Goal: Information Seeking & Learning: Learn about a topic

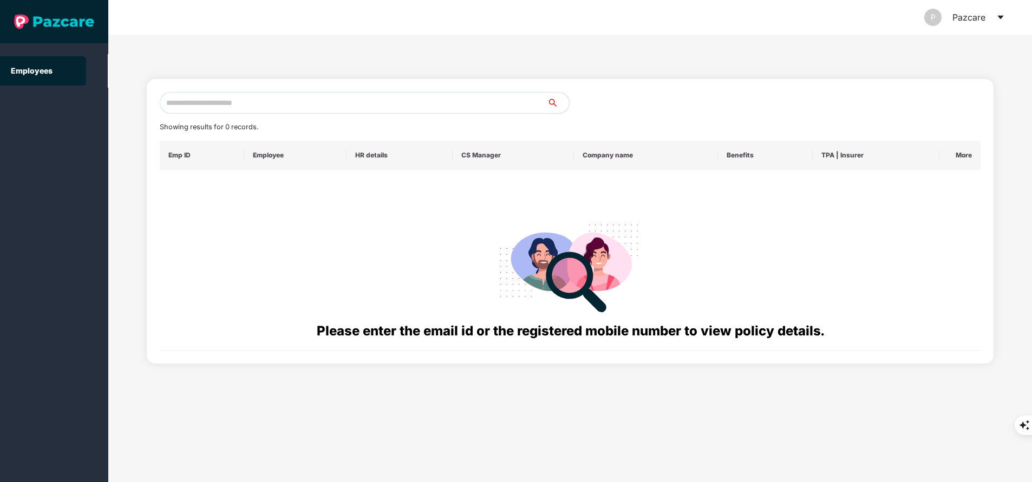
click at [336, 101] on input "text" at bounding box center [354, 103] width 388 height 22
paste input "**********"
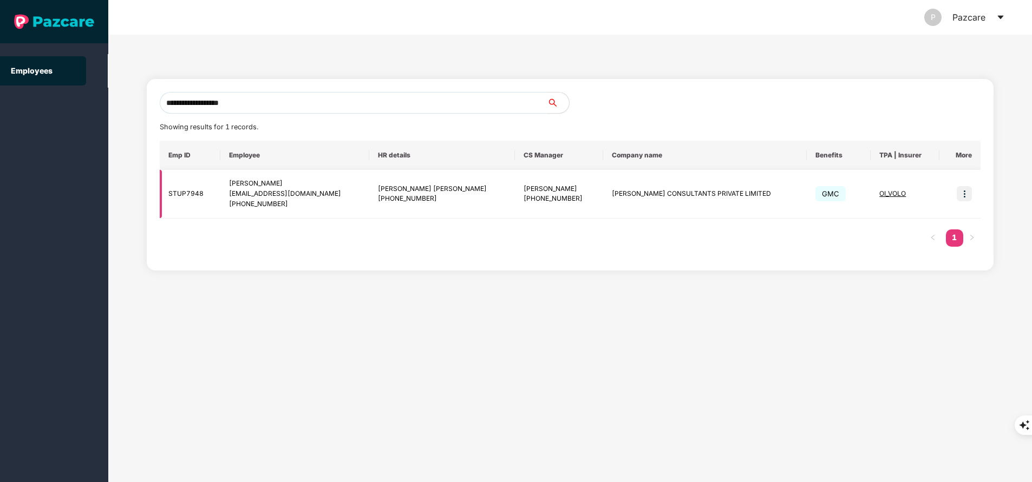
type input "**********"
click at [965, 191] on img at bounding box center [963, 193] width 15 height 15
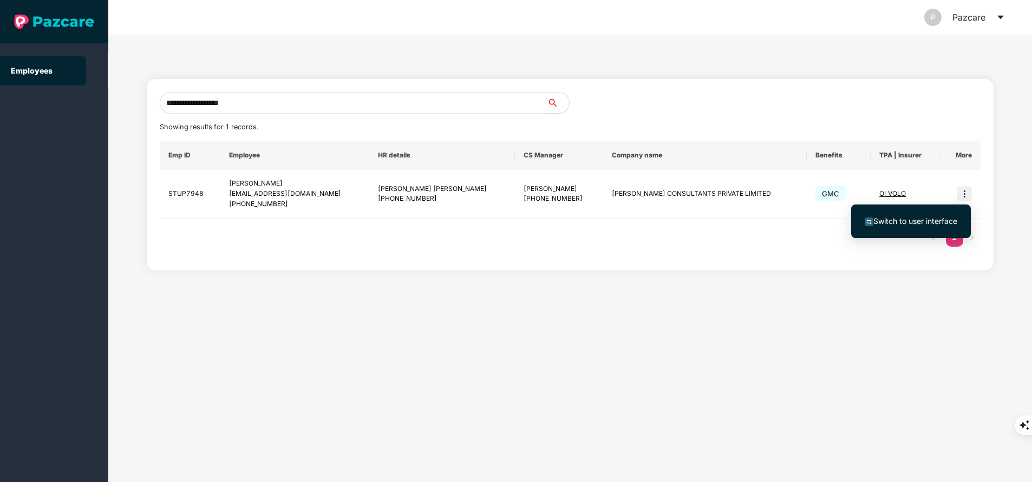
click at [908, 227] on span "Switch to user interface" at bounding box center [910, 221] width 93 height 12
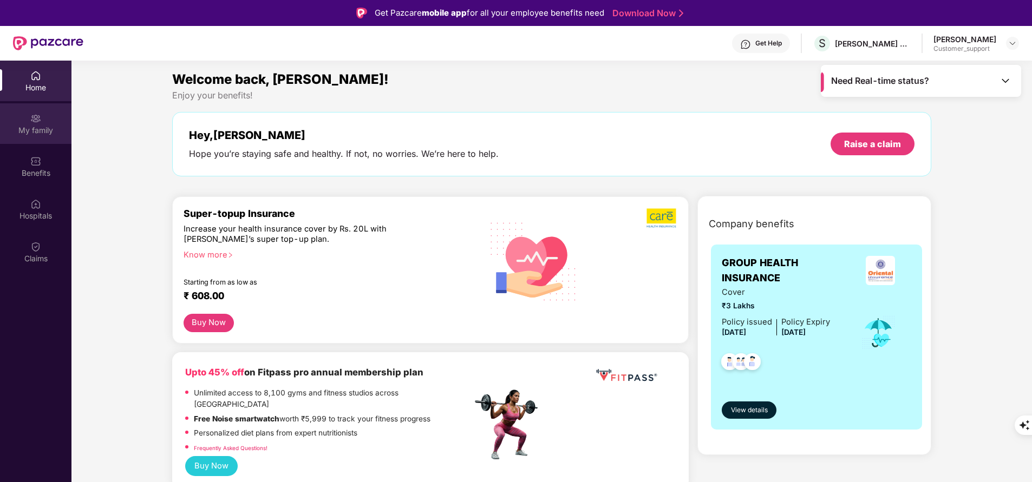
click at [38, 126] on div "My family" at bounding box center [35, 130] width 71 height 11
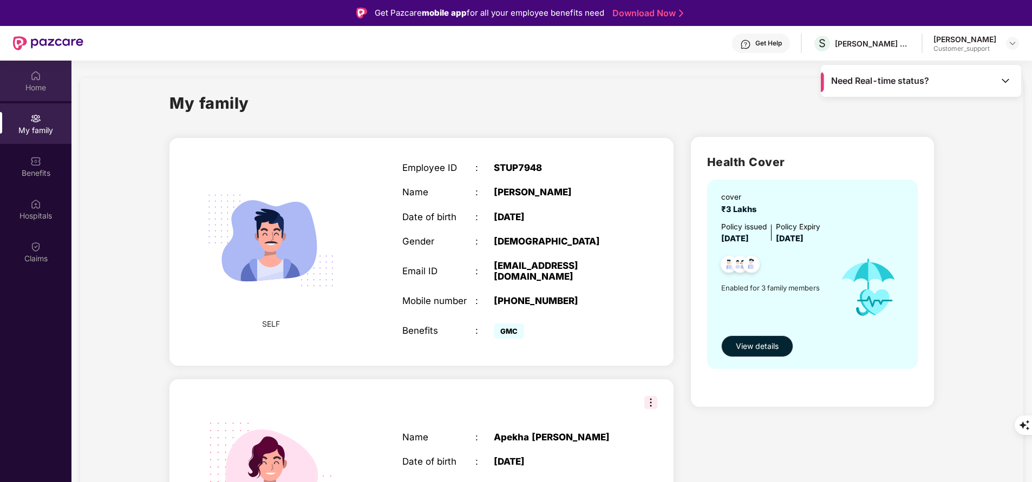
click at [31, 83] on div "Home" at bounding box center [35, 87] width 71 height 11
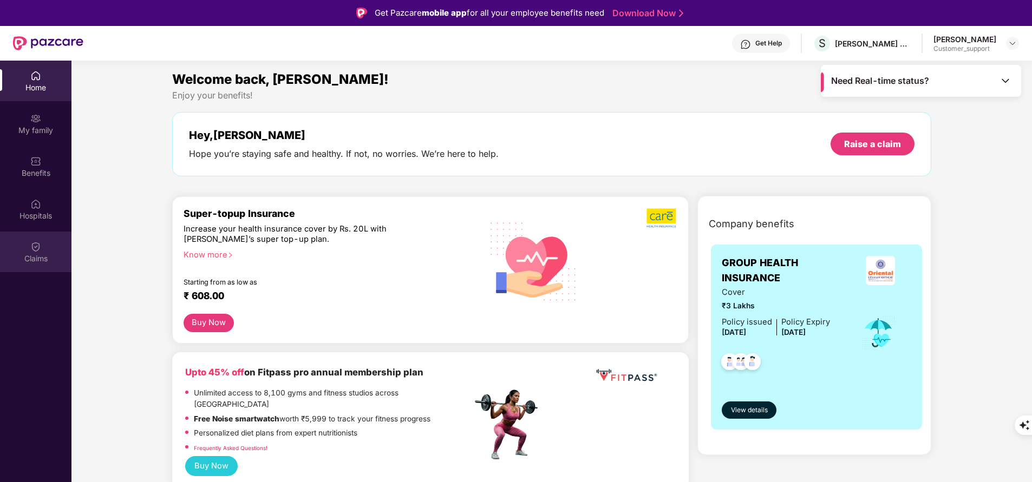
click at [35, 252] on div "Claims" at bounding box center [35, 252] width 71 height 41
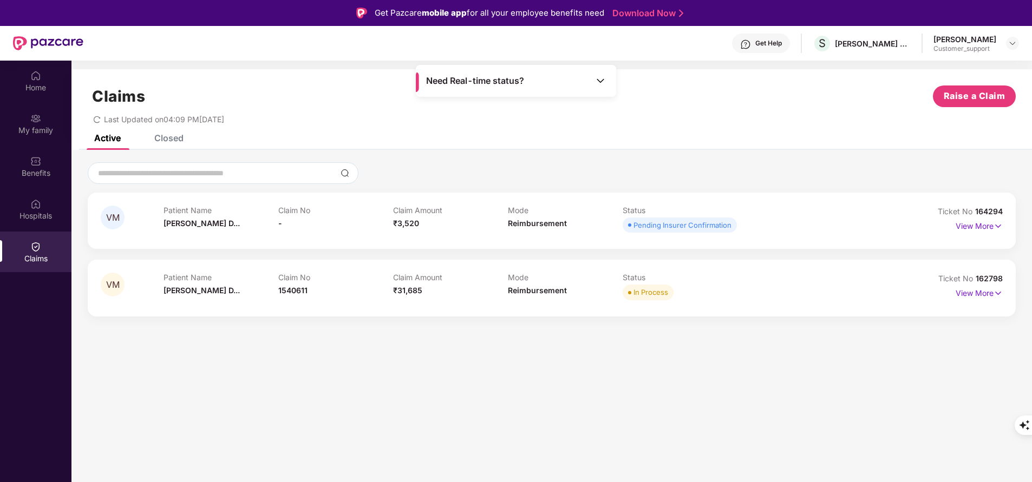
drag, startPoint x: 265, startPoint y: 288, endPoint x: 337, endPoint y: 298, distance: 72.7
click at [337, 298] on div "Patient Name [PERSON_NAME] Claim No 1540611 Claim Amount ₹31,685 Mode Reimburse…" at bounding box center [507, 288] width 689 height 30
click at [556, 404] on section "Claims Raise a Claim Last Updated on 04:09 PM[DATE] Active Closed VM Patient Na…" at bounding box center [551, 302] width 960 height 482
drag, startPoint x: 975, startPoint y: 274, endPoint x: 1021, endPoint y: 252, distance: 50.9
click at [1021, 252] on div "VM Patient Name [PERSON_NAME] D... Claim No - Claim Amount ₹3,520 Mode Reimburs…" at bounding box center [551, 239] width 960 height 154
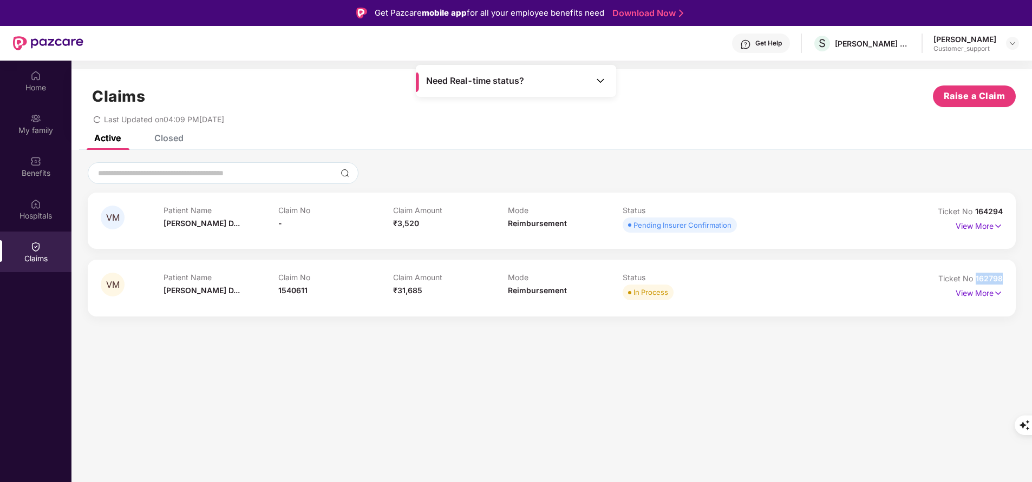
copy span "162798"
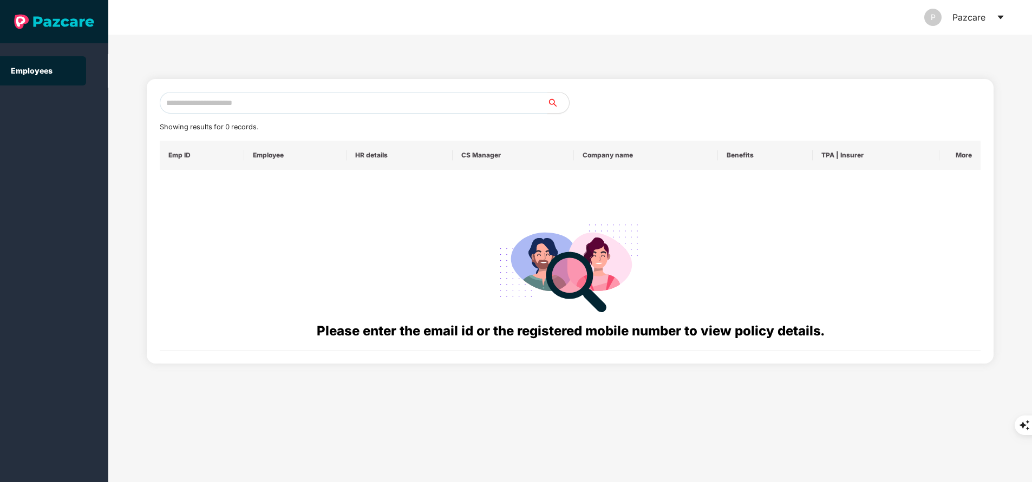
click at [245, 104] on input "text" at bounding box center [354, 103] width 388 height 22
paste input "**********"
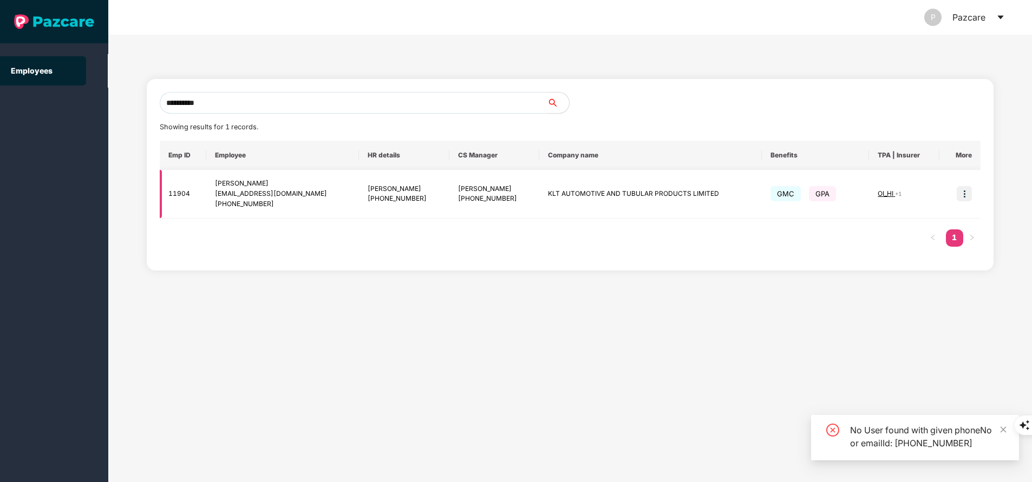
type input "**********"
click at [885, 196] on span "OI_HI" at bounding box center [885, 193] width 17 height 8
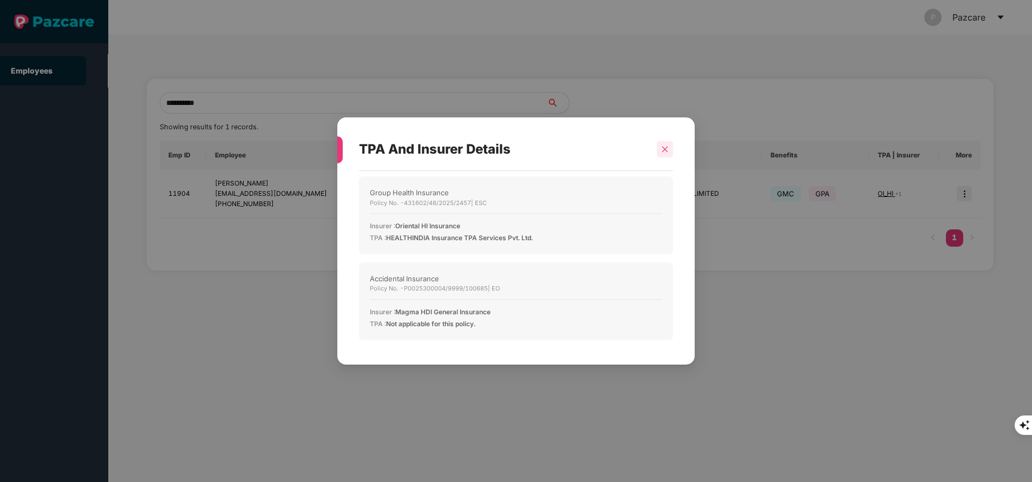
click at [665, 152] on icon "close" at bounding box center [665, 150] width 8 height 8
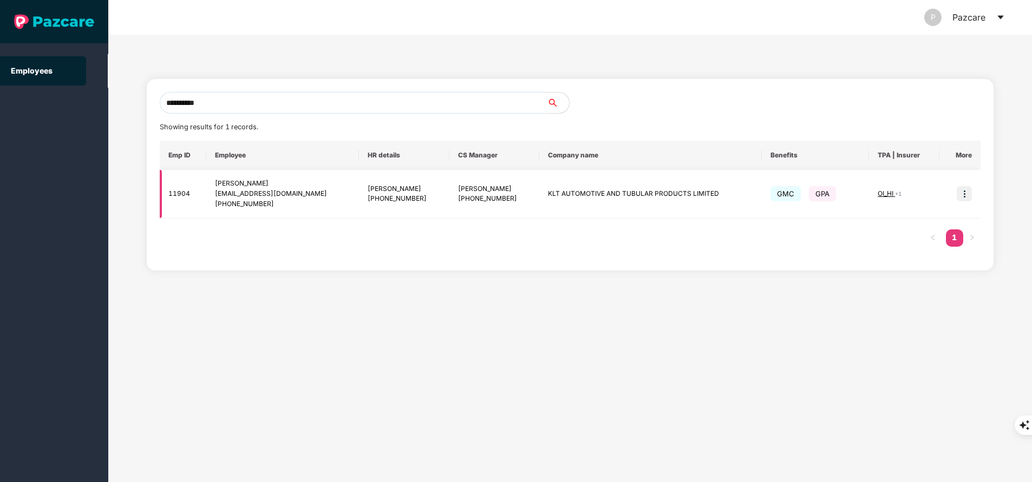
click at [962, 194] on img at bounding box center [963, 193] width 15 height 15
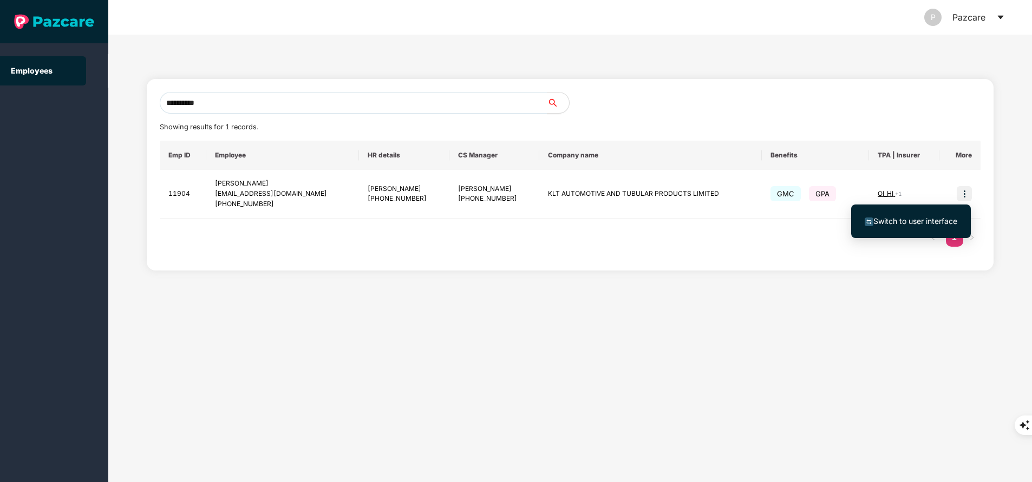
click at [921, 222] on span "Switch to user interface" at bounding box center [915, 221] width 84 height 9
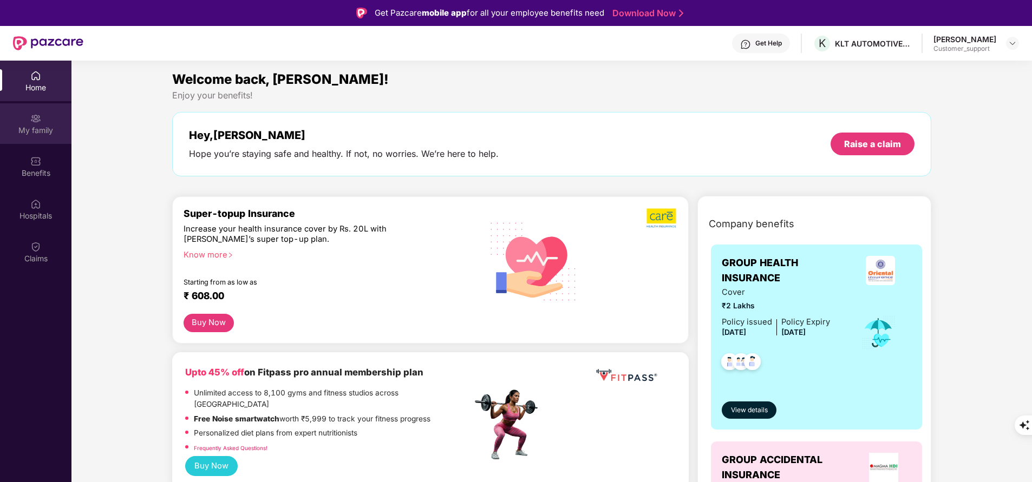
click at [45, 121] on div "My family" at bounding box center [35, 123] width 71 height 41
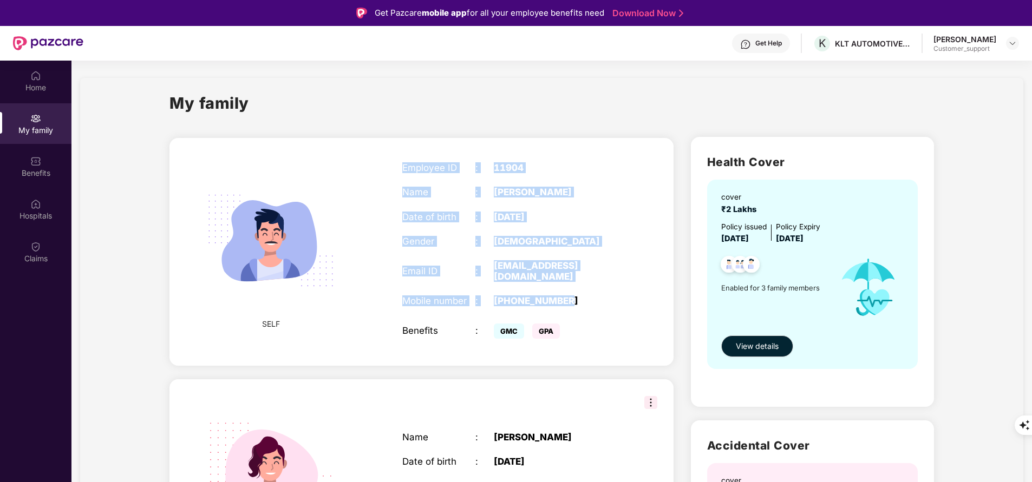
drag, startPoint x: 400, startPoint y: 168, endPoint x: 587, endPoint y: 286, distance: 221.1
click at [587, 286] on div "Employee ID : 11904 Name : [PERSON_NAME] Date of birth : [DEMOGRAPHIC_DATA] Gen…" at bounding box center [511, 252] width 241 height 206
copy div "Employee ID : 11904 Name : [PERSON_NAME] Date of birth : [DEMOGRAPHIC_DATA] Gen…"
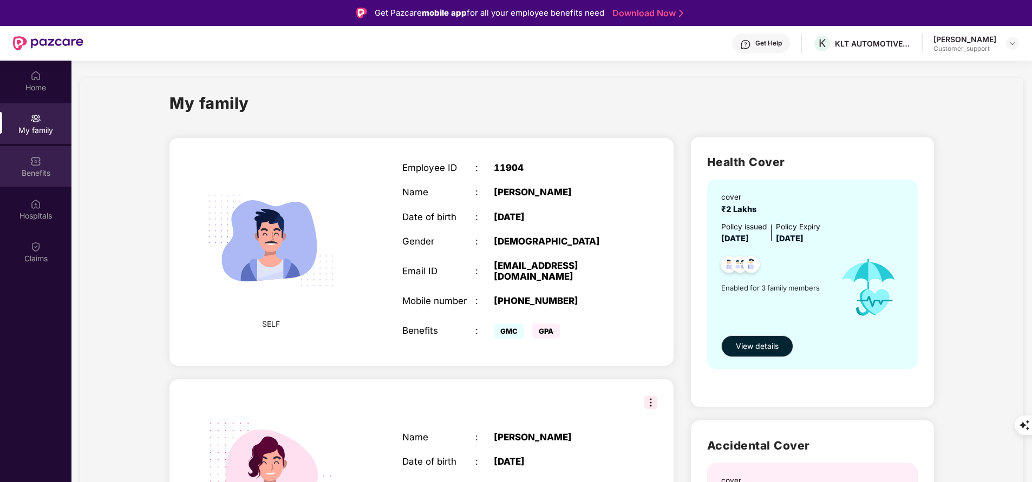
click at [49, 170] on div "Benefits" at bounding box center [35, 173] width 71 height 11
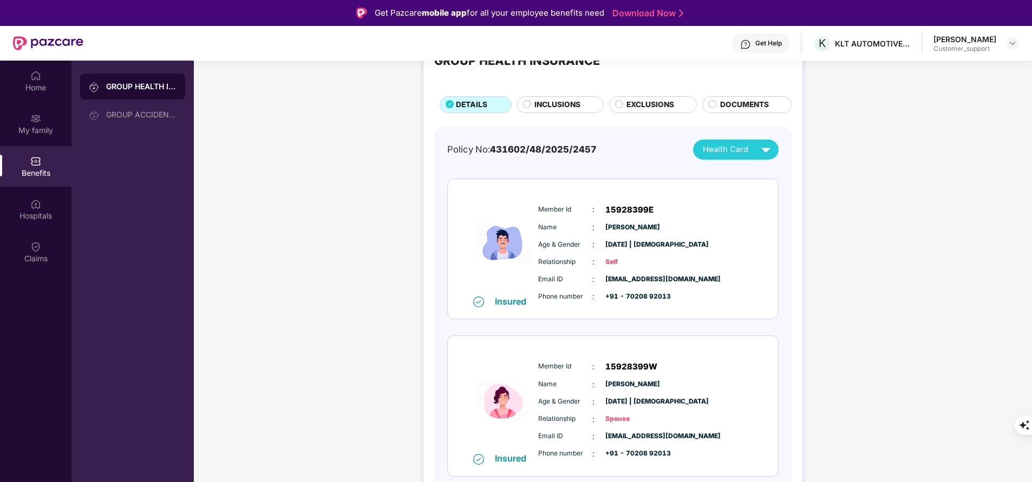
scroll to position [45, 0]
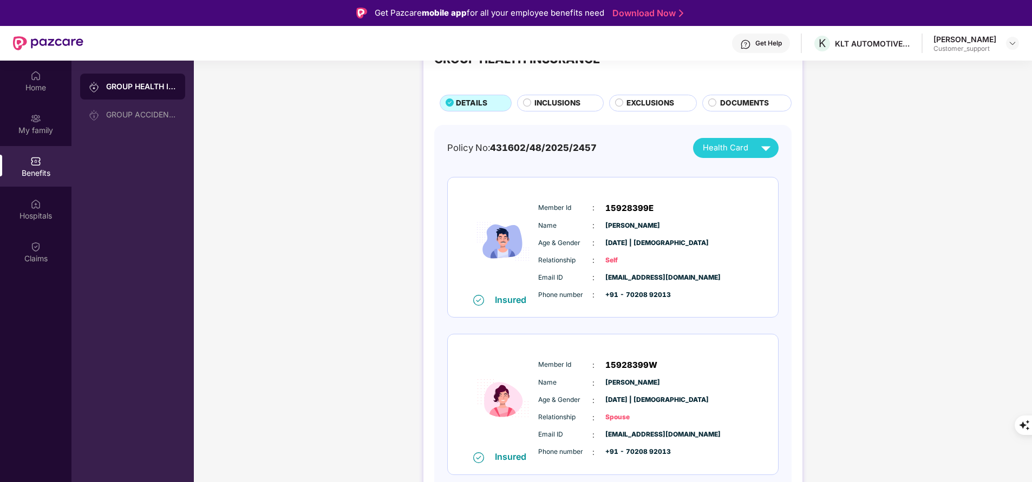
click at [550, 209] on span "Member Id" at bounding box center [565, 208] width 54 height 10
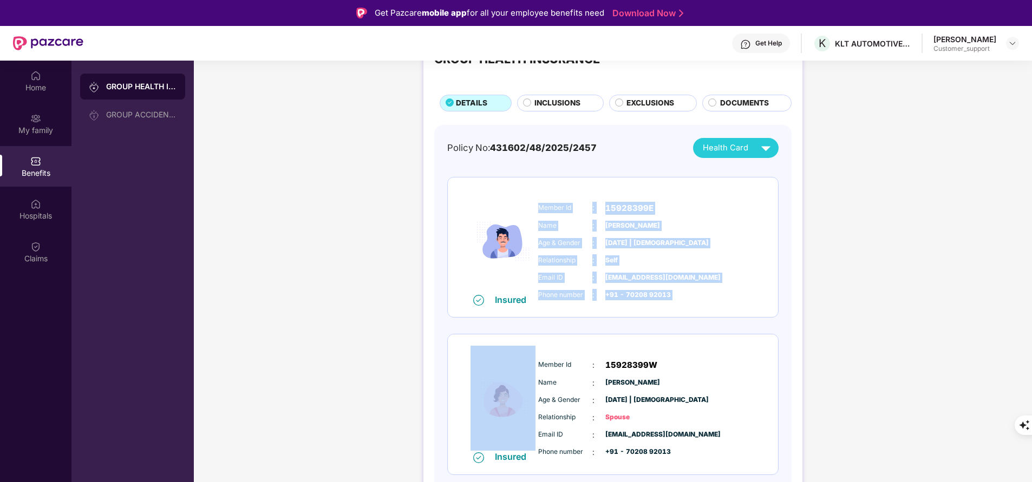
copy div "Member Id : 15928399E Name : [PERSON_NAME] Age & Gender : [DATE] | [DEMOGRAPHIC…"
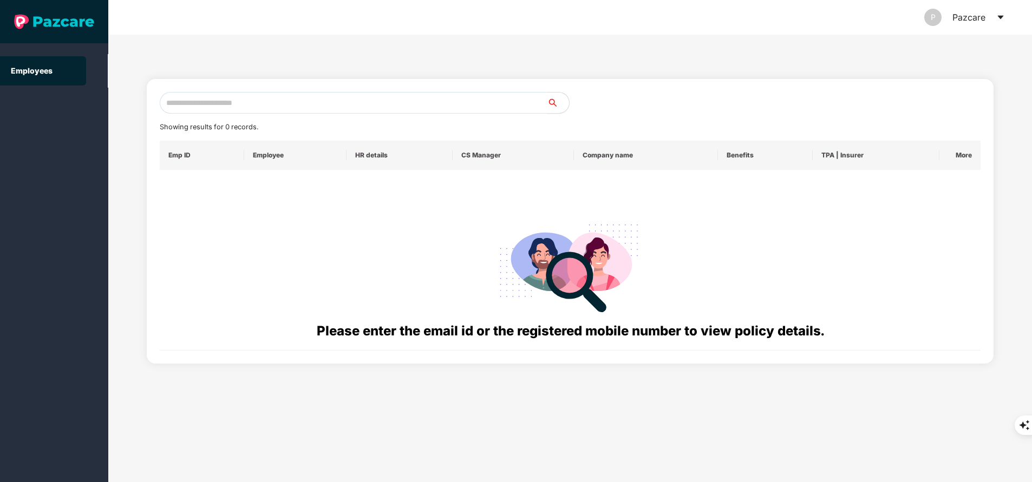
click at [309, 99] on input "text" at bounding box center [354, 103] width 388 height 22
paste input "**********"
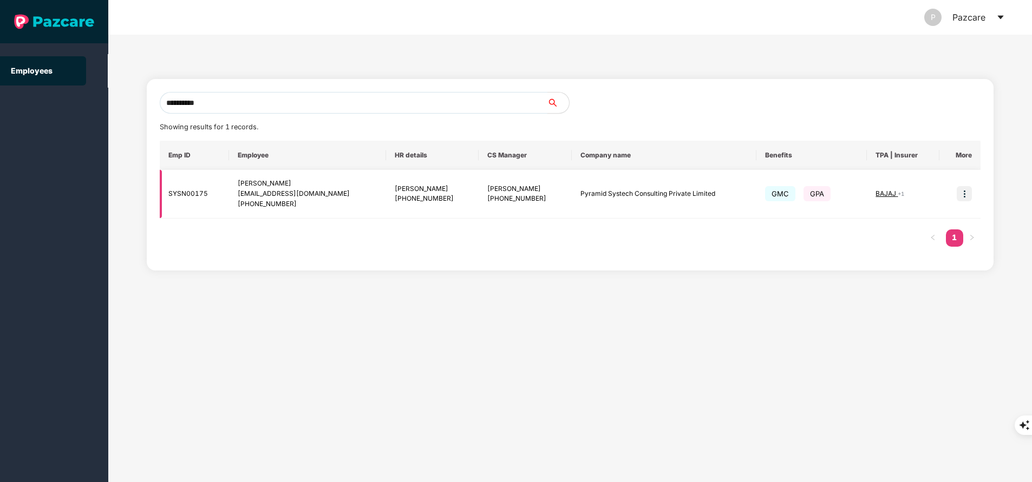
type input "**********"
click at [888, 192] on span "BAJAJ" at bounding box center [886, 193] width 22 height 8
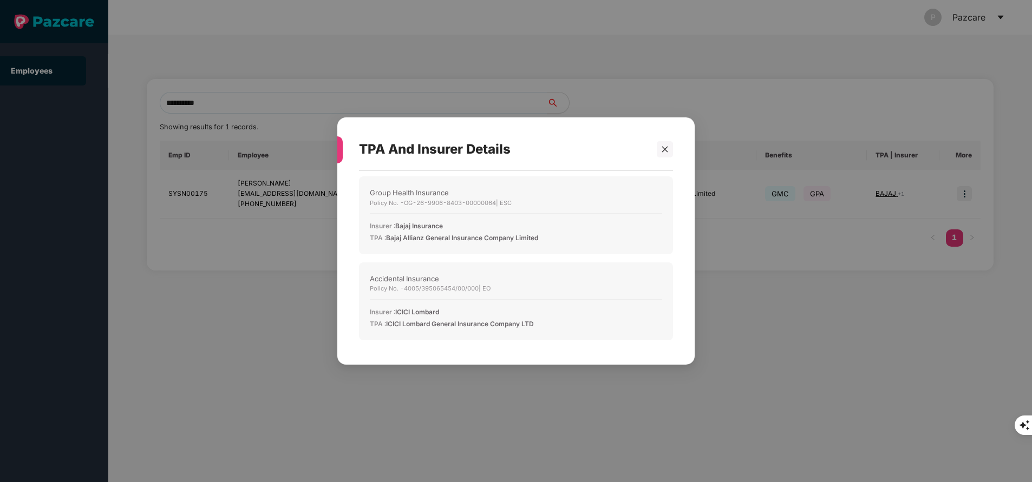
click at [668, 139] on div "TPA And Insurer Details" at bounding box center [516, 149] width 314 height 42
click at [665, 146] on icon "close" at bounding box center [665, 150] width 8 height 8
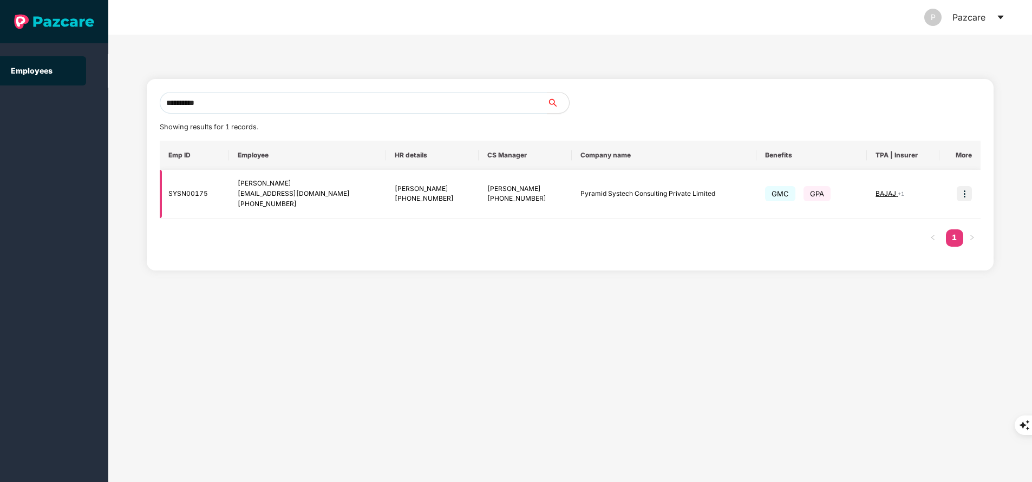
click at [966, 202] on td at bounding box center [959, 194] width 41 height 49
click at [965, 200] on img at bounding box center [963, 193] width 15 height 15
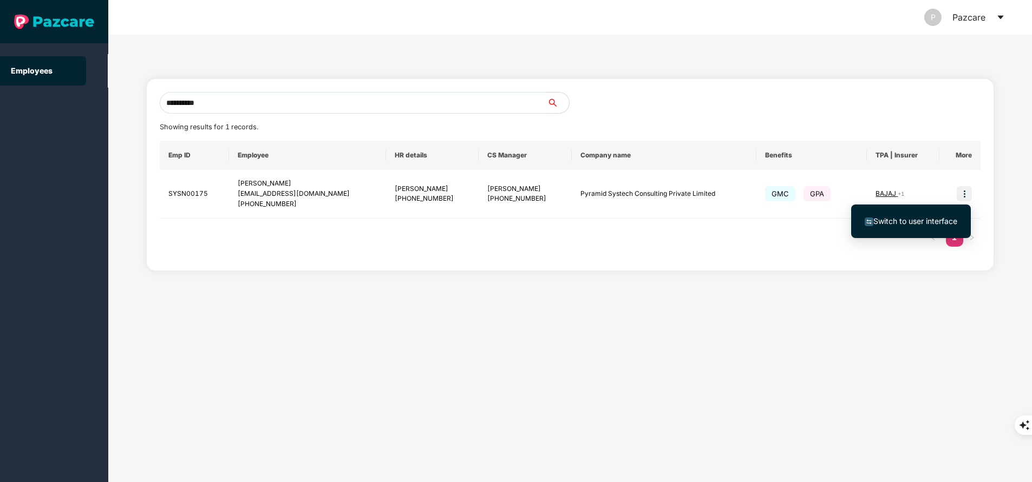
click at [920, 218] on span "Switch to user interface" at bounding box center [915, 221] width 84 height 9
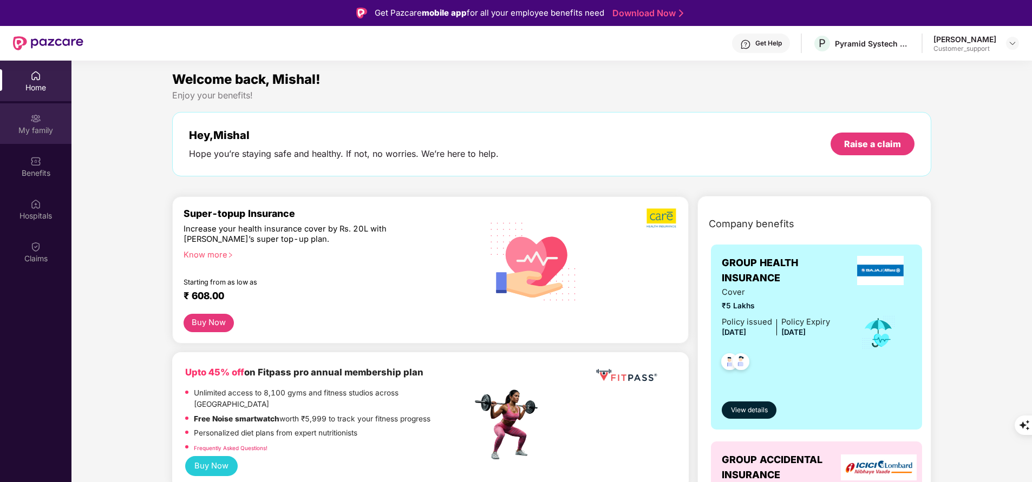
click at [44, 125] on div "My family" at bounding box center [35, 130] width 71 height 11
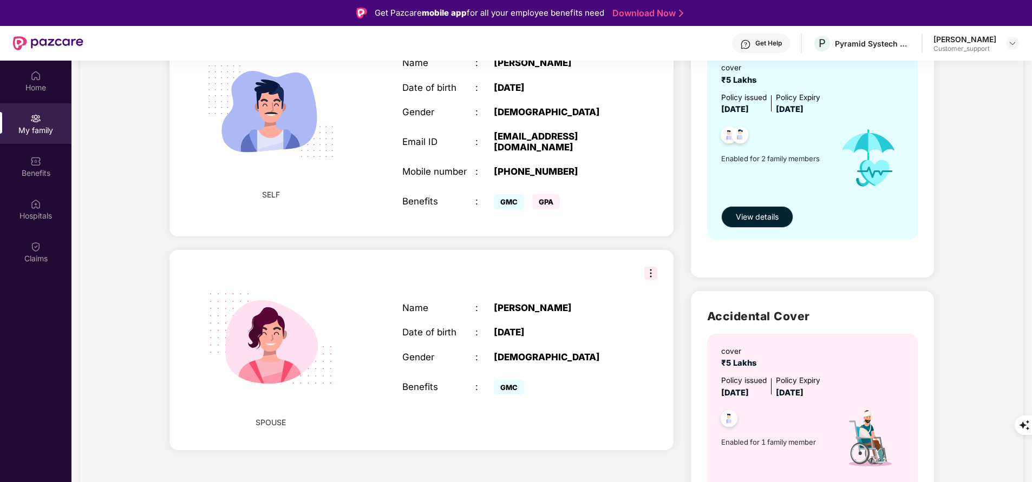
scroll to position [130, 0]
click at [35, 161] on img at bounding box center [35, 161] width 11 height 11
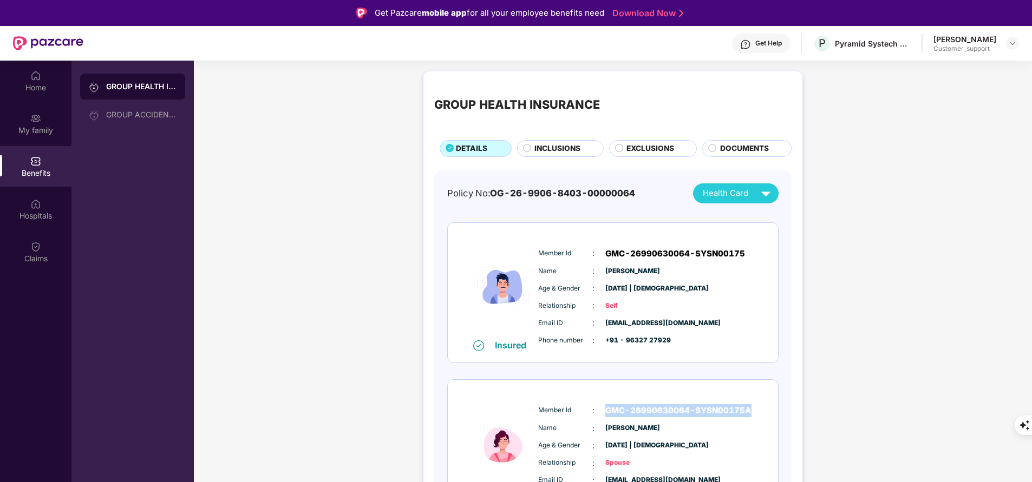
drag, startPoint x: 601, startPoint y: 410, endPoint x: 778, endPoint y: 410, distance: 177.5
click at [778, 410] on div "Policy No: OG-26-9906-8403-00000064 Health Card Insured Member Id : GMC-2699063…" at bounding box center [612, 366] width 357 height 390
copy span "GMC-26990630064-SYSN00175A"
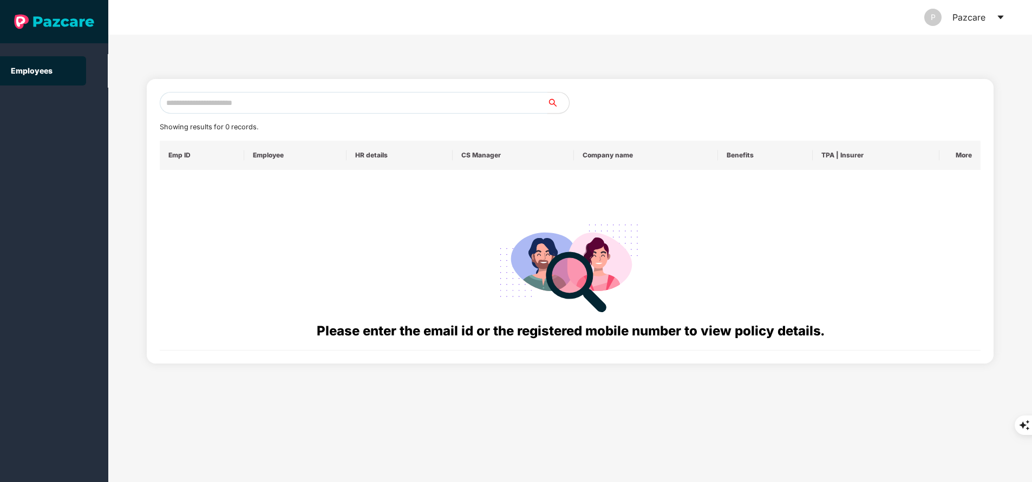
click at [296, 103] on input "text" at bounding box center [354, 103] width 388 height 22
paste input "**********"
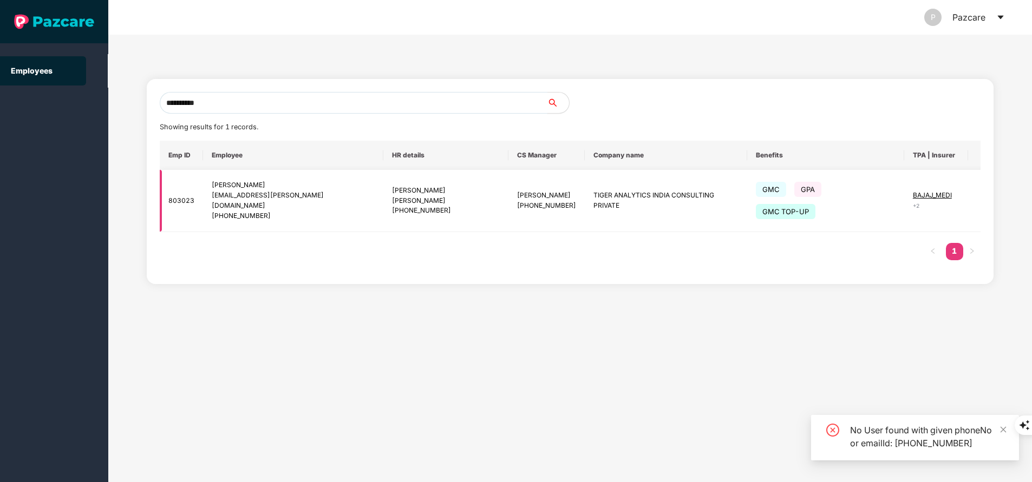
type input "**********"
click at [987, 193] on img at bounding box center [994, 200] width 15 height 15
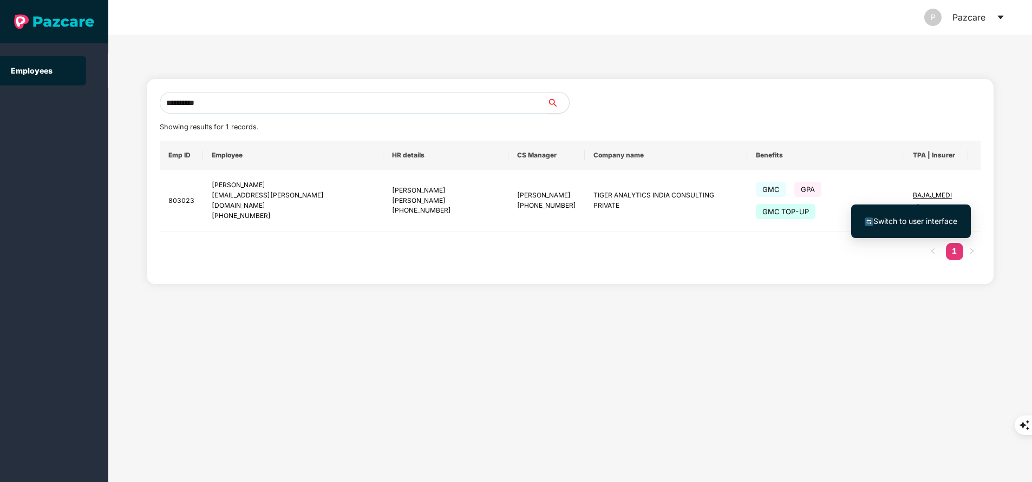
click at [915, 222] on span "Switch to user interface" at bounding box center [915, 221] width 84 height 9
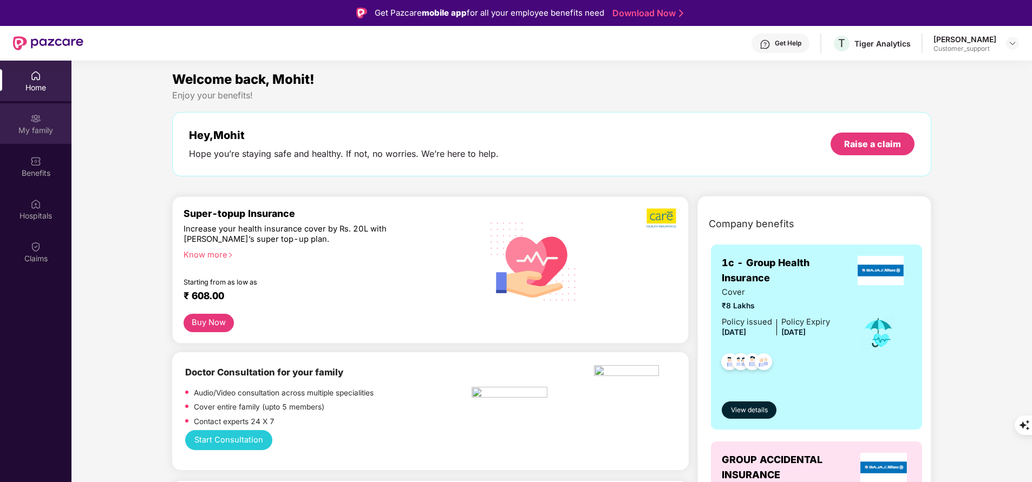
click at [40, 139] on div "My family" at bounding box center [35, 123] width 71 height 41
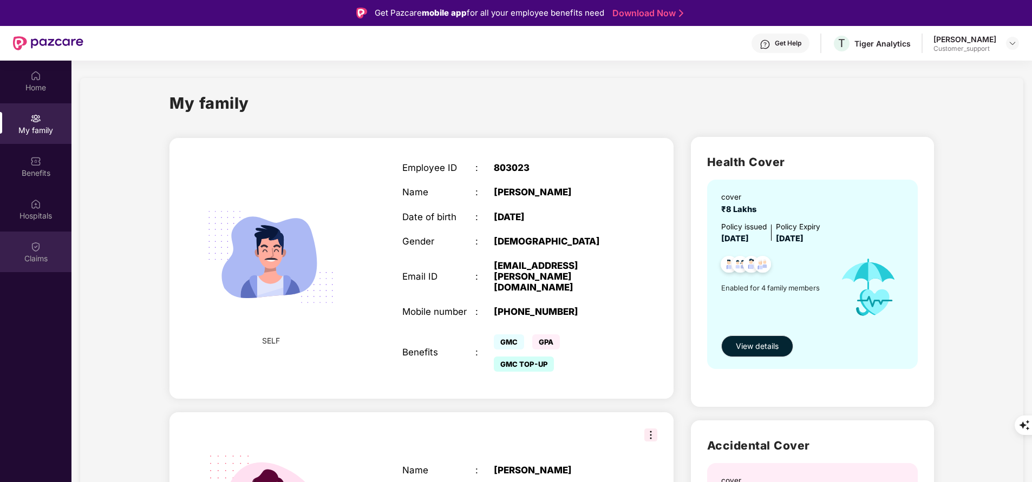
click at [40, 254] on div "Claims" at bounding box center [35, 258] width 71 height 11
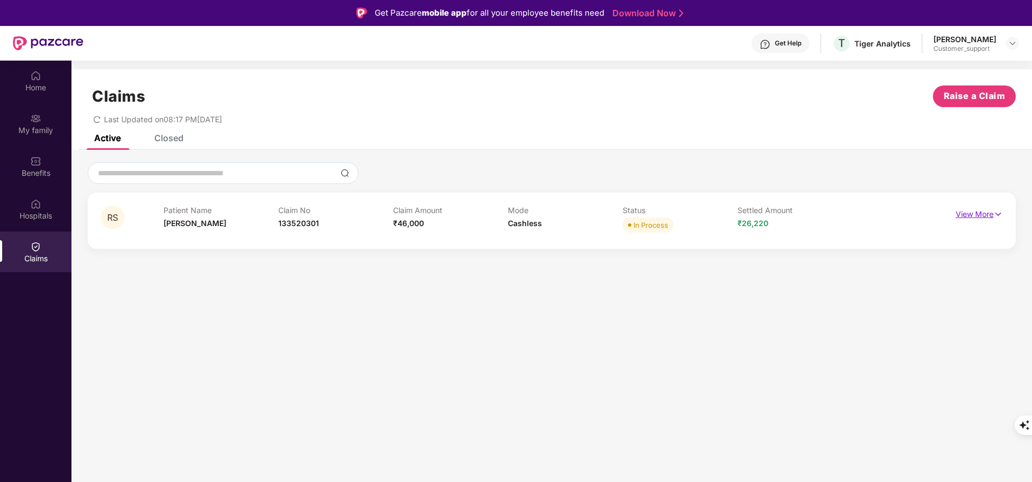
click at [983, 217] on p "View More" at bounding box center [978, 213] width 47 height 15
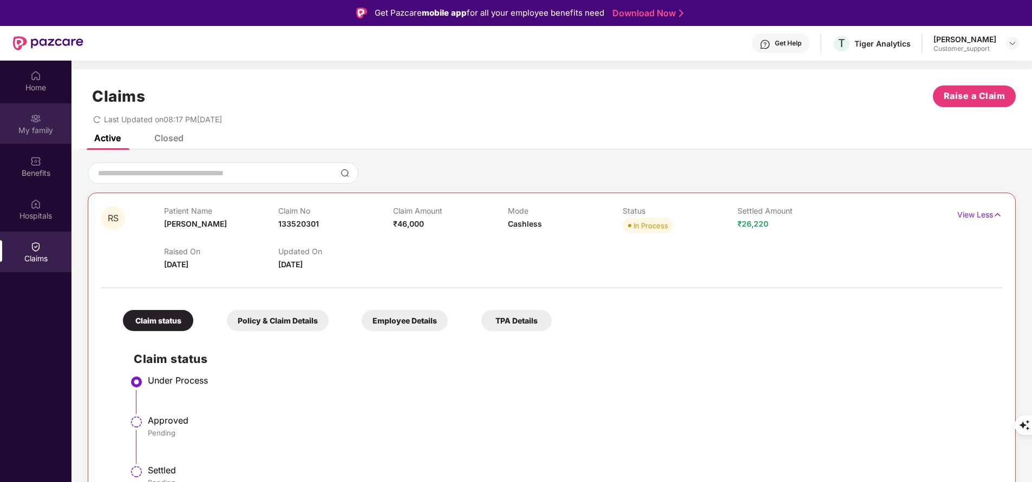
click at [26, 120] on div "My family" at bounding box center [35, 123] width 71 height 41
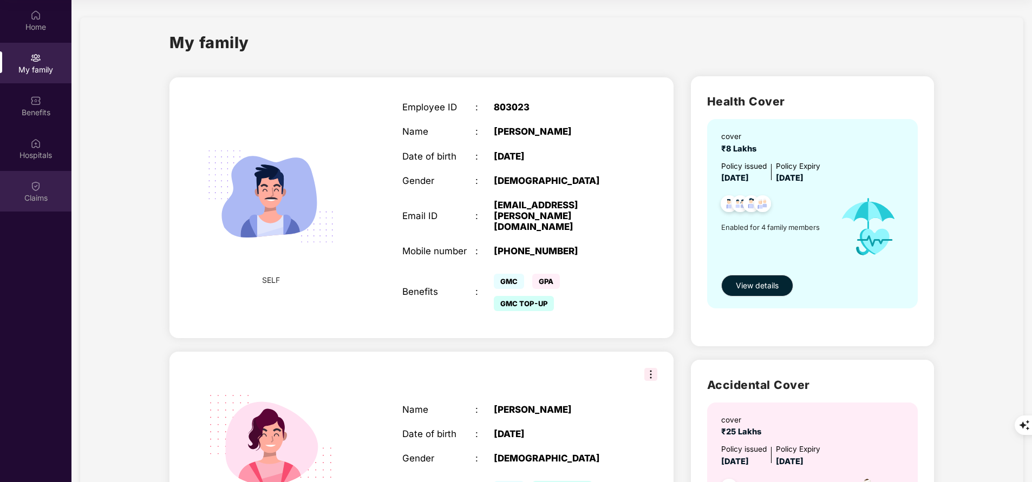
click at [30, 190] on img at bounding box center [35, 186] width 11 height 11
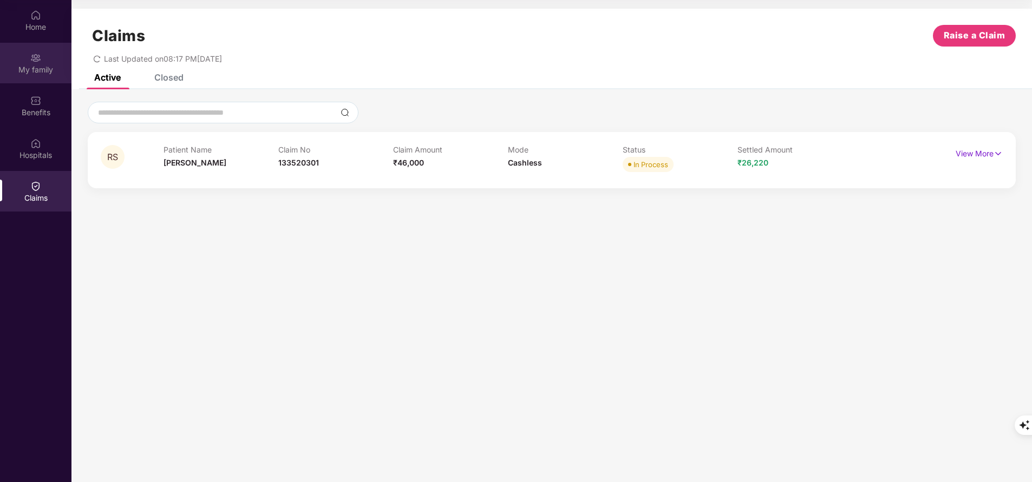
click at [45, 70] on div "My family" at bounding box center [35, 69] width 71 height 11
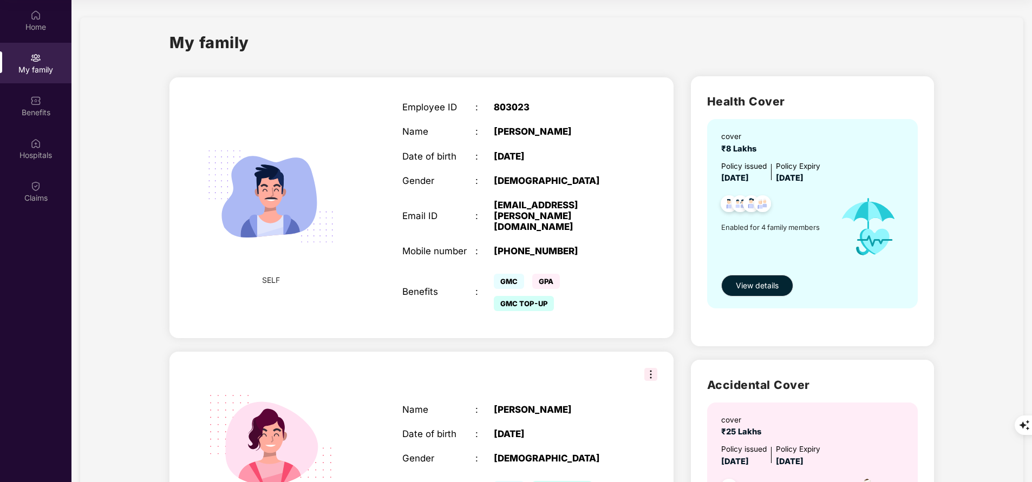
click at [533, 246] on div "[PHONE_NUMBER]" at bounding box center [558, 251] width 128 height 11
copy div "917709019802"
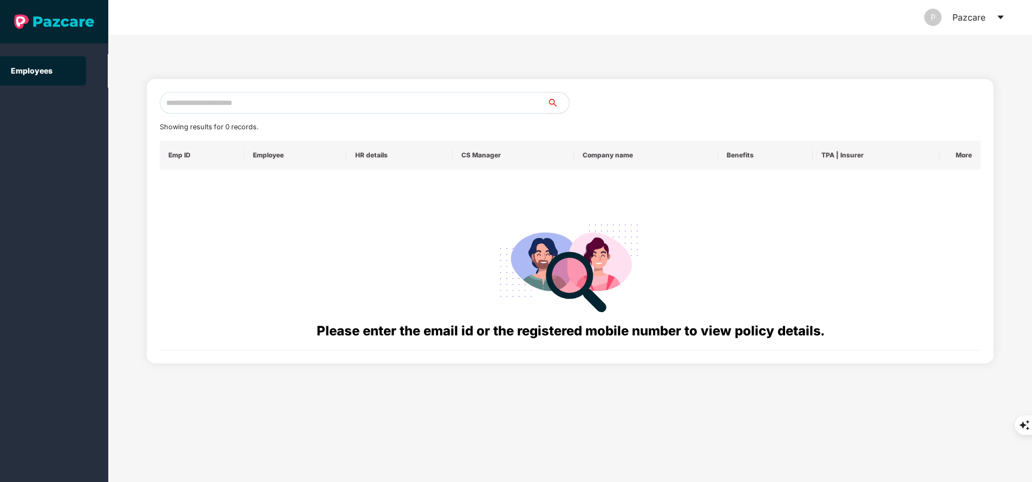
click at [306, 96] on input "text" at bounding box center [354, 103] width 388 height 22
paste input "**********"
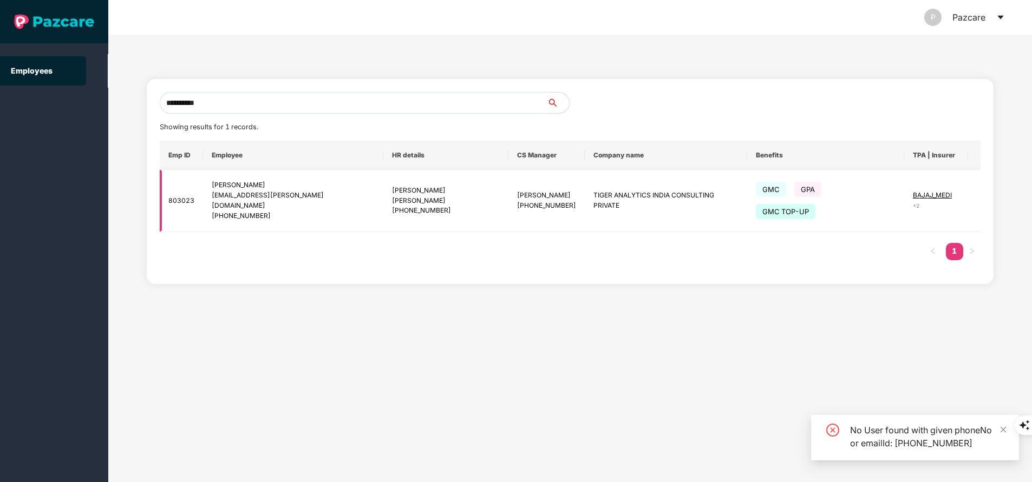
type input "**********"
click at [913, 196] on span "BAJAJ_MEDI" at bounding box center [932, 195] width 39 height 8
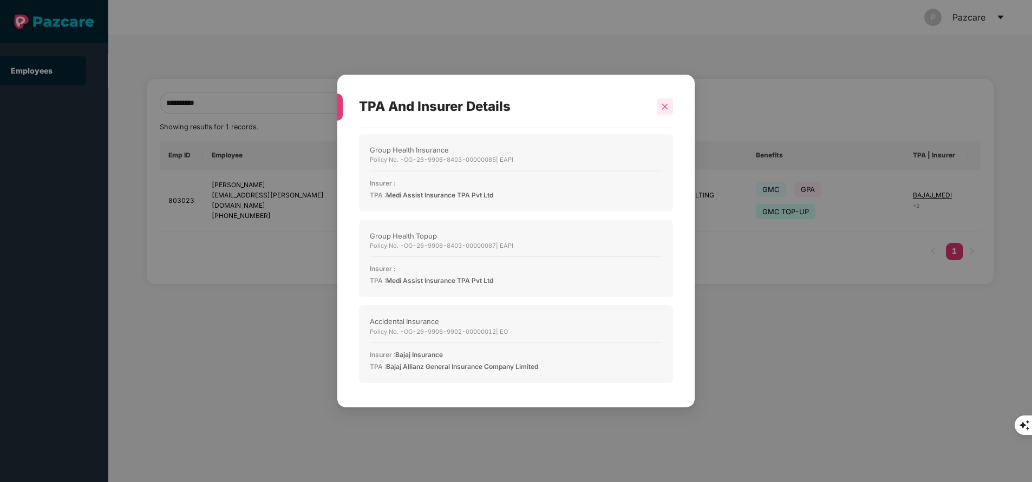
click at [670, 103] on div at bounding box center [665, 107] width 16 height 16
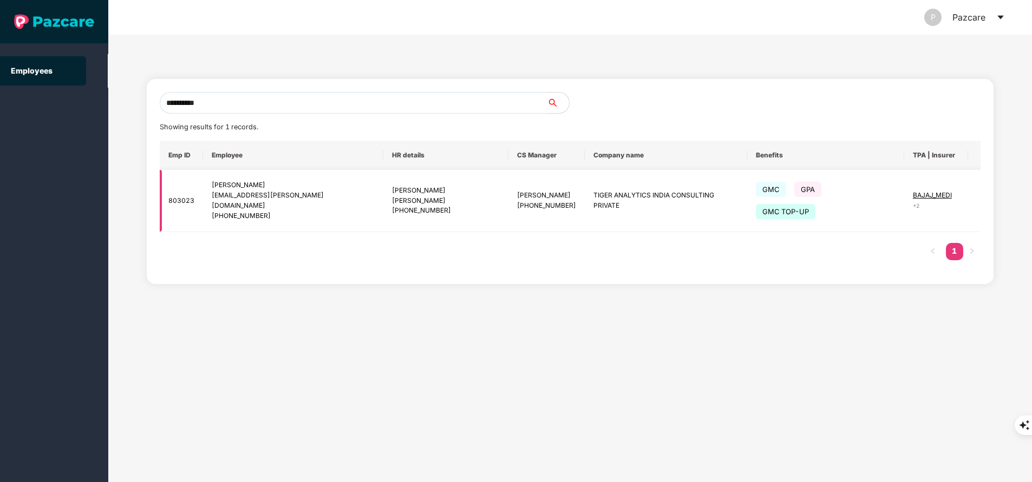
click at [987, 193] on img at bounding box center [994, 200] width 15 height 15
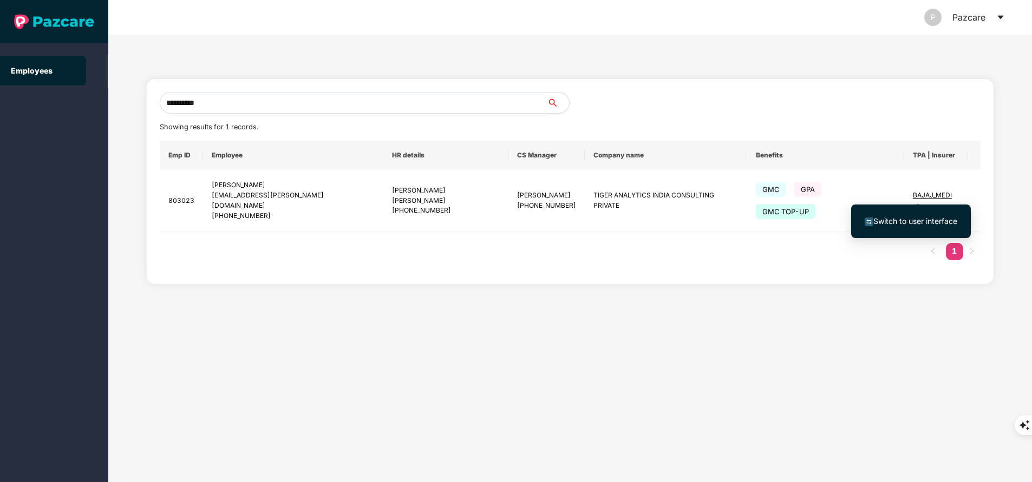
click at [926, 220] on span "Switch to user interface" at bounding box center [915, 221] width 84 height 9
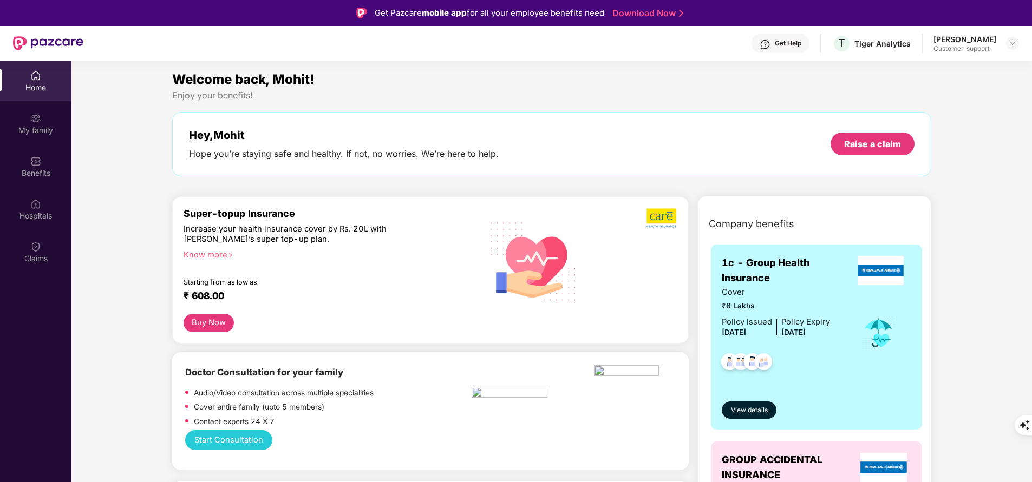
click at [47, 125] on div "My family" at bounding box center [35, 130] width 71 height 11
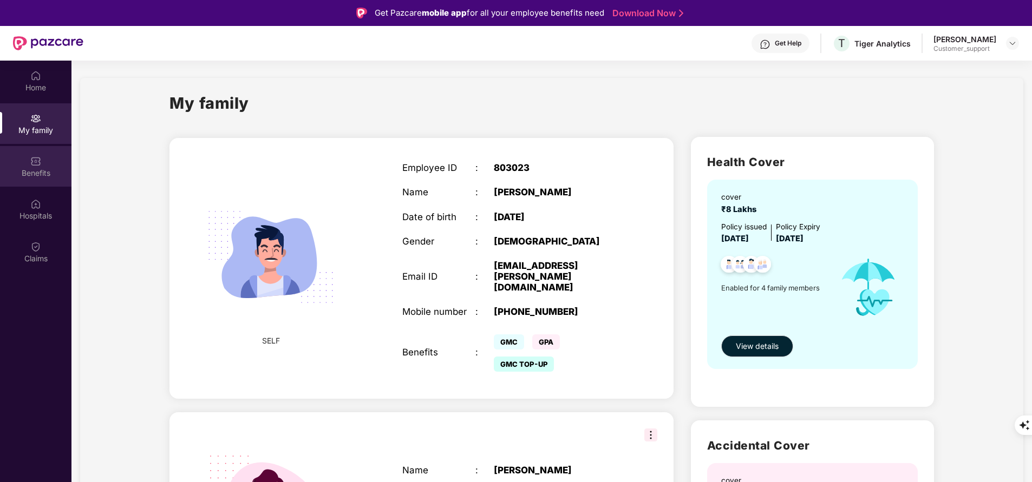
click at [46, 167] on div "Benefits" at bounding box center [35, 166] width 71 height 41
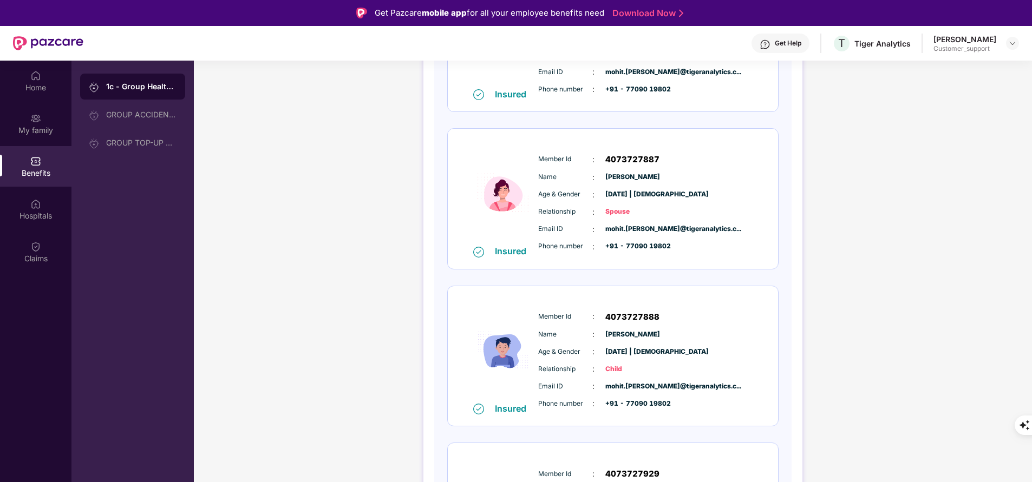
scroll to position [359, 0]
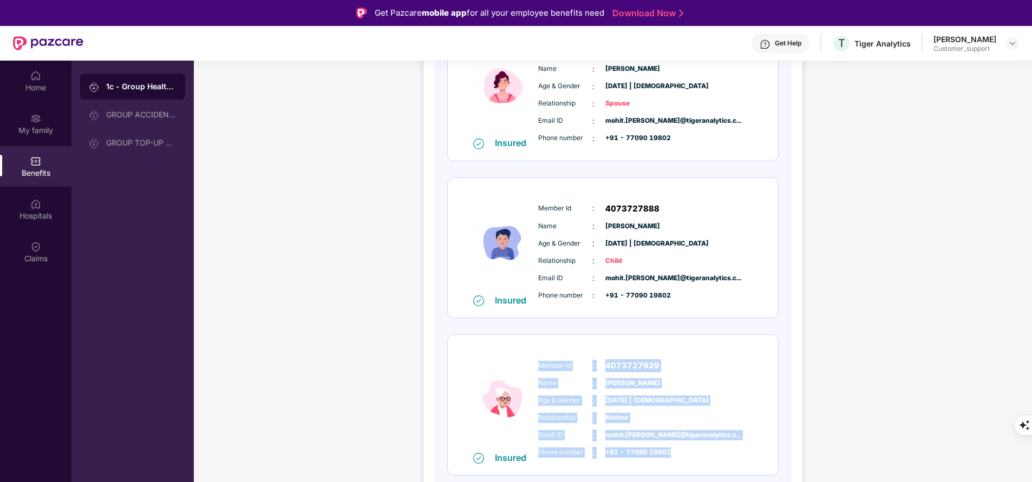
drag, startPoint x: 538, startPoint y: 365, endPoint x: 689, endPoint y: 452, distance: 173.6
click at [689, 452] on div "Member Id : 4073727929 Name : [PERSON_NAME] Age & Gender : [DATE] | [DEMOGRAPHI…" at bounding box center [645, 409] width 220 height 110
copy div "Member Id : 4073727929 Name : [PERSON_NAME] Age & Gender : [DATE] | [DEMOGRAPHI…"
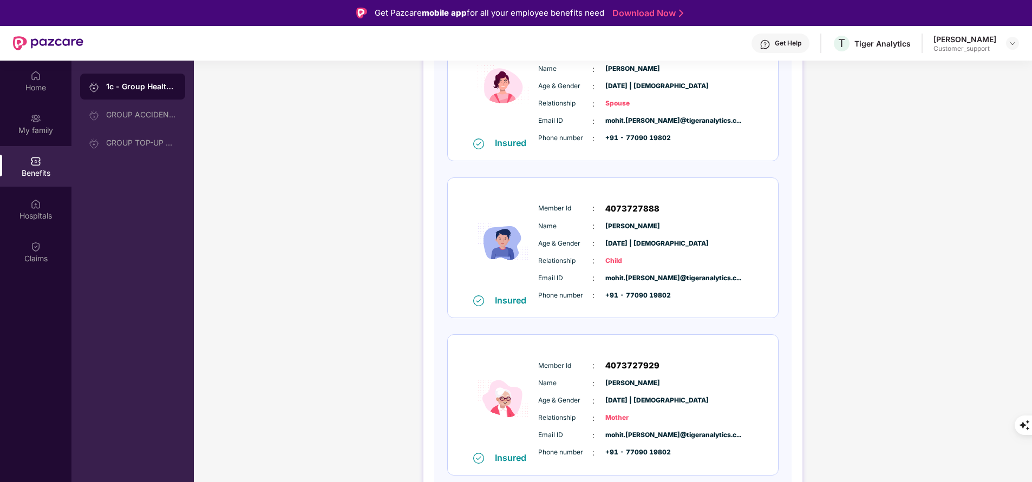
scroll to position [0, 0]
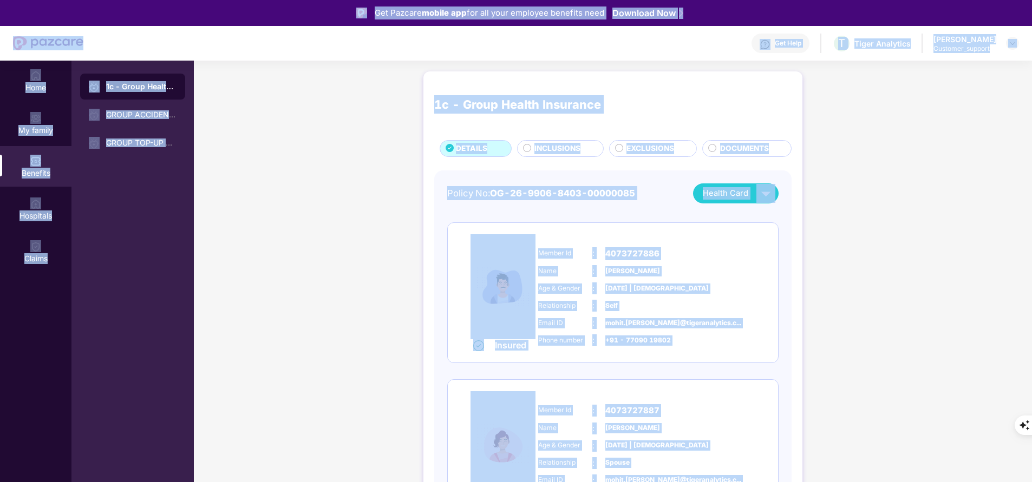
drag, startPoint x: 356, startPoint y: 235, endPoint x: 325, endPoint y: -48, distance: 284.2
click at [325, 0] on html "Get Pazcare mobile app for all your employee benefits need Download Now Get Hel…" at bounding box center [516, 241] width 1032 height 482
click at [310, 337] on div "1c - Group Health Insurance DETAILS INCLUSIONS EXCLUSIONS DOCUMENTS Policy No: …" at bounding box center [613, 484] width 838 height 836
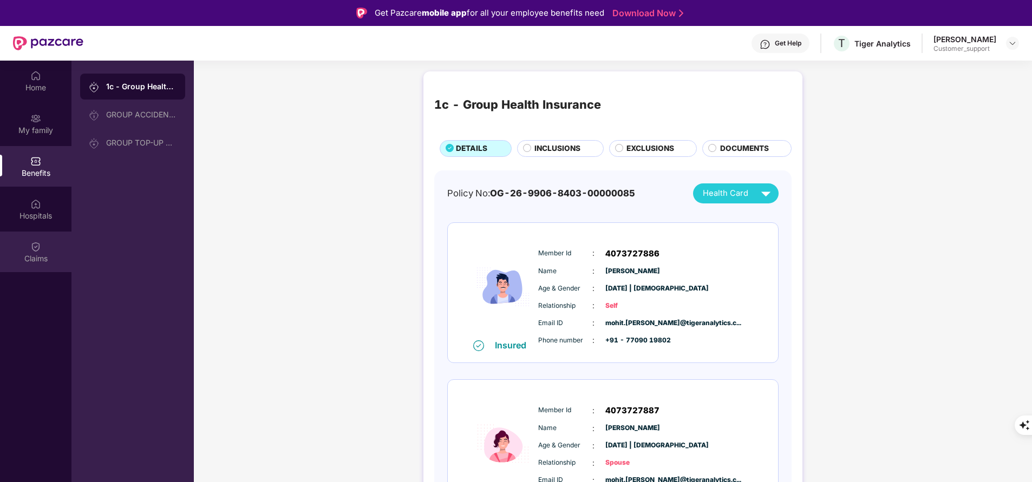
click at [36, 255] on div "Claims" at bounding box center [35, 258] width 71 height 11
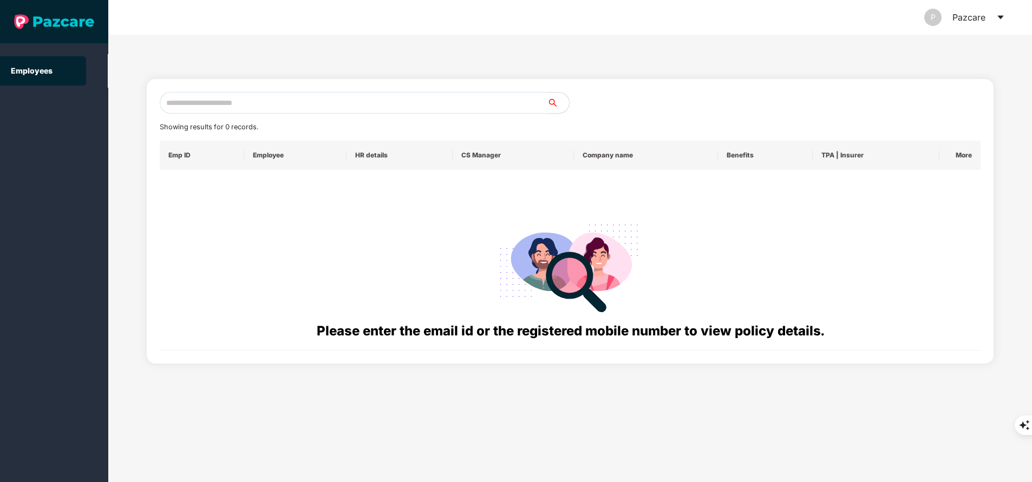
click at [348, 108] on input "text" at bounding box center [354, 103] width 388 height 22
paste input "**********"
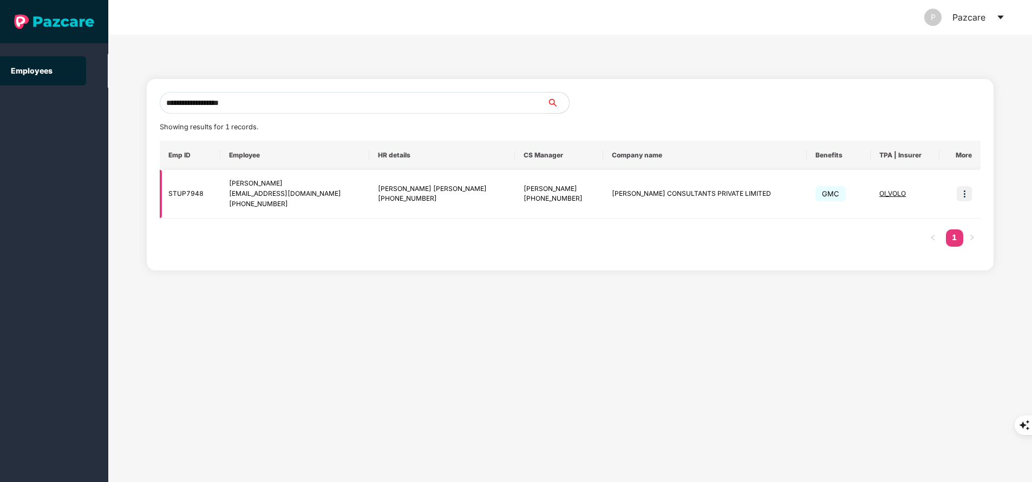
type input "**********"
click at [964, 193] on img at bounding box center [963, 193] width 15 height 15
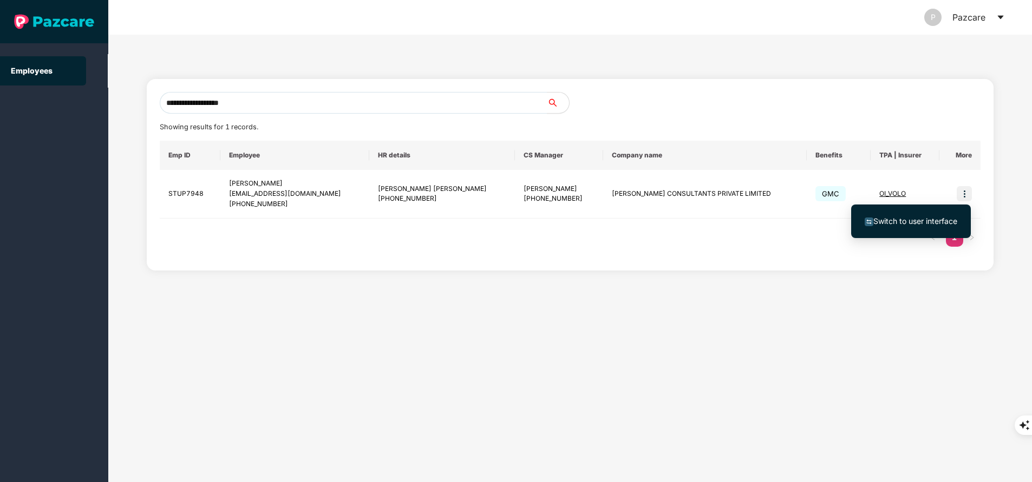
click at [912, 219] on span "Switch to user interface" at bounding box center [915, 221] width 84 height 9
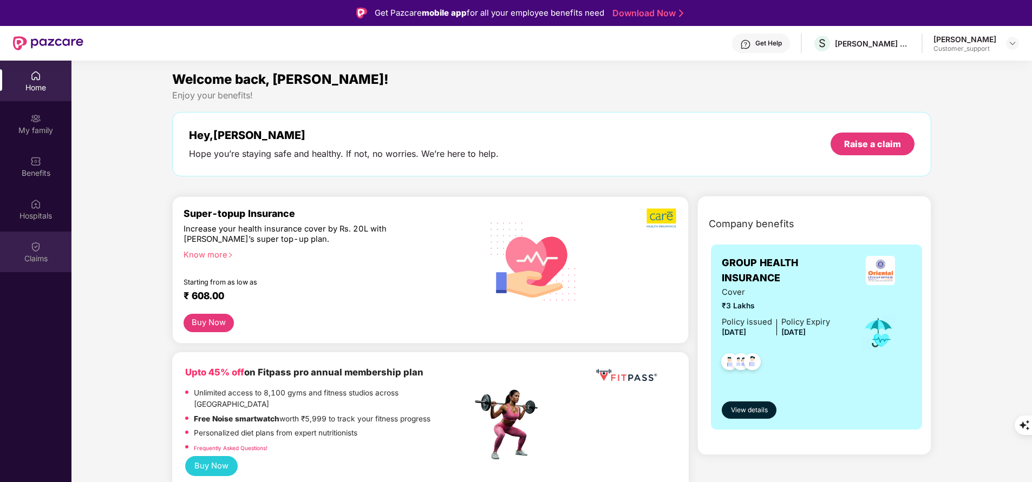
click at [34, 259] on div "Claims" at bounding box center [35, 258] width 71 height 11
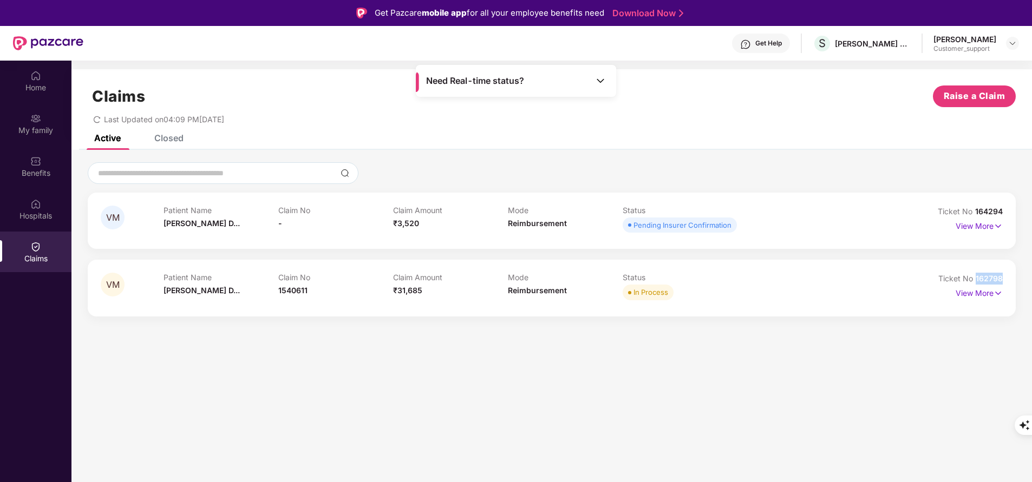
drag, startPoint x: 976, startPoint y: 278, endPoint x: 1010, endPoint y: 278, distance: 33.6
click at [1010, 278] on div "VM Patient Name [PERSON_NAME] D... Claim No 1540611 Claim Amount ₹31,685 Mode R…" at bounding box center [552, 288] width 928 height 56
copy span "162798"
click at [46, 368] on div "Home My family Benefits Hospitals Claims" at bounding box center [35, 302] width 71 height 482
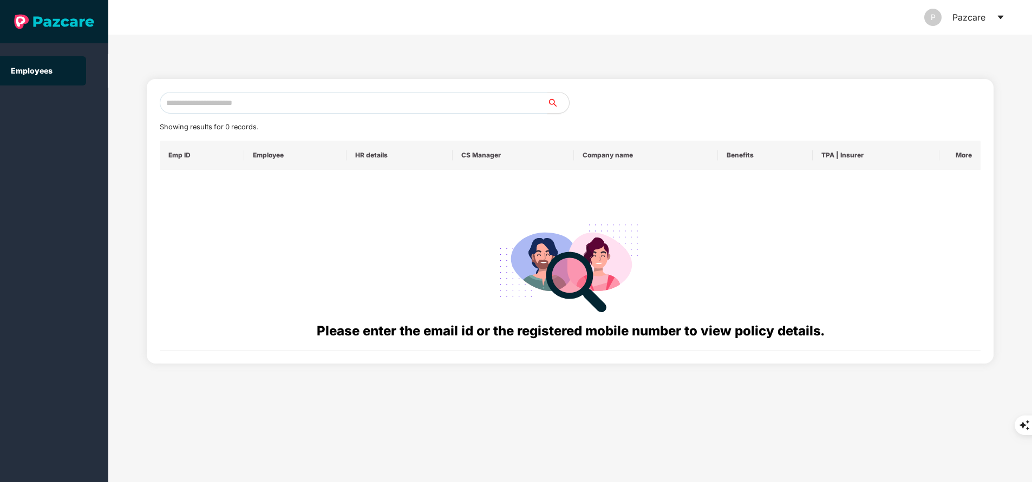
click at [267, 101] on input "text" at bounding box center [354, 103] width 388 height 22
paste input "**********"
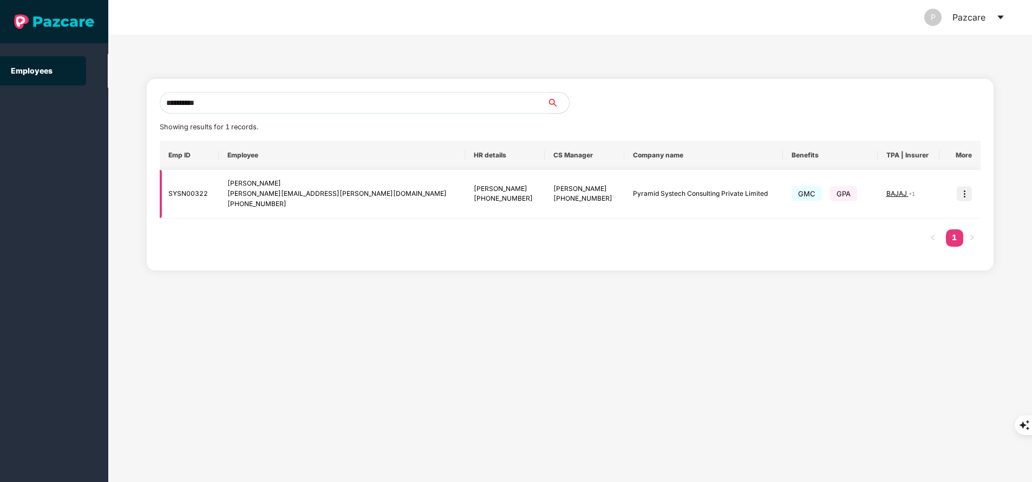
type input "**********"
click at [968, 195] on img at bounding box center [963, 193] width 15 height 15
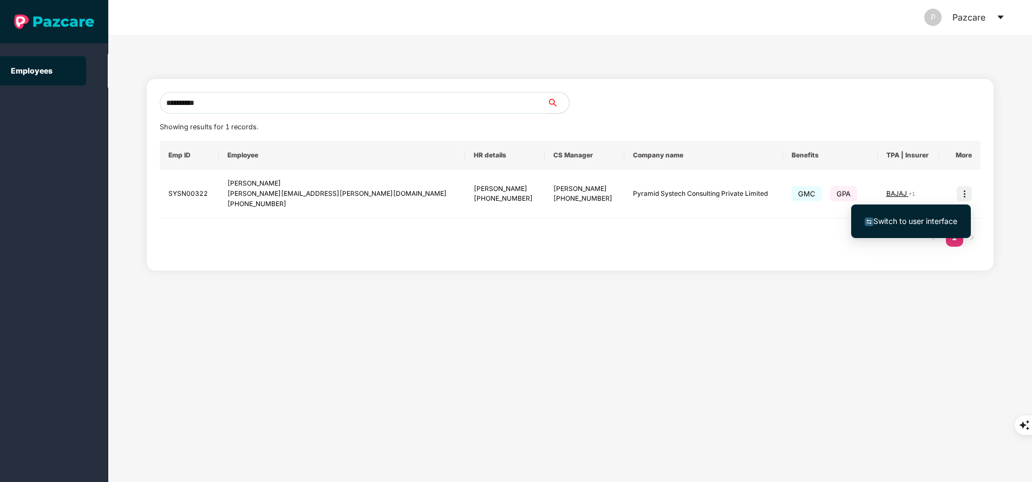
click at [934, 223] on span "Switch to user interface" at bounding box center [915, 221] width 84 height 9
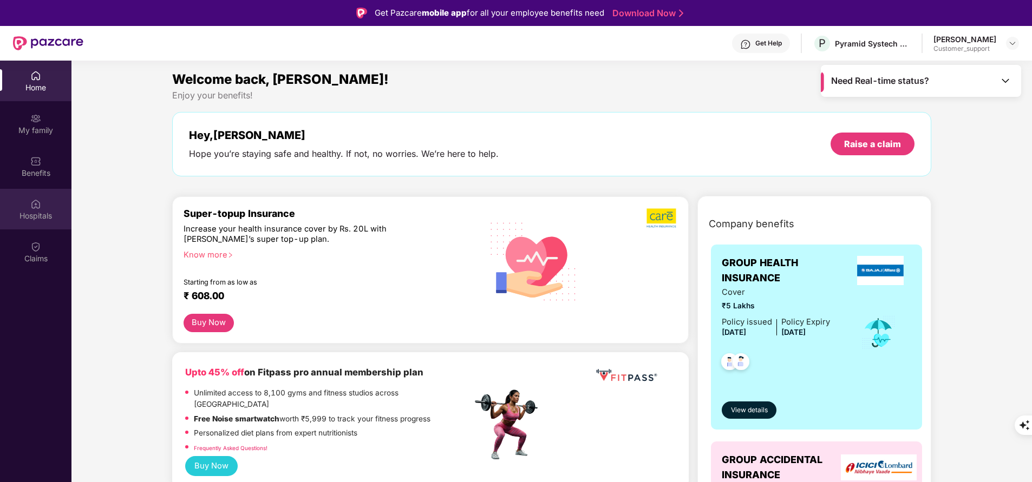
click at [32, 225] on div "Hospitals" at bounding box center [35, 209] width 71 height 41
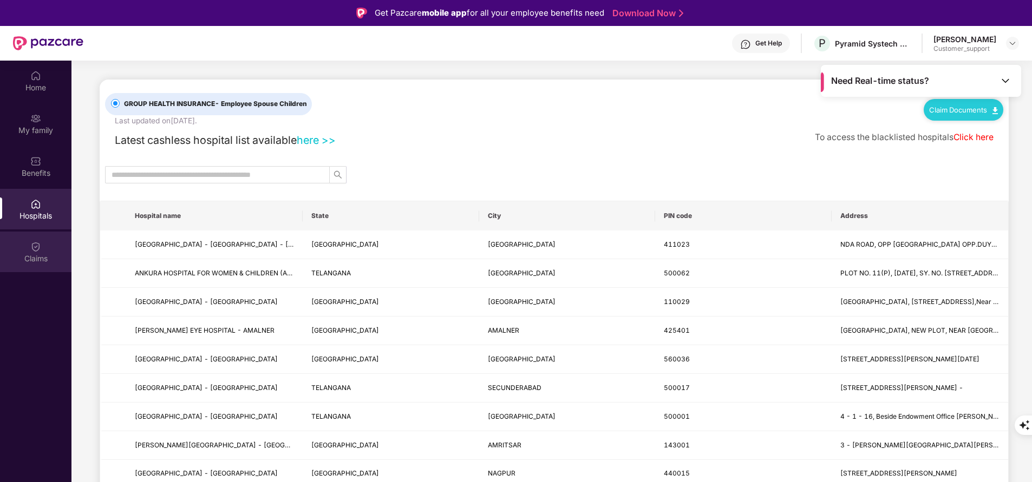
click at [35, 254] on div "Claims" at bounding box center [35, 258] width 71 height 11
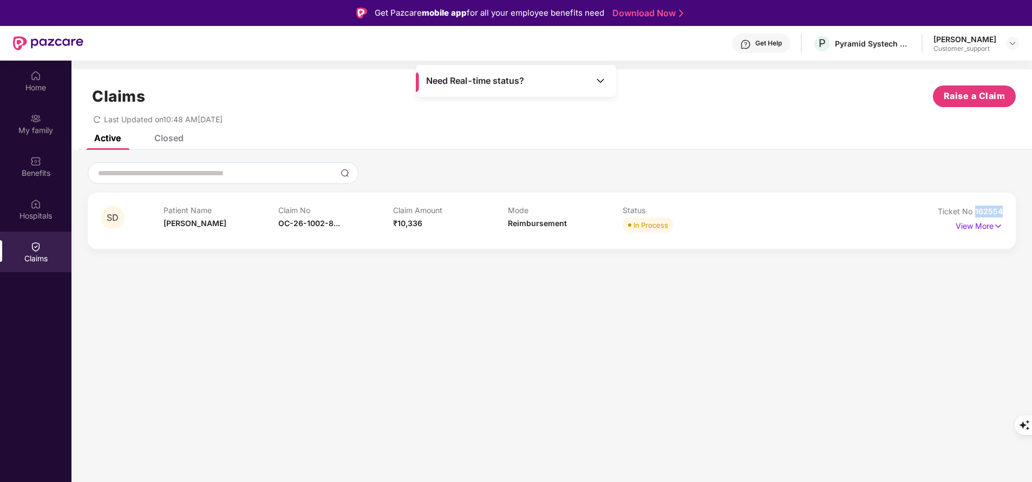
drag, startPoint x: 975, startPoint y: 211, endPoint x: 1031, endPoint y: 204, distance: 56.3
click at [1031, 204] on div "SD Patient Name Seema Devi Claim No OC-26-1002-8... Claim Amount ₹10,336 Mode R…" at bounding box center [551, 205] width 960 height 87
copy span "162554"
click at [980, 225] on p "View More" at bounding box center [978, 225] width 47 height 15
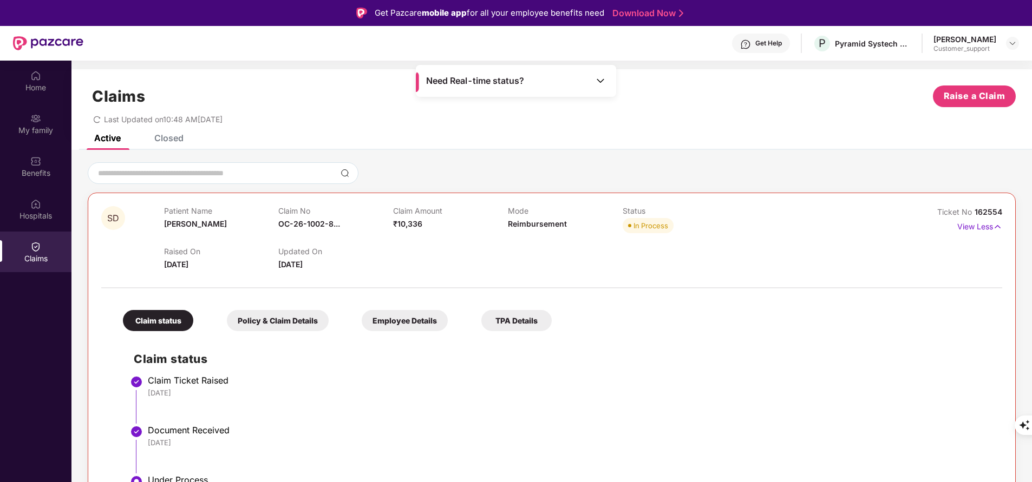
click at [169, 139] on div "Closed" at bounding box center [168, 138] width 29 height 11
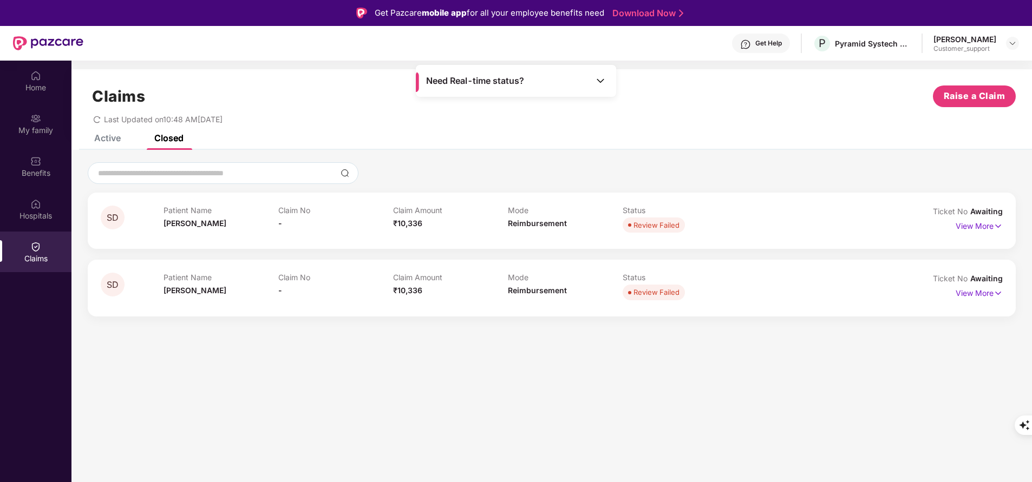
click at [115, 138] on div "Active" at bounding box center [107, 138] width 27 height 11
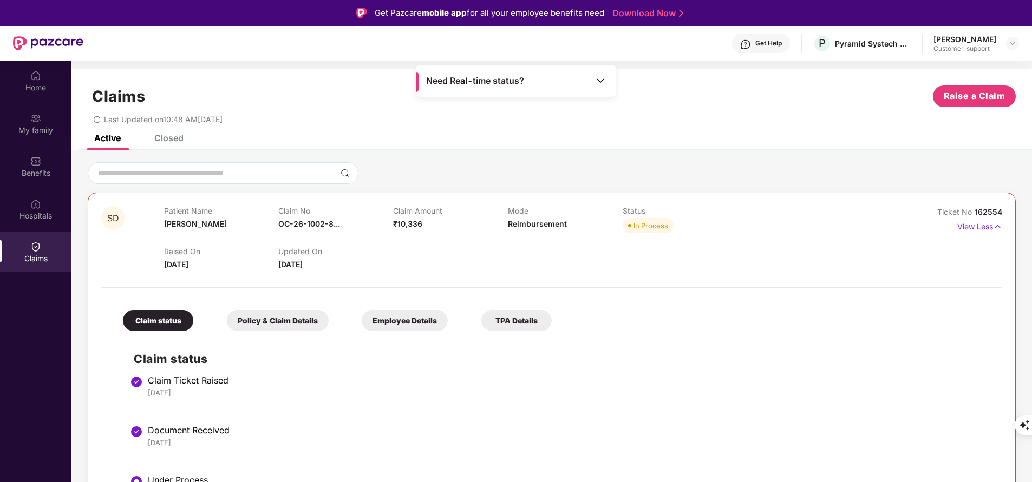
click at [167, 137] on div "Closed" at bounding box center [168, 138] width 29 height 11
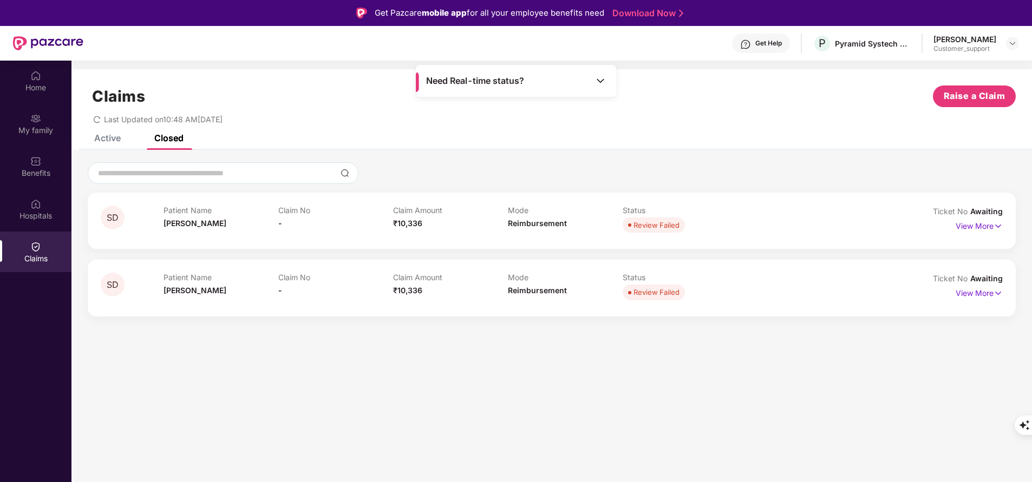
click at [117, 140] on div "Active" at bounding box center [107, 138] width 27 height 11
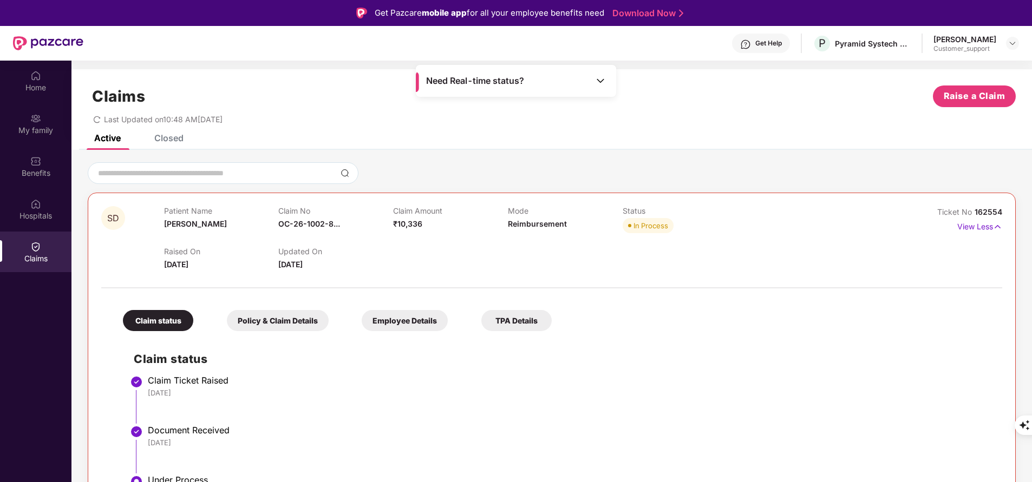
click at [178, 136] on div "Closed" at bounding box center [168, 138] width 29 height 11
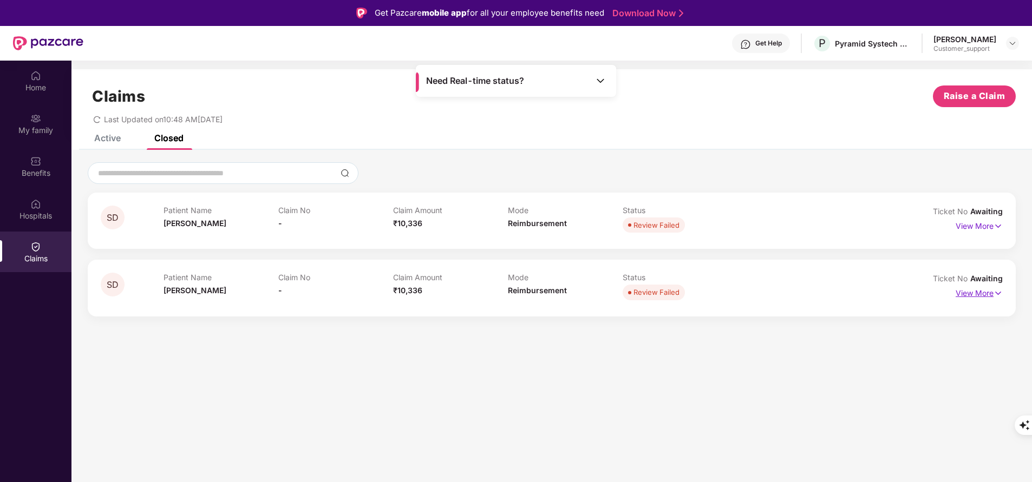
click at [977, 294] on p "View More" at bounding box center [978, 292] width 47 height 15
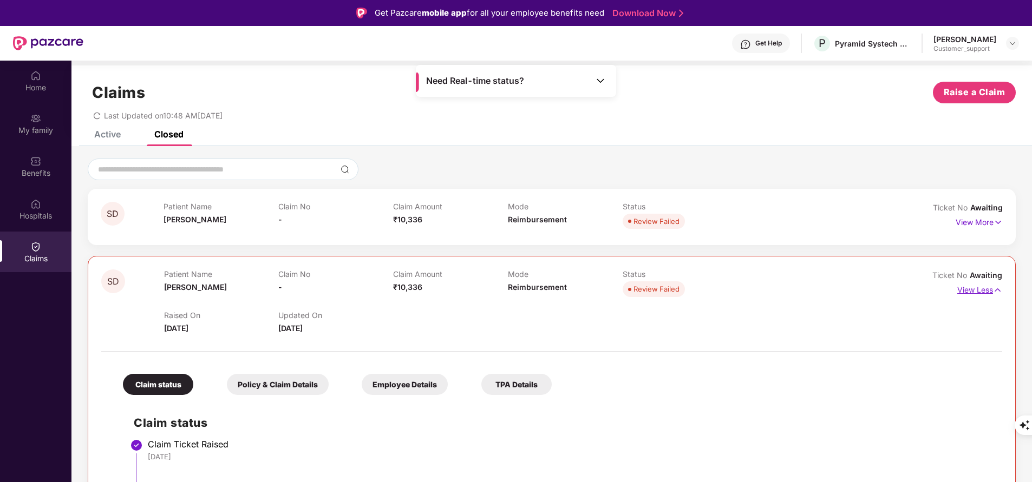
click at [969, 286] on p "View Less" at bounding box center [979, 288] width 45 height 15
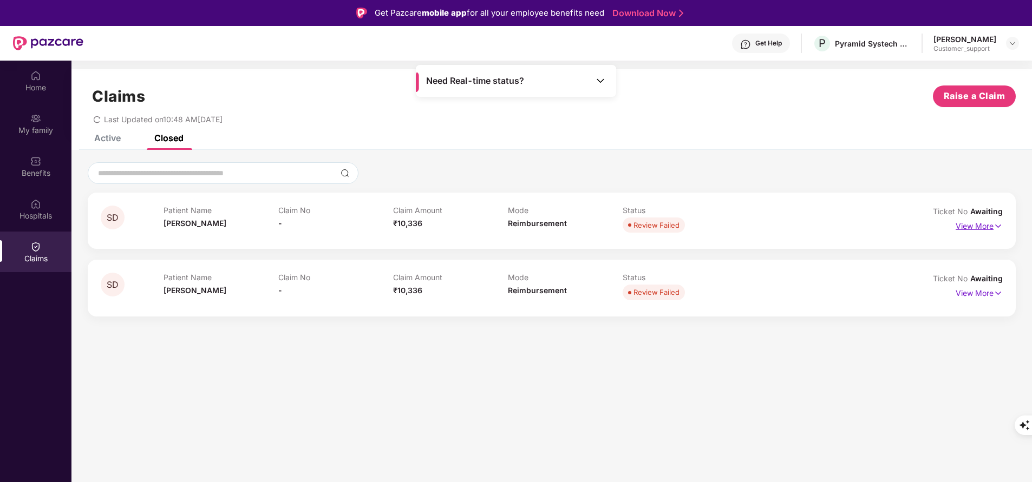
click at [983, 229] on p "View More" at bounding box center [978, 225] width 47 height 15
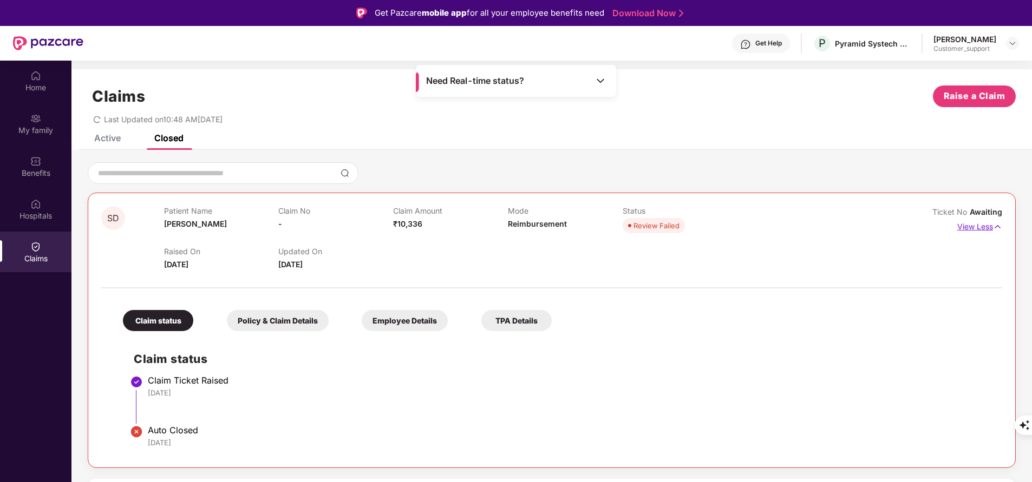
click at [979, 229] on p "View Less" at bounding box center [979, 225] width 45 height 15
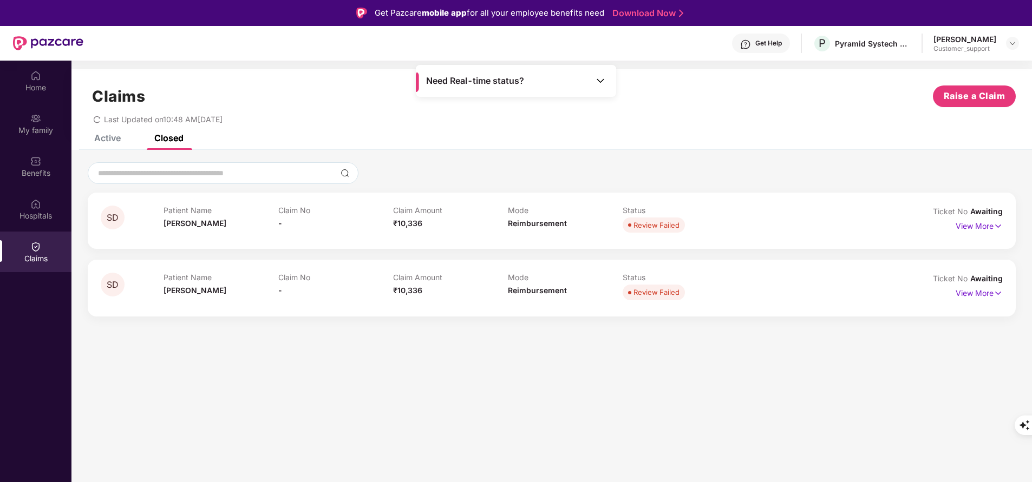
click at [108, 141] on div "Active" at bounding box center [107, 138] width 27 height 11
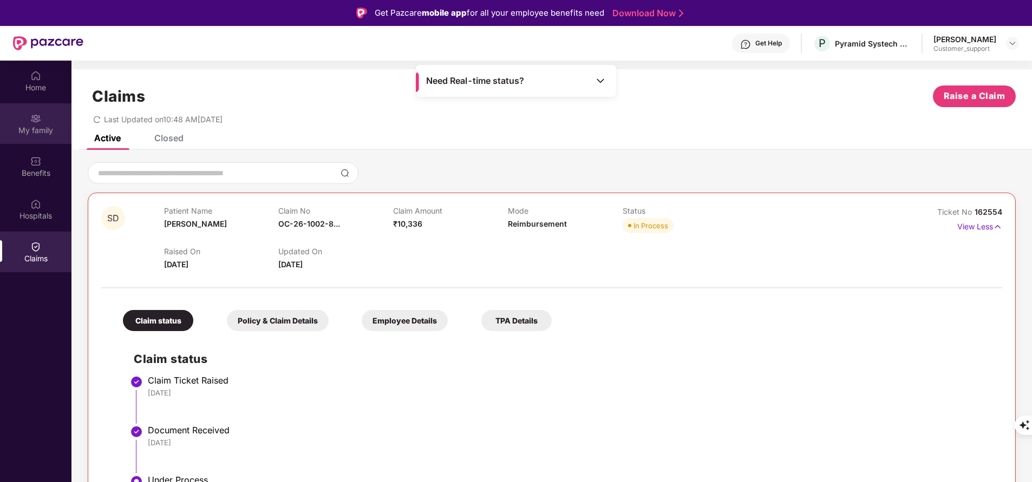
click at [38, 122] on img at bounding box center [35, 118] width 11 height 11
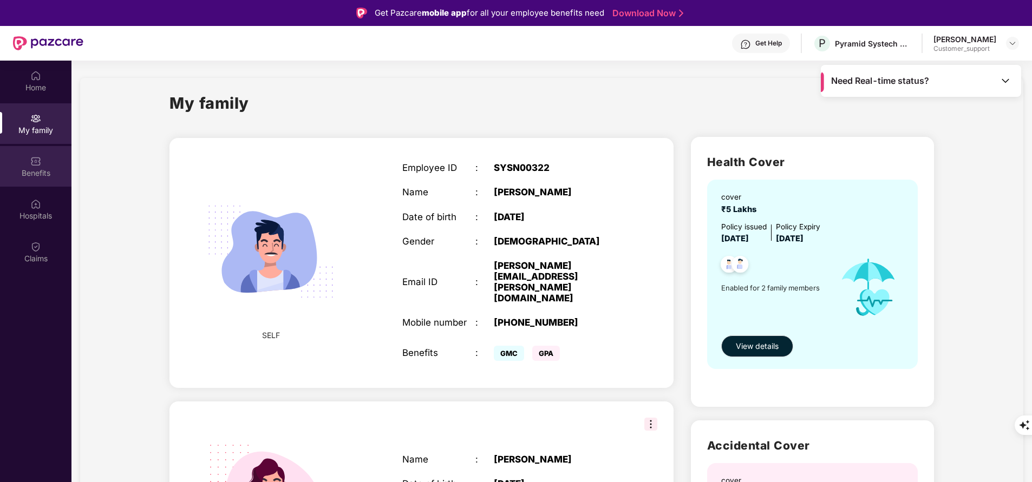
click at [34, 174] on div "Benefits" at bounding box center [35, 173] width 71 height 11
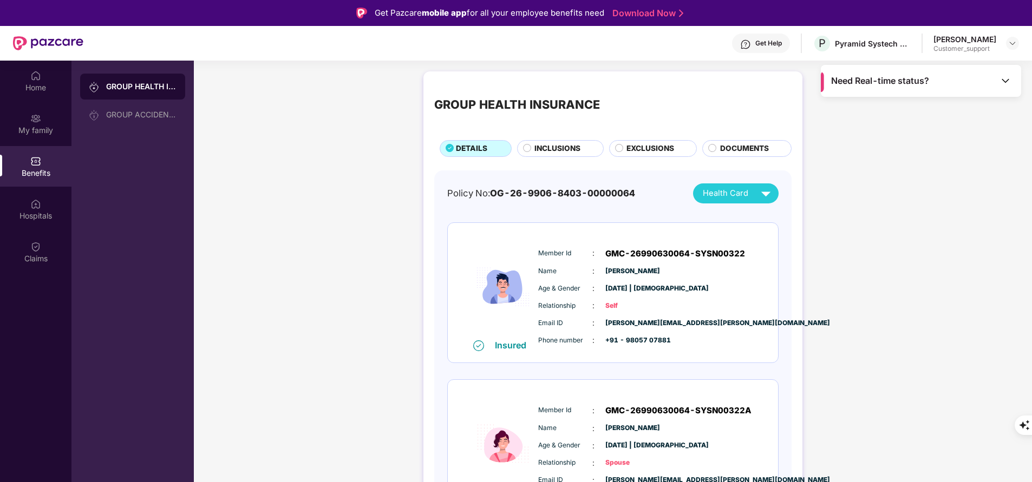
click at [552, 149] on span "INCLUSIONS" at bounding box center [557, 148] width 46 height 11
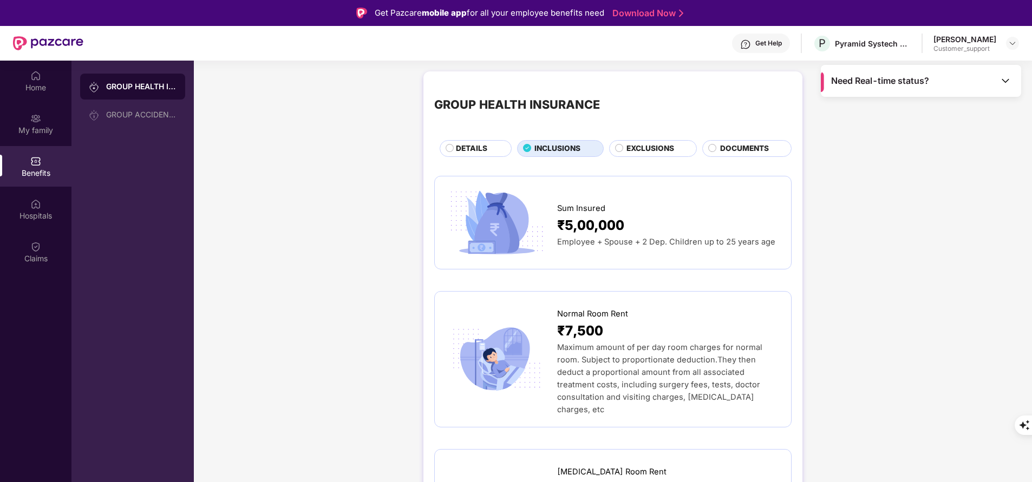
click at [647, 147] on span "EXCLUSIONS" at bounding box center [650, 148] width 48 height 11
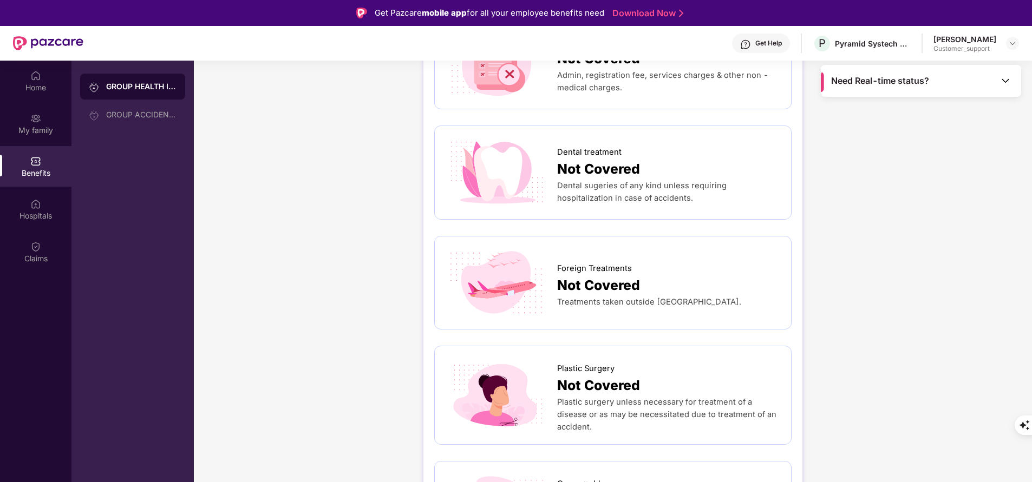
scroll to position [600, 0]
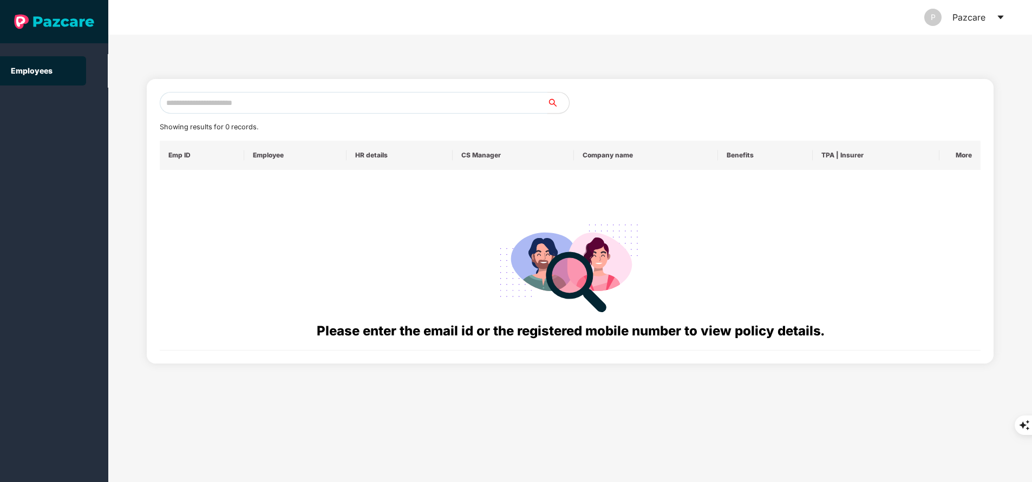
click at [232, 95] on input "text" at bounding box center [354, 103] width 388 height 22
paste input "**********"
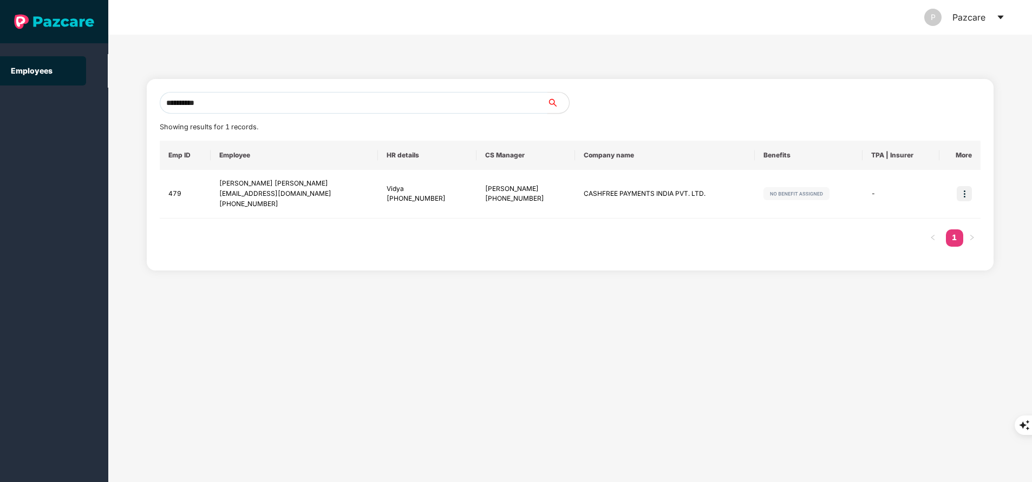
type input "**********"
click at [962, 196] on img at bounding box center [963, 193] width 15 height 15
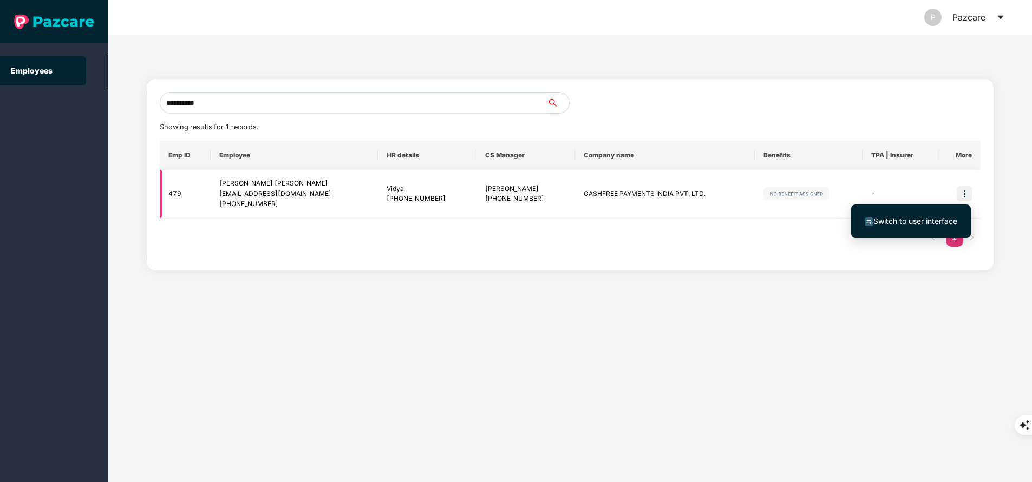
click at [962, 193] on img at bounding box center [963, 193] width 15 height 15
click at [968, 194] on img at bounding box center [963, 193] width 15 height 15
click at [916, 227] on span "Switch to user interface" at bounding box center [910, 221] width 93 height 12
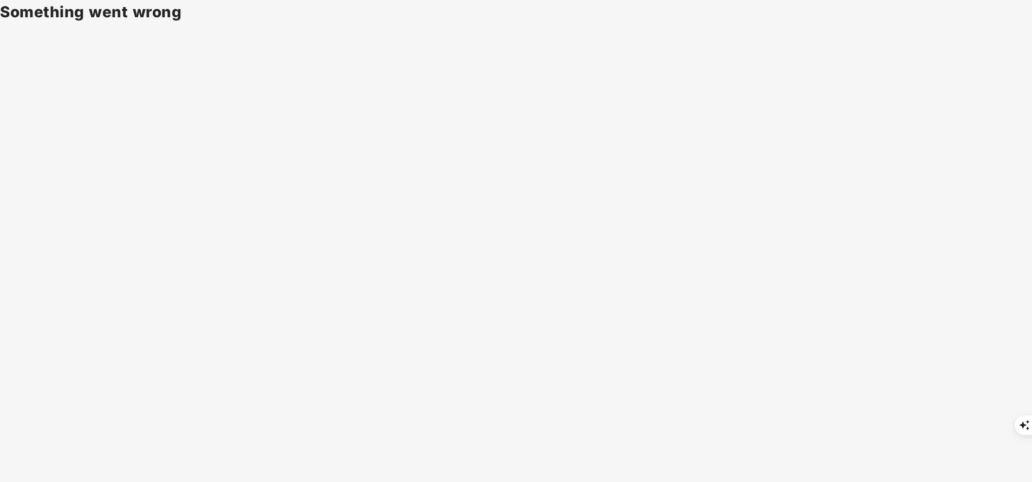
click at [245, 150] on body "Something went wrong" at bounding box center [516, 241] width 1032 height 482
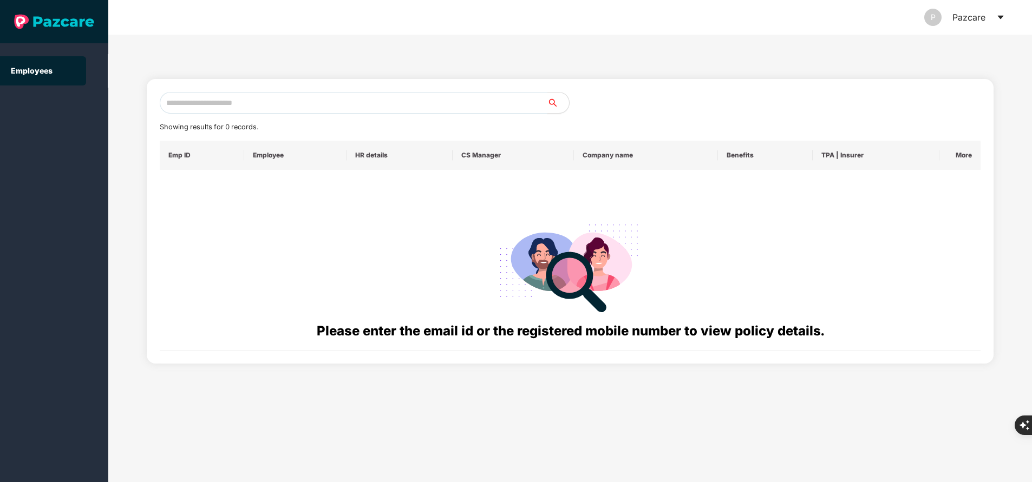
click at [351, 102] on input "text" at bounding box center [354, 103] width 388 height 22
paste input "**********"
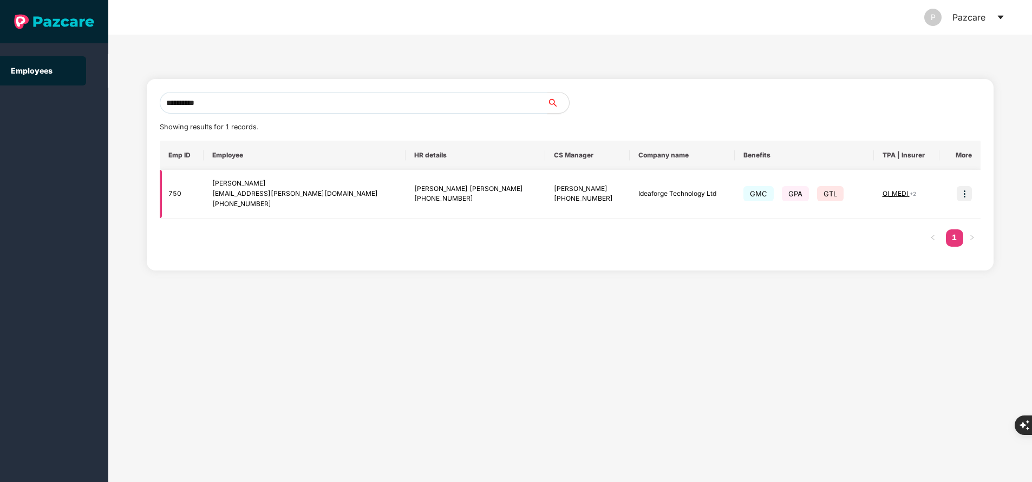
type input "**********"
click at [961, 195] on img at bounding box center [963, 193] width 15 height 15
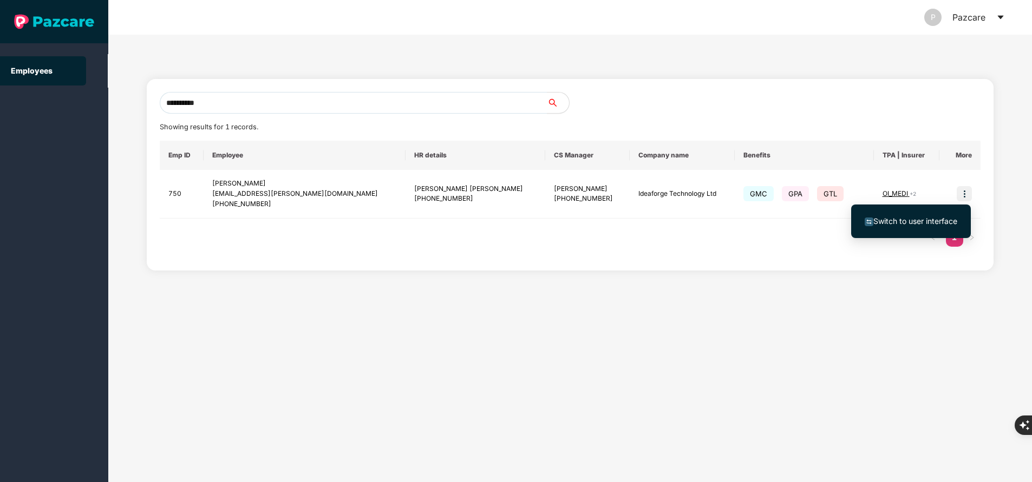
click at [924, 222] on span "Switch to user interface" at bounding box center [915, 221] width 84 height 9
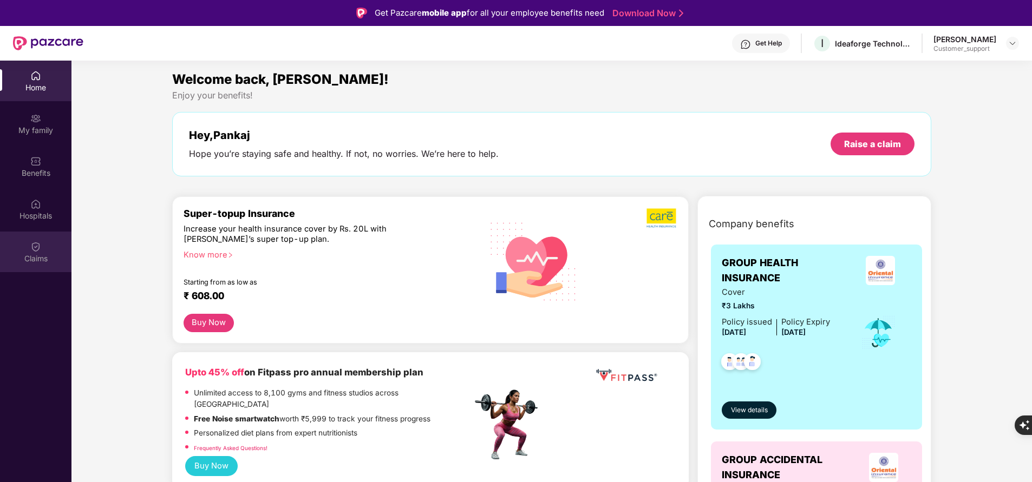
click at [33, 251] on img at bounding box center [35, 246] width 11 height 11
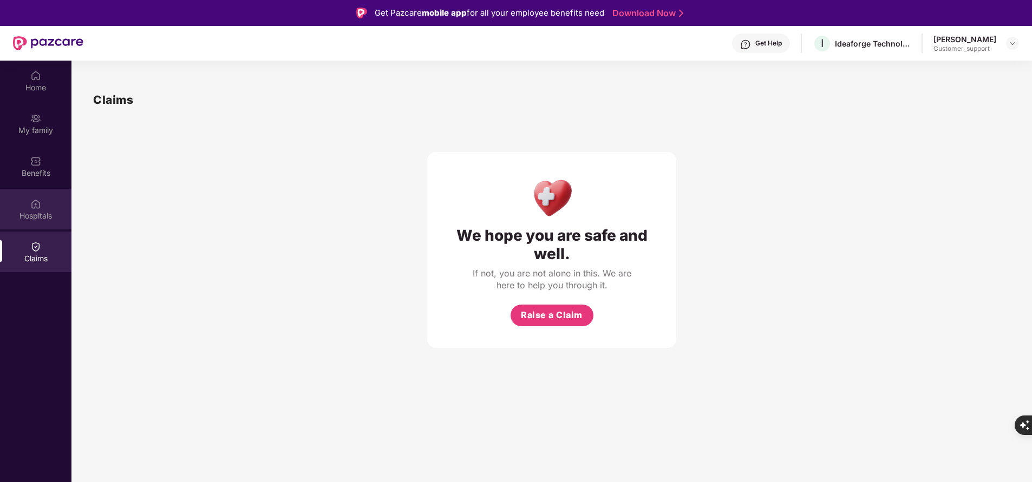
click at [37, 219] on div "Hospitals" at bounding box center [35, 216] width 71 height 11
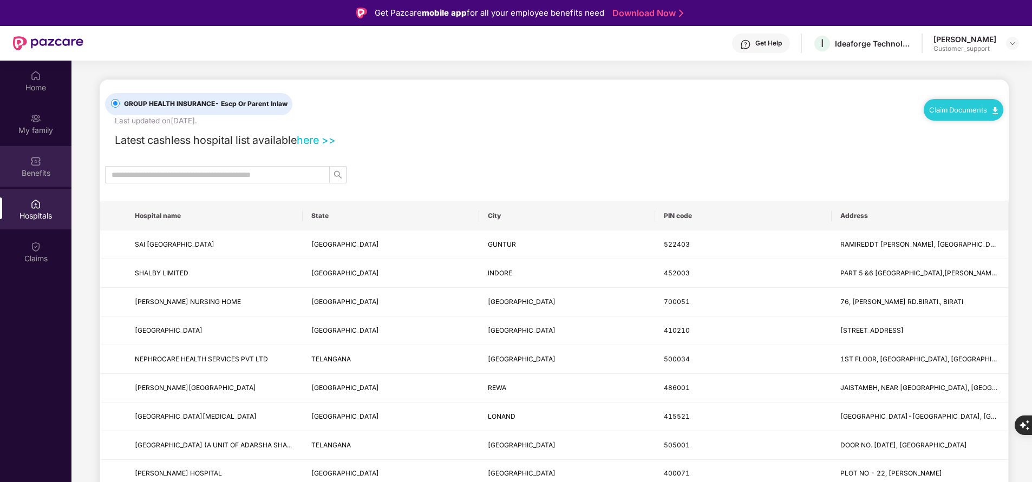
click at [32, 171] on div "Benefits" at bounding box center [35, 173] width 71 height 11
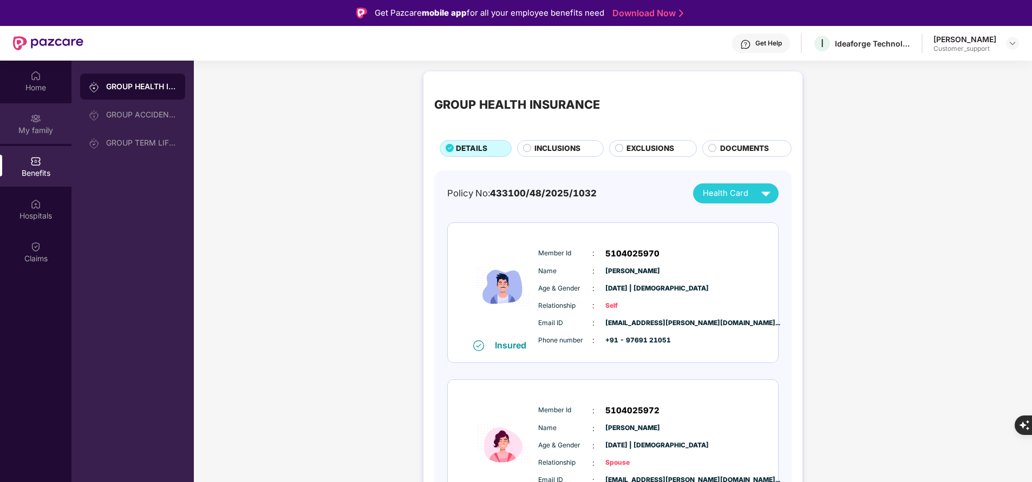
click at [31, 137] on div "My family" at bounding box center [35, 123] width 71 height 41
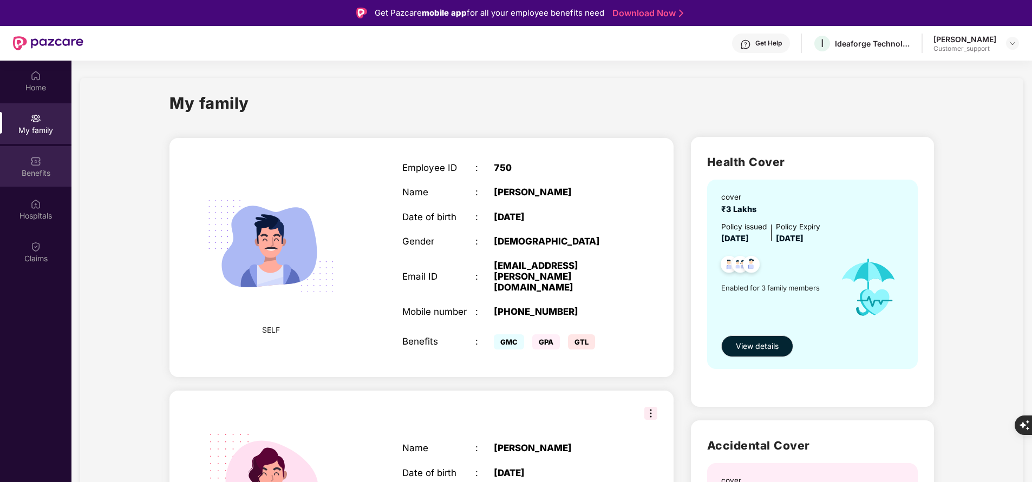
click at [36, 185] on div "Benefits" at bounding box center [35, 166] width 71 height 41
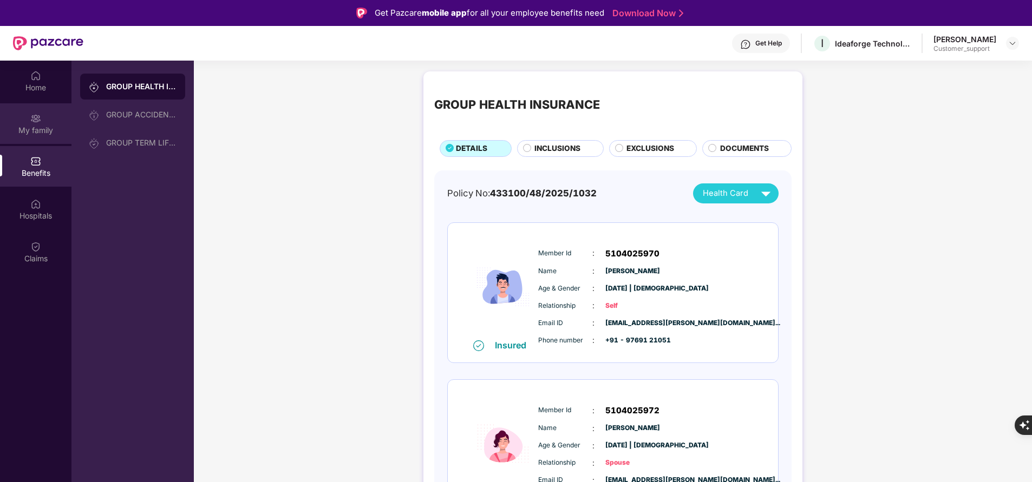
click at [45, 124] on div "My family" at bounding box center [35, 123] width 71 height 41
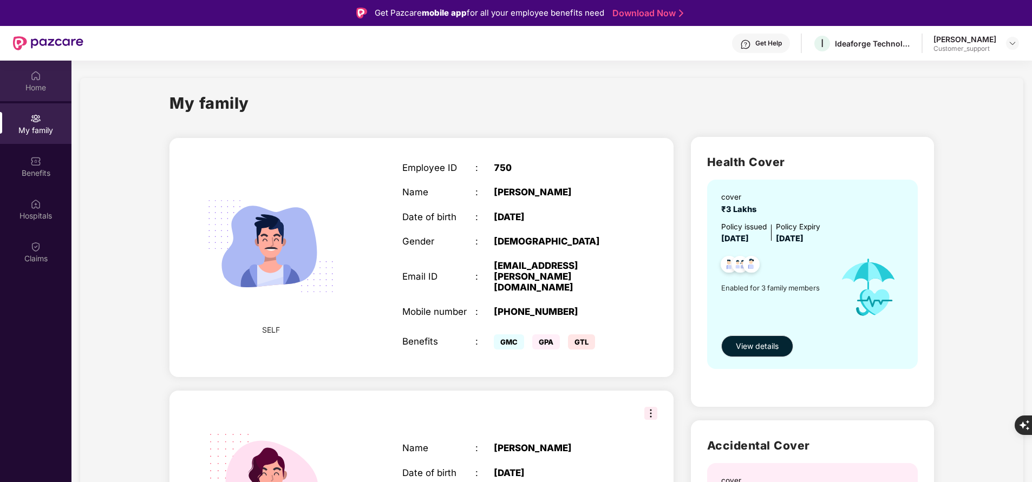
click at [36, 80] on img at bounding box center [35, 75] width 11 height 11
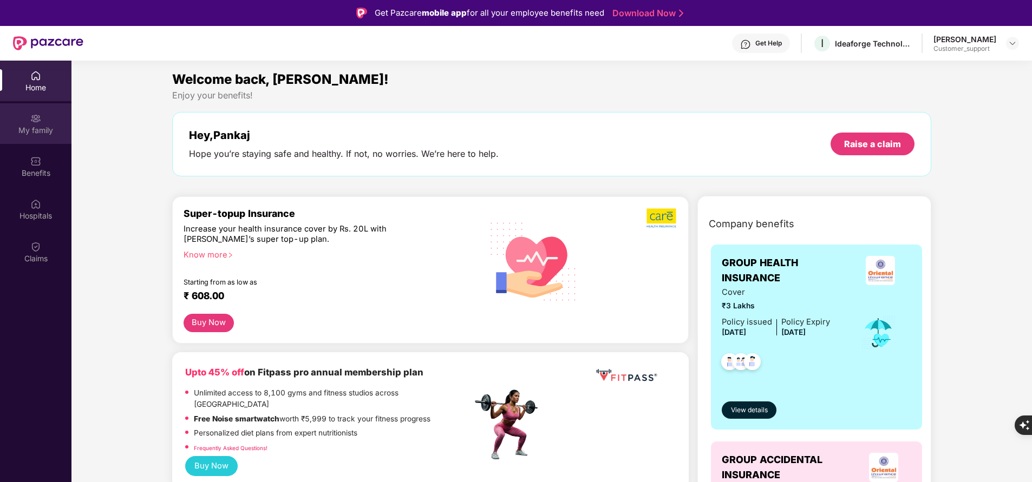
click at [31, 133] on div "My family" at bounding box center [35, 130] width 71 height 11
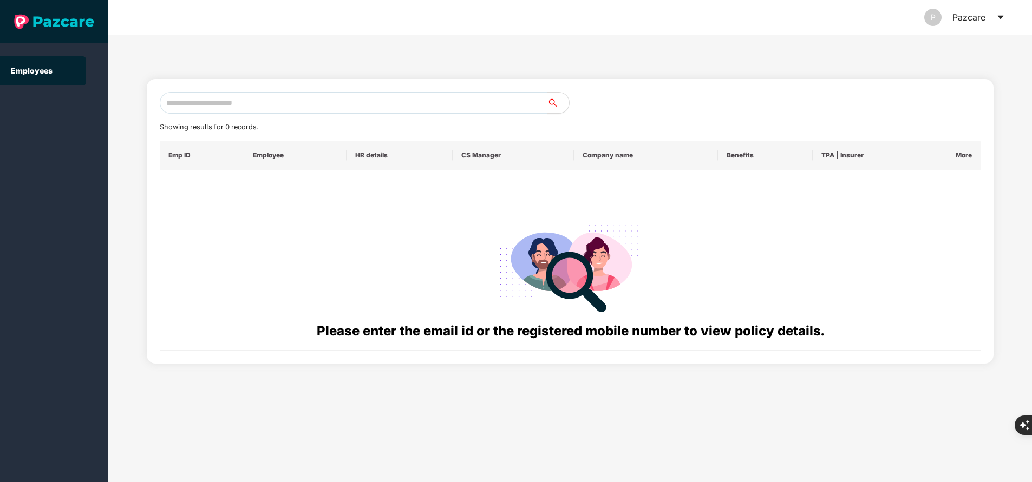
paste input "**********"
click at [220, 109] on input "text" at bounding box center [354, 103] width 388 height 22
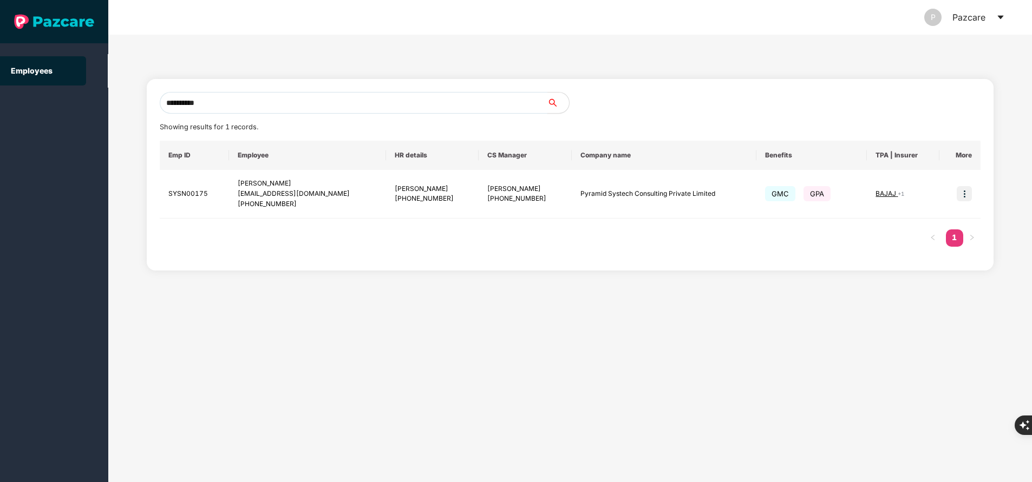
type input "**********"
click at [288, 105] on input "**********" at bounding box center [354, 103] width 388 height 22
paste input "**********"
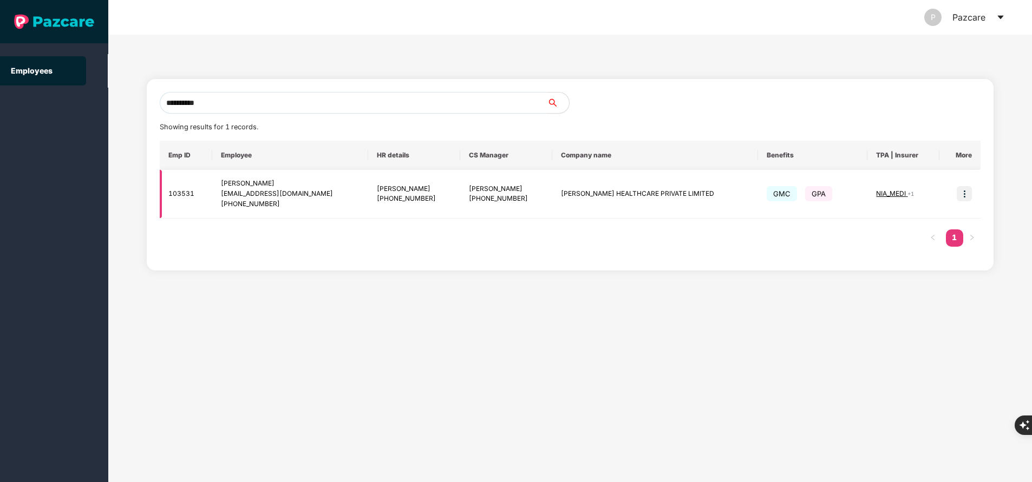
type input "**********"
click at [961, 195] on img at bounding box center [963, 193] width 15 height 15
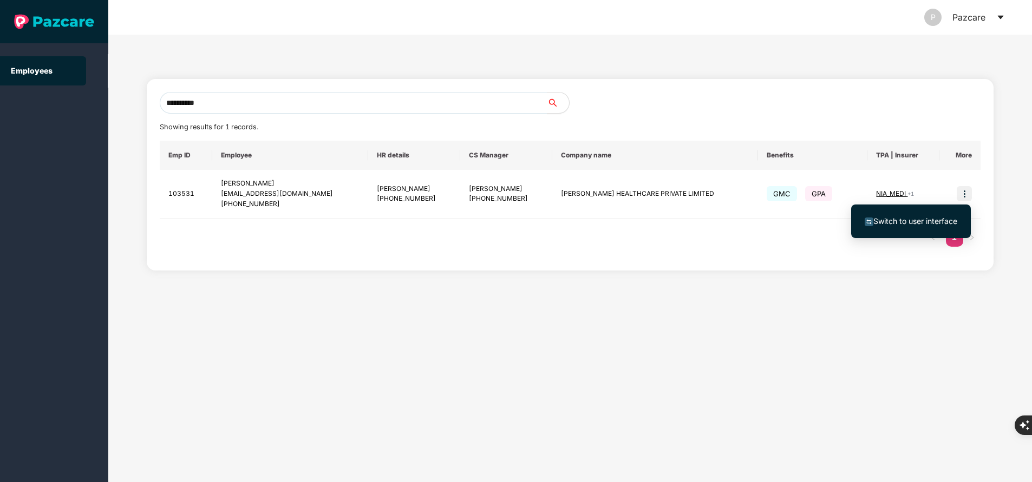
click at [928, 225] on span "Switch to user interface" at bounding box center [915, 221] width 84 height 9
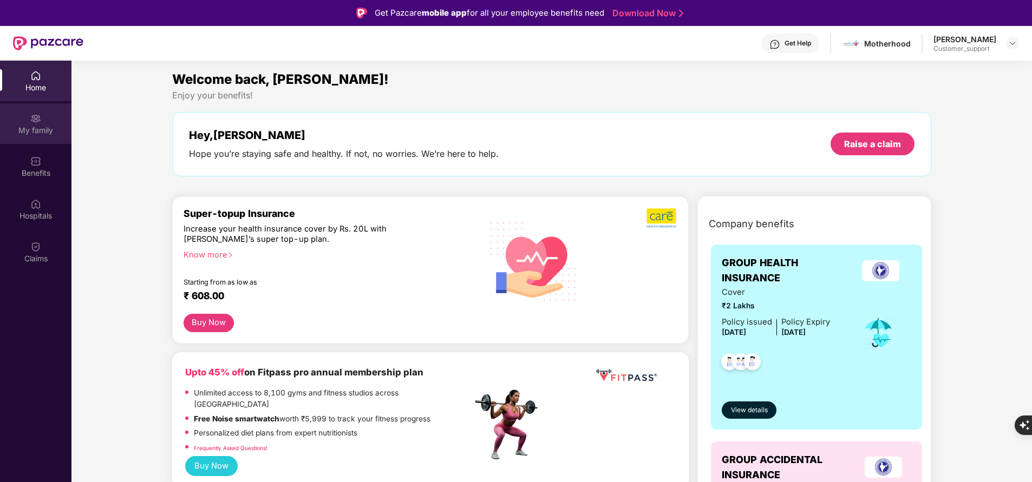
click at [25, 131] on div "My family" at bounding box center [35, 130] width 71 height 11
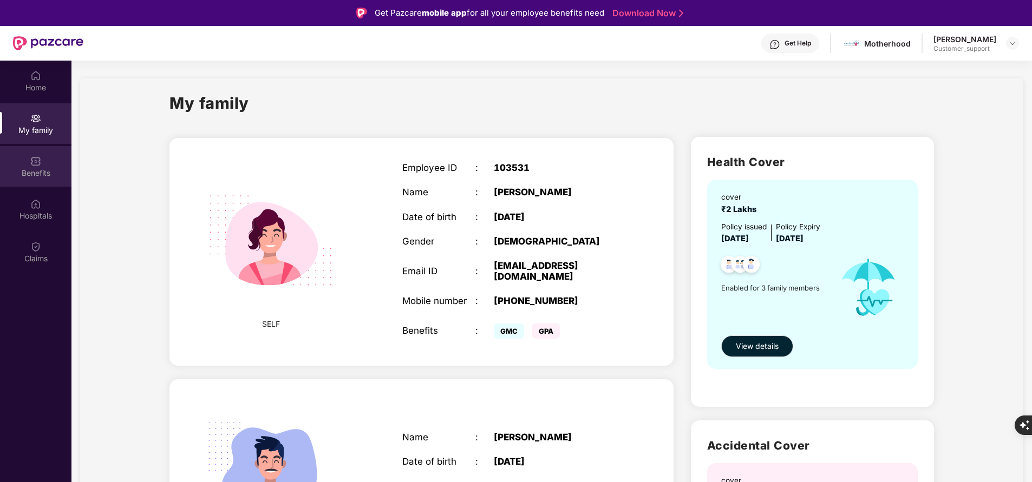
click at [42, 171] on div "Benefits" at bounding box center [35, 173] width 71 height 11
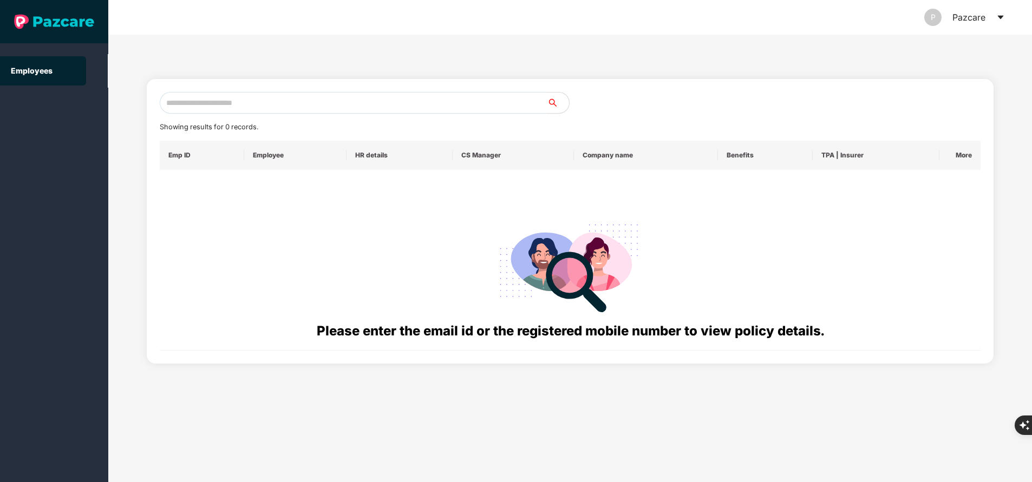
click at [247, 101] on input "text" at bounding box center [354, 103] width 388 height 22
paste input "**********"
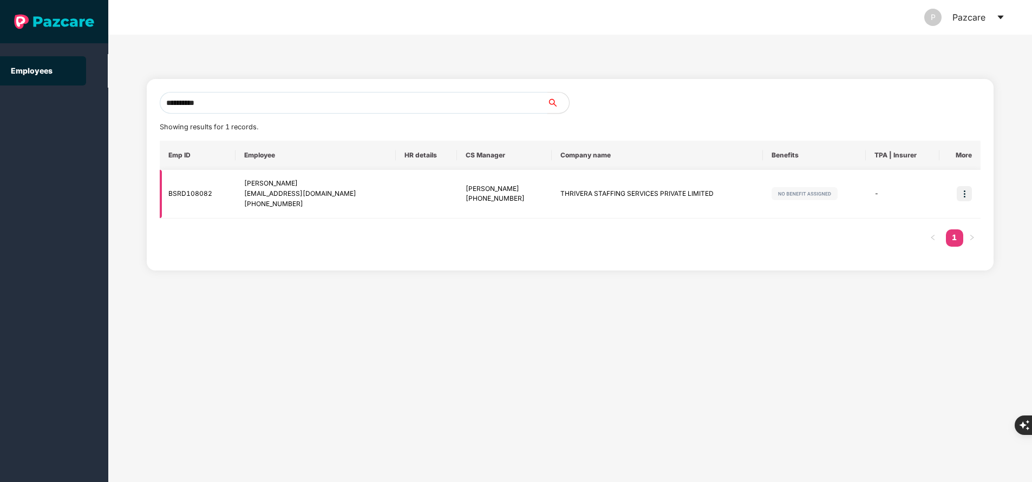
type input "**********"
click at [964, 195] on img at bounding box center [963, 193] width 15 height 15
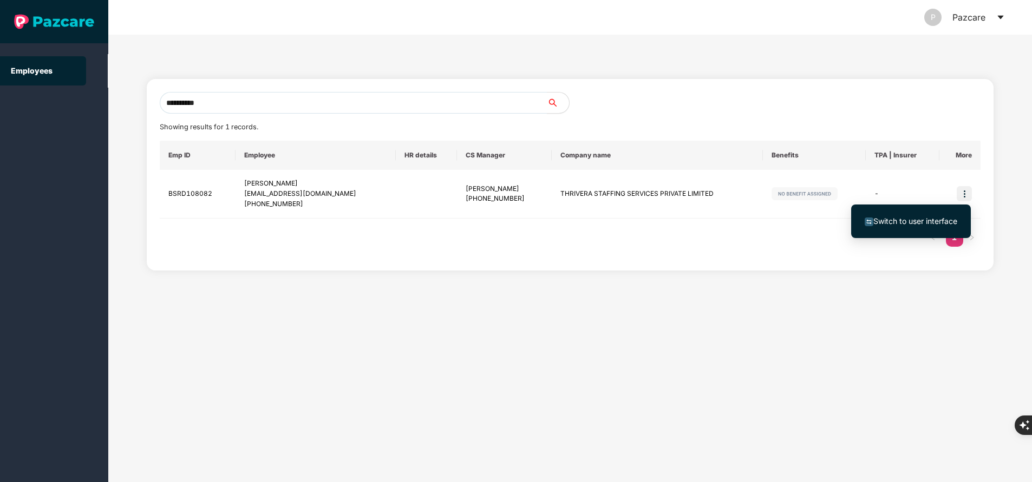
click at [932, 217] on span "Switch to user interface" at bounding box center [915, 221] width 84 height 9
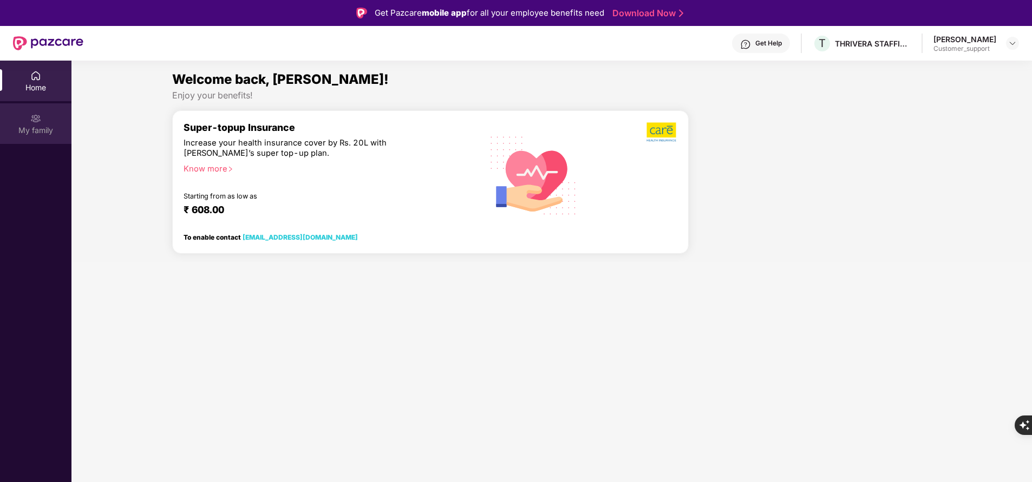
click at [57, 132] on div "My family" at bounding box center [35, 130] width 71 height 11
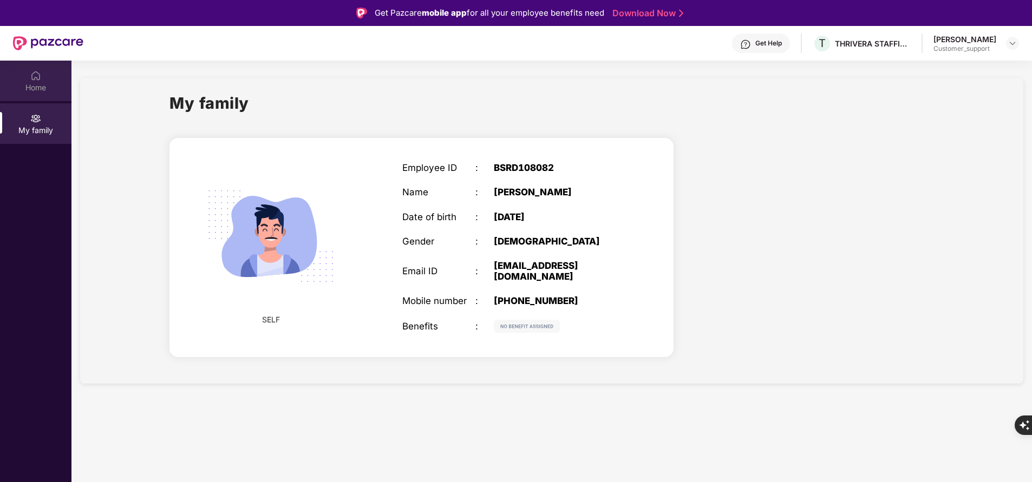
click at [58, 92] on div "Home" at bounding box center [35, 87] width 71 height 11
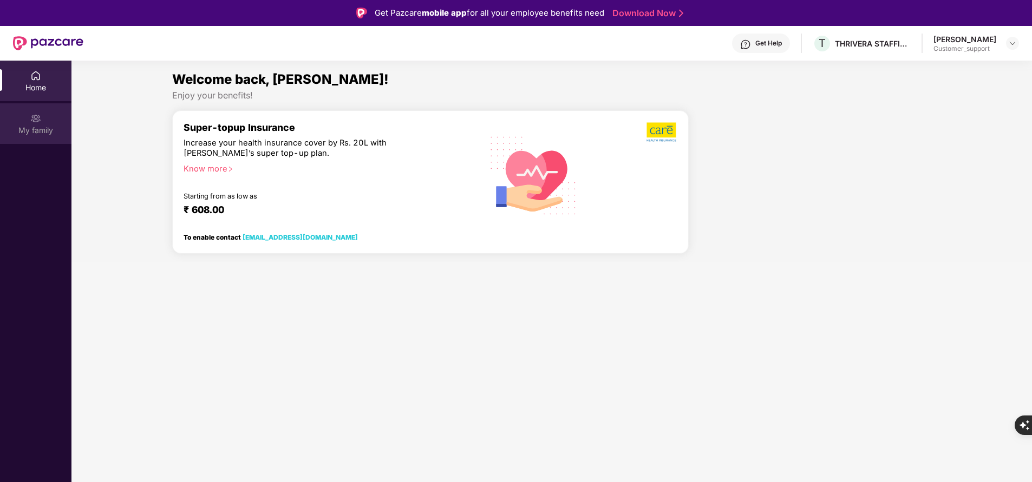
click at [50, 123] on div "My family" at bounding box center [35, 123] width 71 height 41
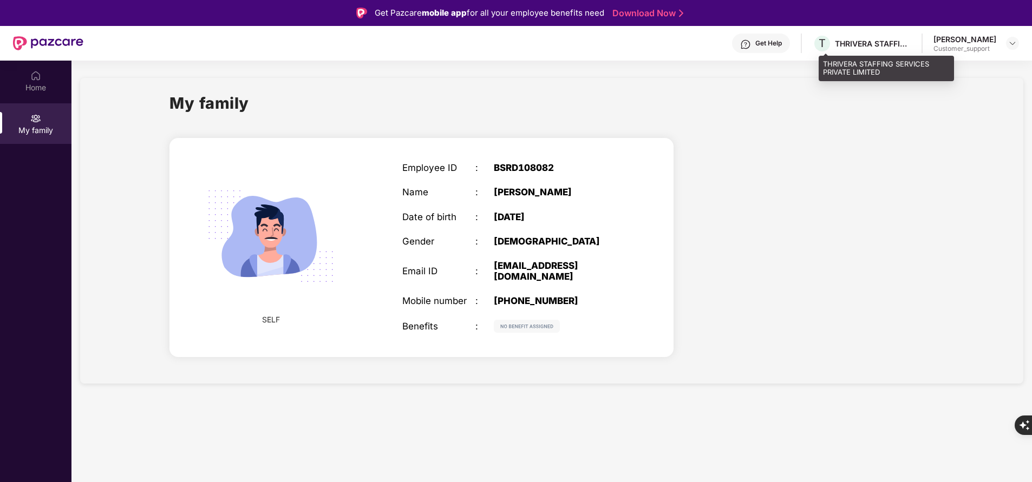
click at [846, 48] on div "THRIVERA STAFFING SERVICES PRIVATE LIMITED" at bounding box center [873, 43] width 76 height 10
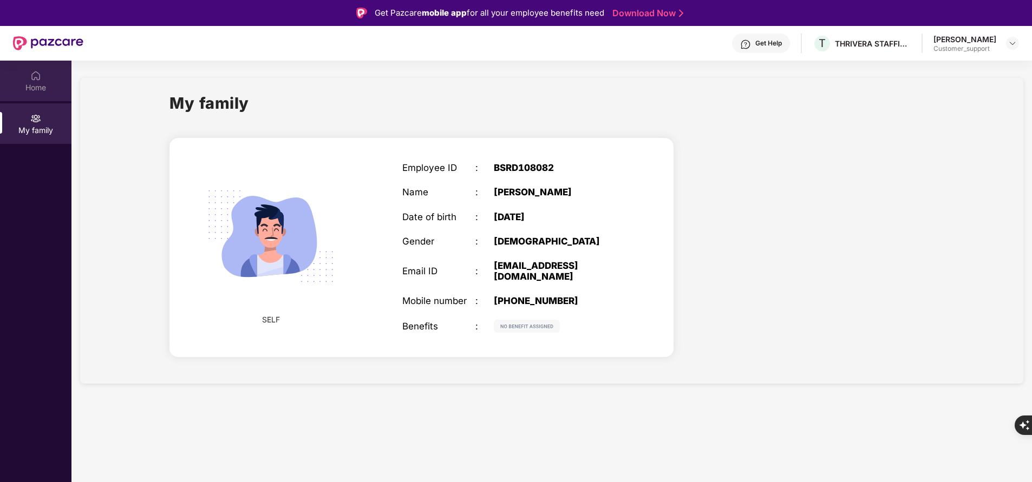
click at [40, 87] on div "Home" at bounding box center [35, 87] width 71 height 11
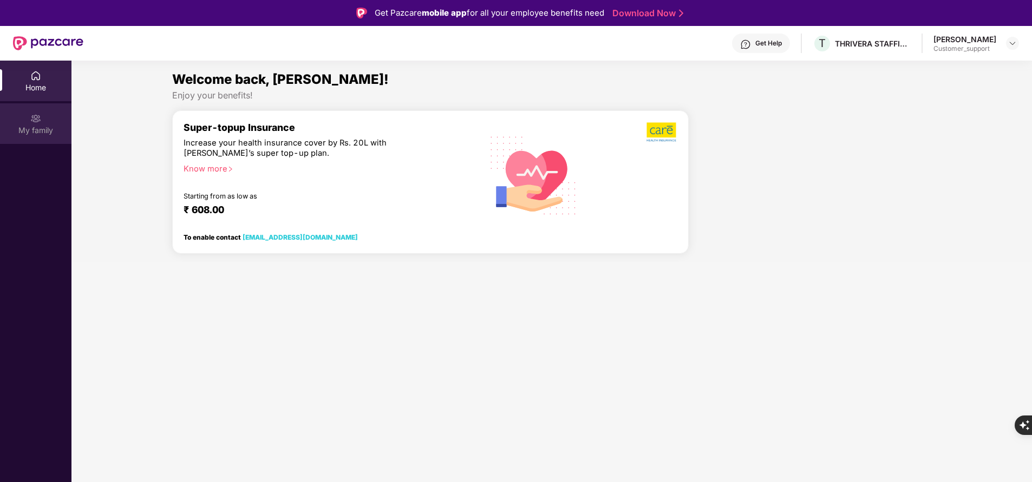
click at [38, 129] on div "My family" at bounding box center [35, 130] width 71 height 11
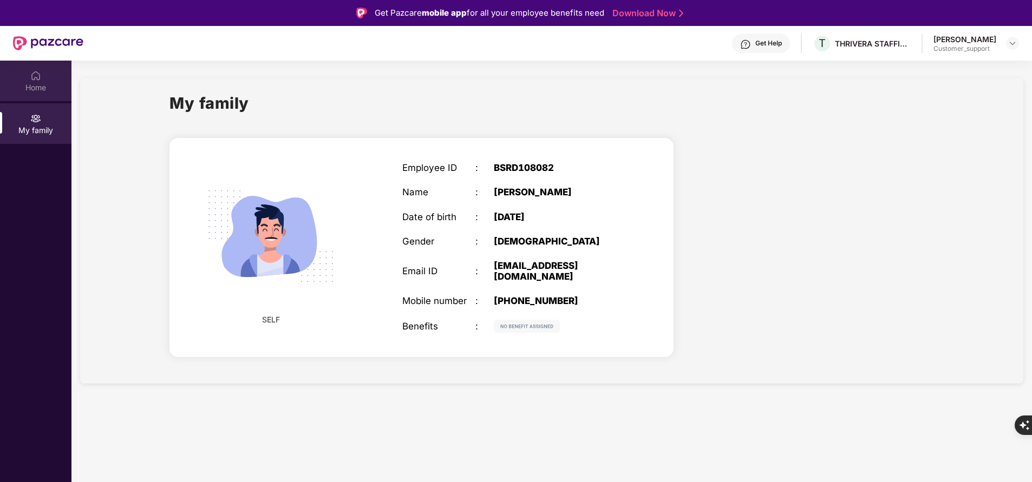
click at [40, 84] on div "Home" at bounding box center [35, 87] width 71 height 11
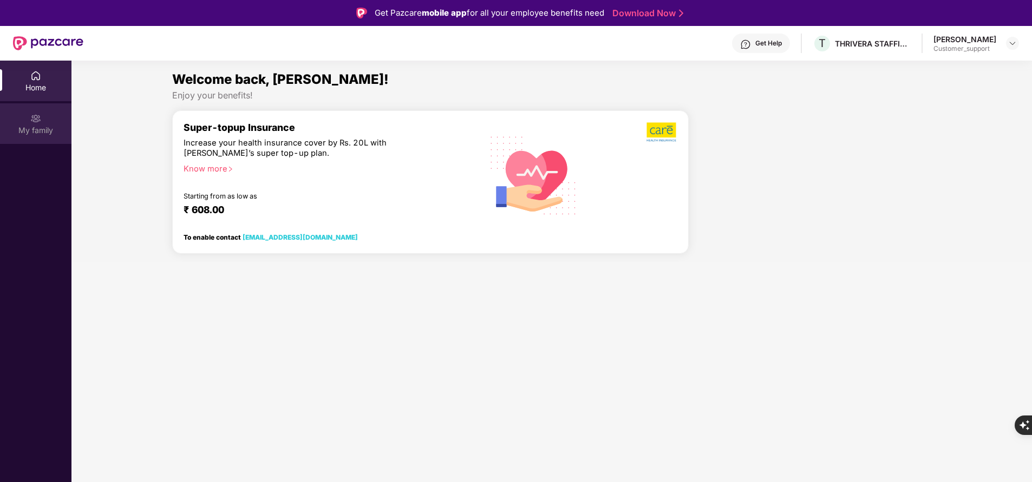
click at [38, 127] on div "My family" at bounding box center [35, 130] width 71 height 11
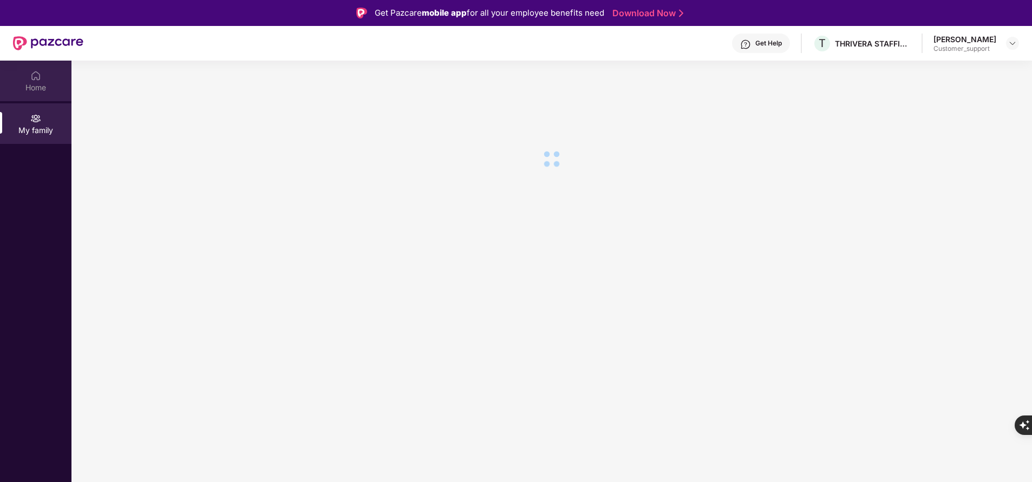
click at [38, 88] on div "Home" at bounding box center [35, 87] width 71 height 11
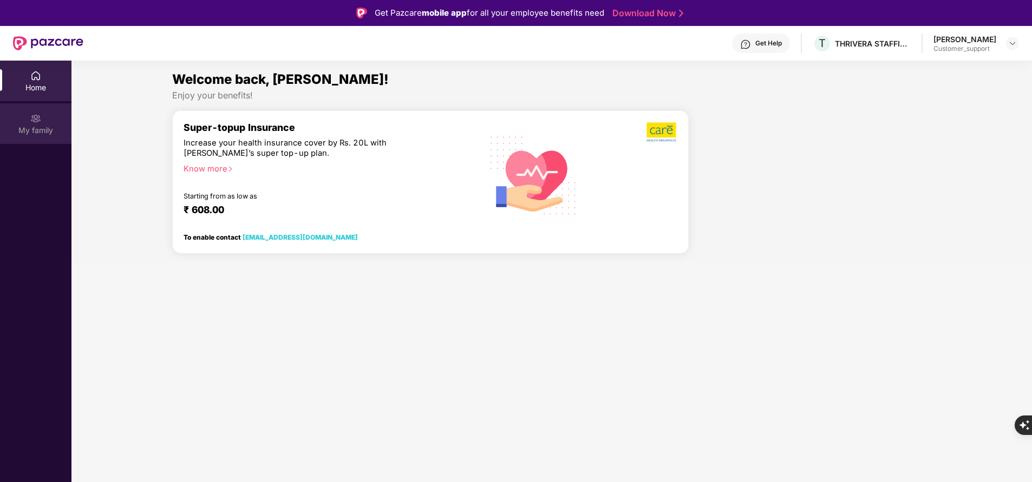
click at [51, 140] on div "My family" at bounding box center [35, 123] width 71 height 41
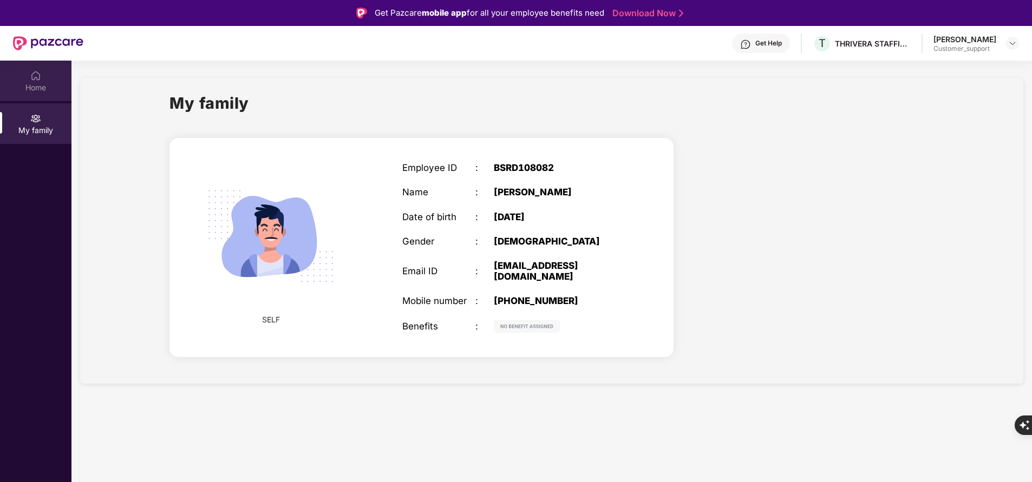
click at [38, 78] on img at bounding box center [35, 75] width 11 height 11
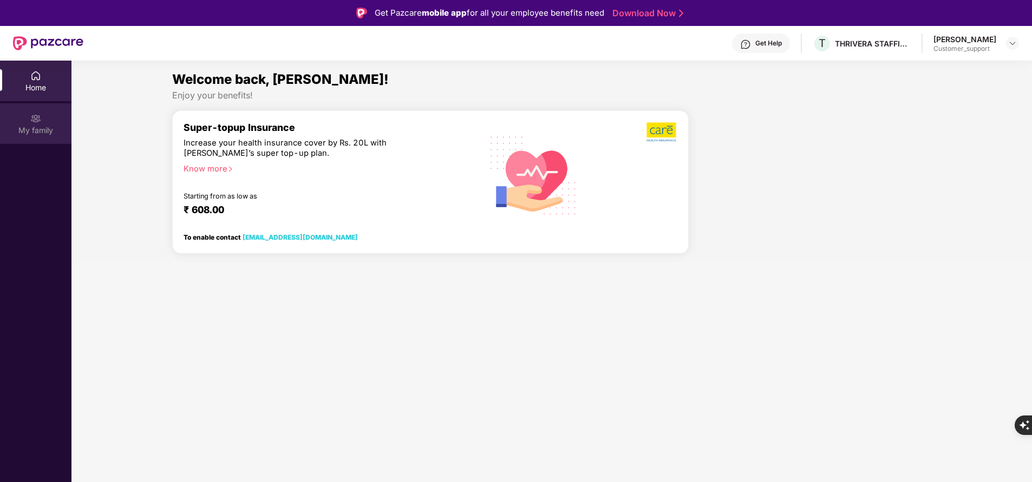
click at [38, 120] on img at bounding box center [35, 118] width 11 height 11
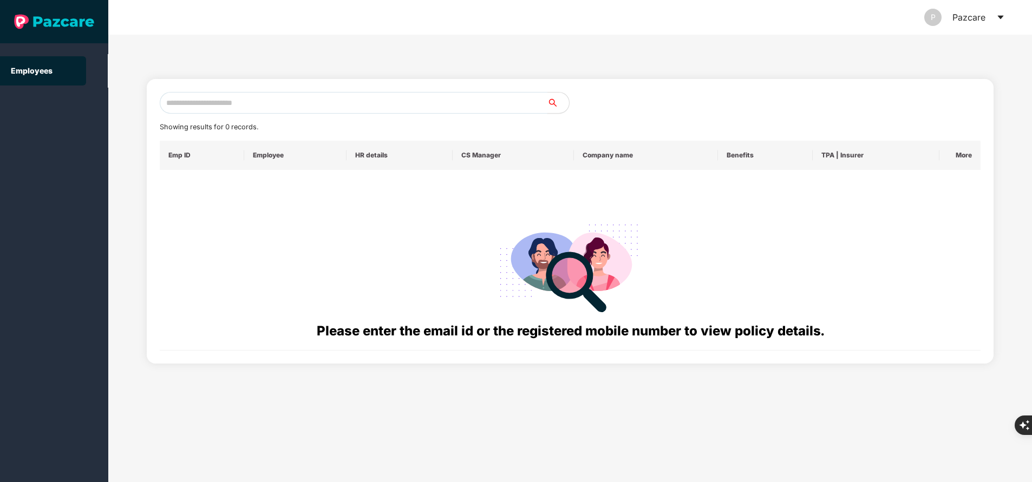
click at [224, 108] on input "text" at bounding box center [354, 103] width 388 height 22
paste input "**********"
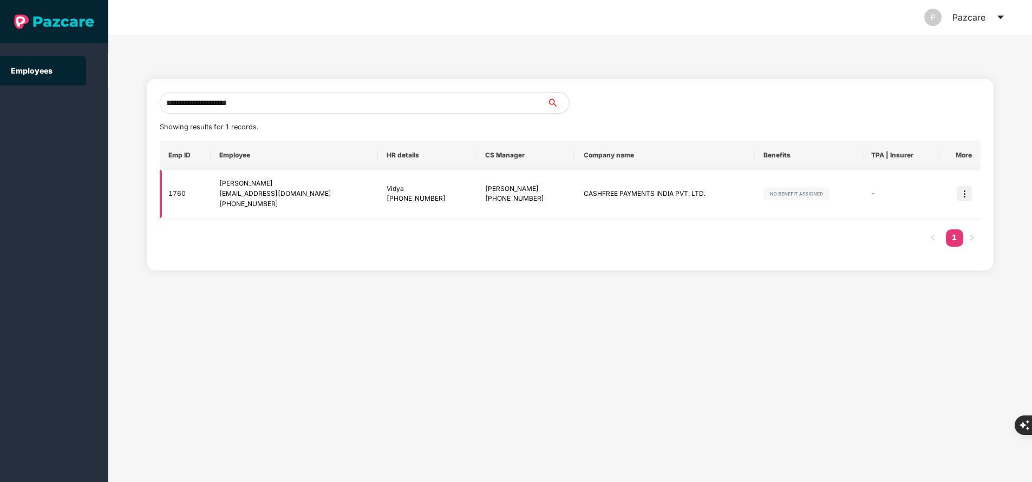
type input "**********"
click at [967, 198] on img at bounding box center [963, 193] width 15 height 15
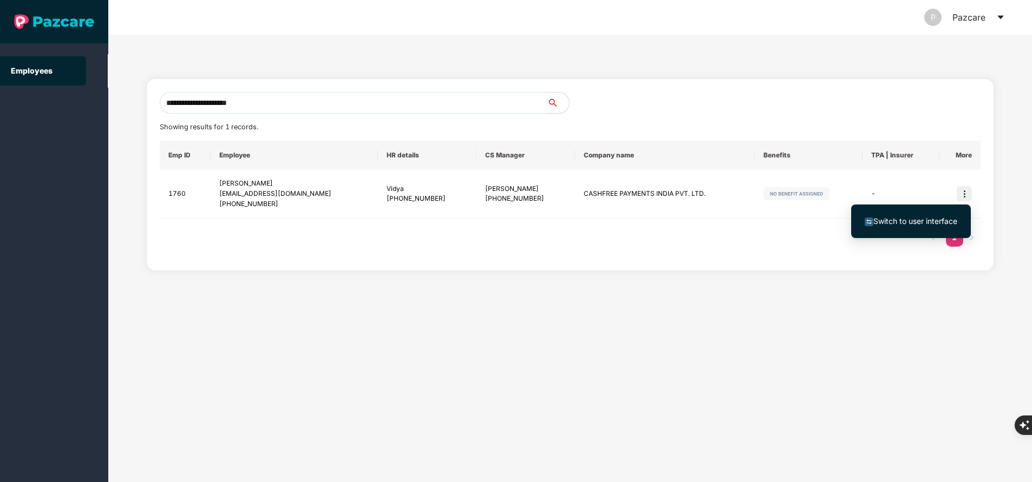
click at [922, 222] on span "Switch to user interface" at bounding box center [915, 221] width 84 height 9
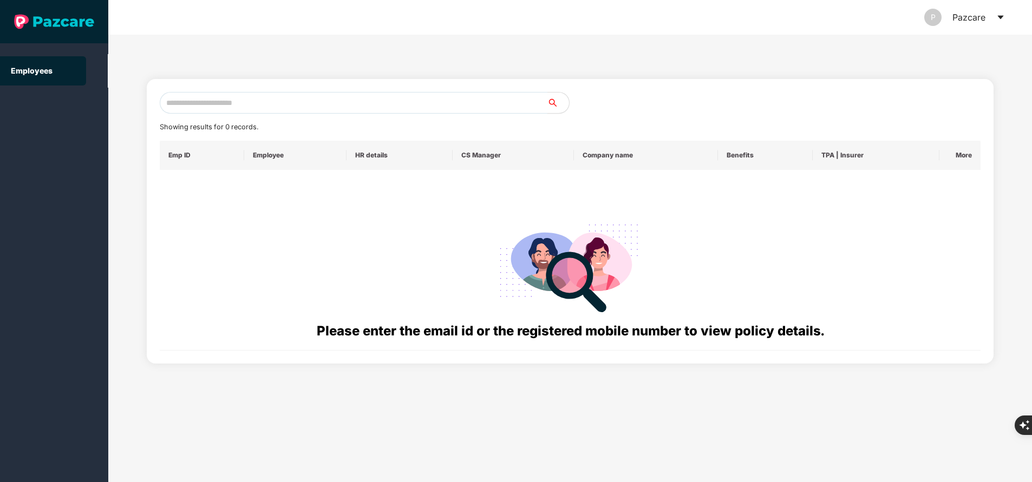
click at [227, 104] on input "text" at bounding box center [354, 103] width 388 height 22
paste input "**********"
type input "**********"
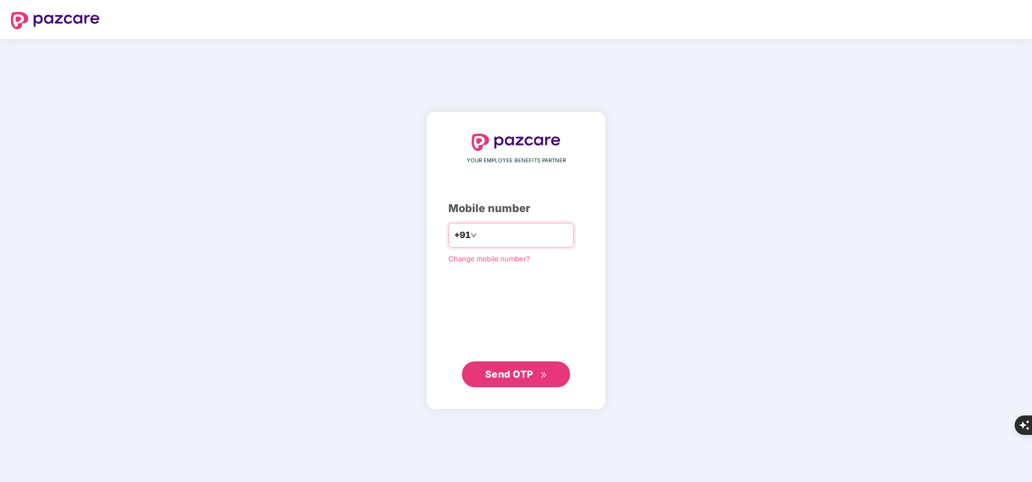
click at [535, 227] on input "number" at bounding box center [523, 235] width 89 height 17
type input "**********"
click at [546, 384] on button "Send OTP" at bounding box center [516, 374] width 108 height 26
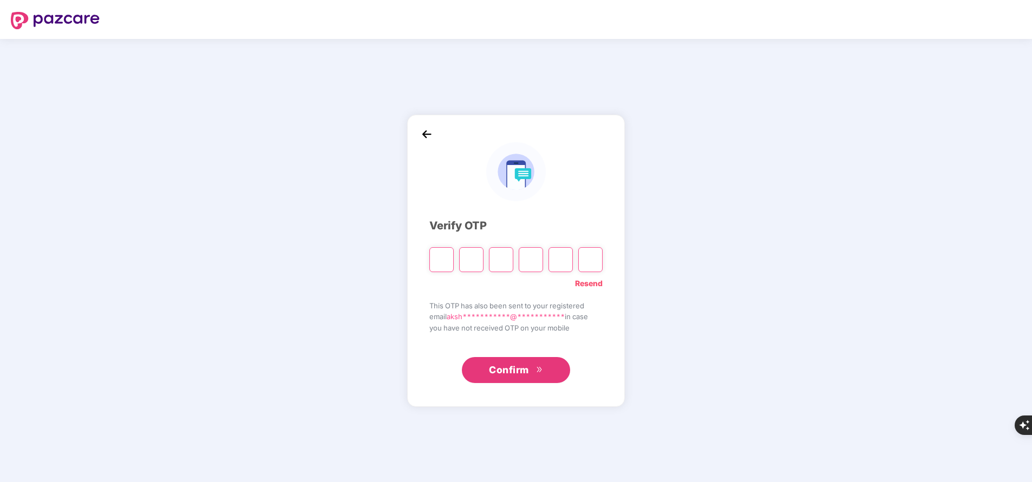
type input "*"
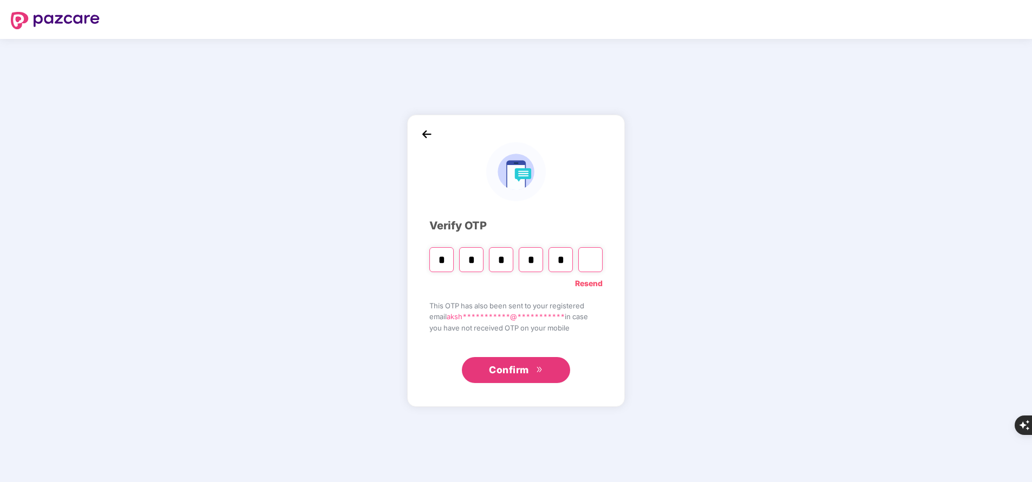
type input "*"
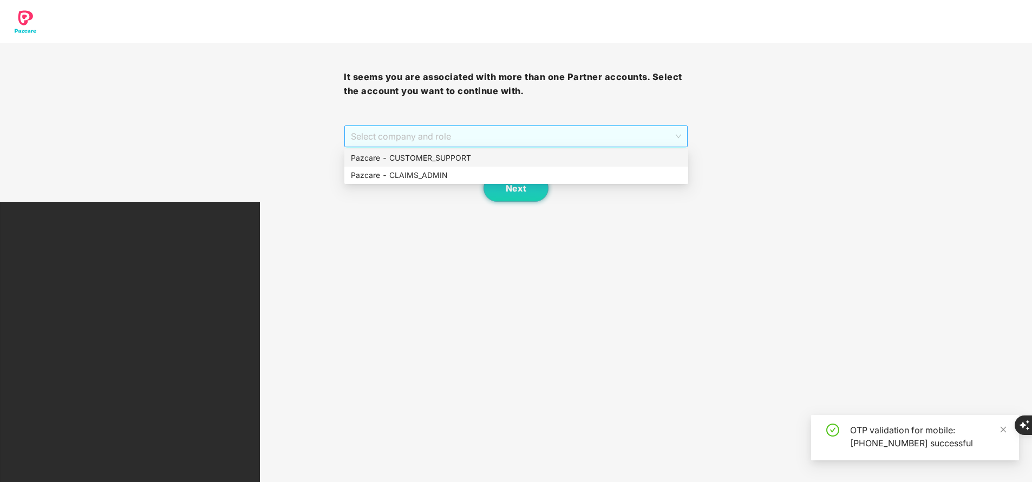
click at [617, 139] on span "Select company and role" at bounding box center [516, 136] width 330 height 21
click at [487, 159] on div "Pazcare - CUSTOMER_SUPPORT" at bounding box center [516, 158] width 331 height 12
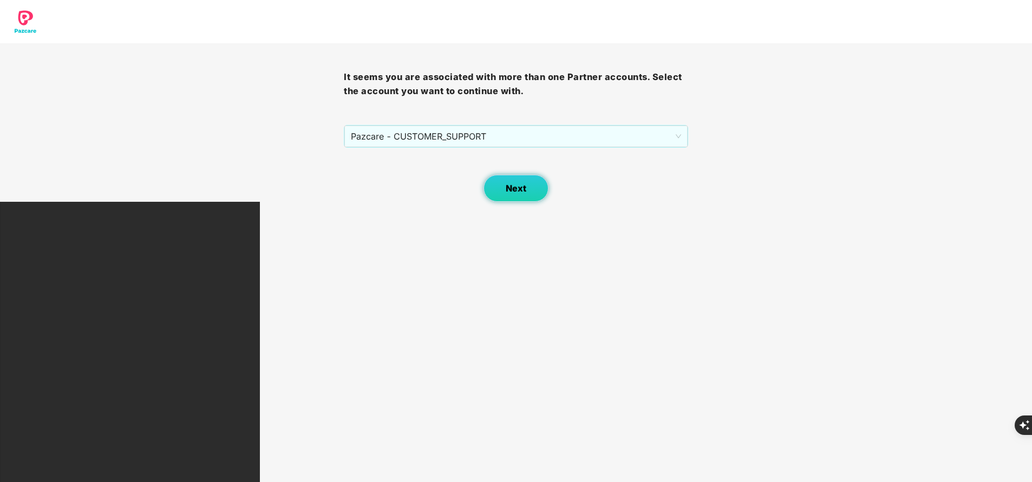
click at [525, 179] on button "Next" at bounding box center [515, 188] width 65 height 27
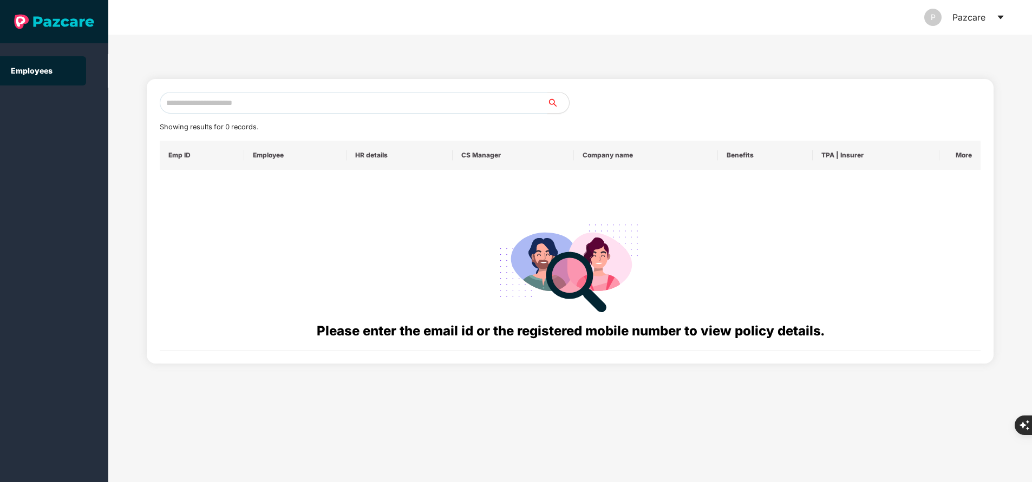
click at [376, 102] on input "text" at bounding box center [354, 103] width 388 height 22
paste input "**********"
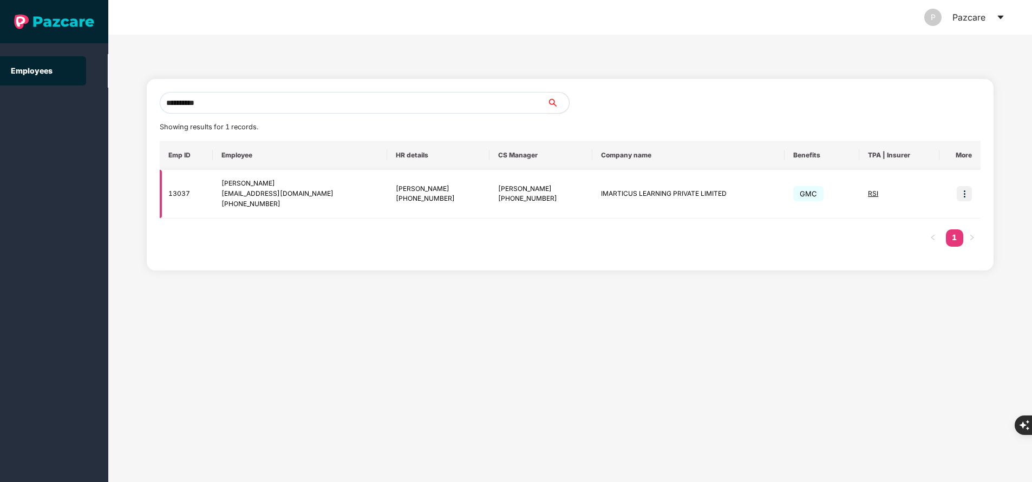
type input "**********"
click at [964, 199] on img at bounding box center [963, 193] width 15 height 15
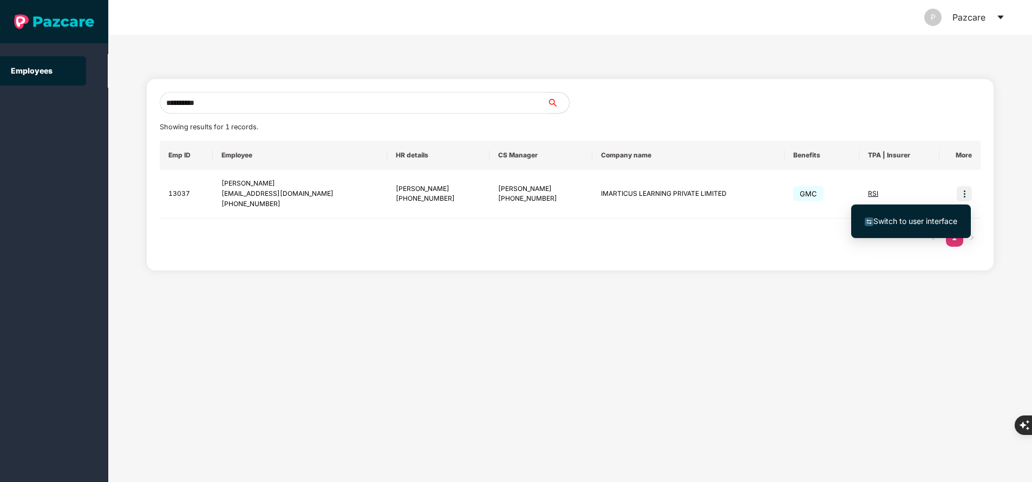
click at [916, 225] on span "Switch to user interface" at bounding box center [915, 221] width 84 height 9
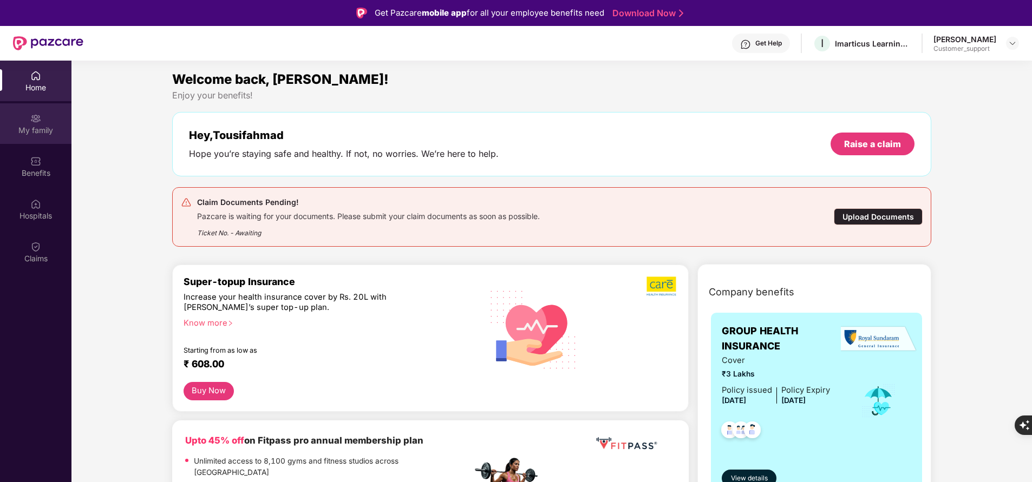
click at [40, 129] on div "My family" at bounding box center [35, 130] width 71 height 11
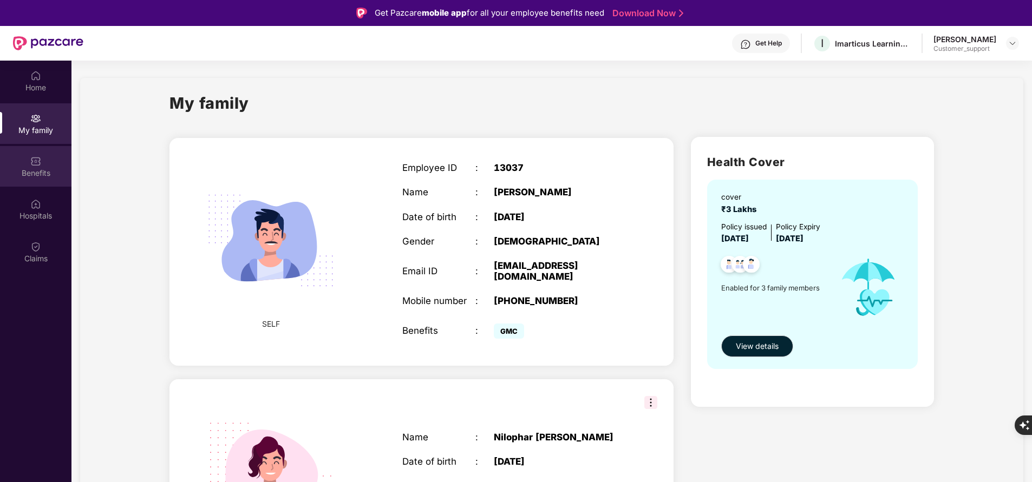
click at [39, 168] on div "Benefits" at bounding box center [35, 173] width 71 height 11
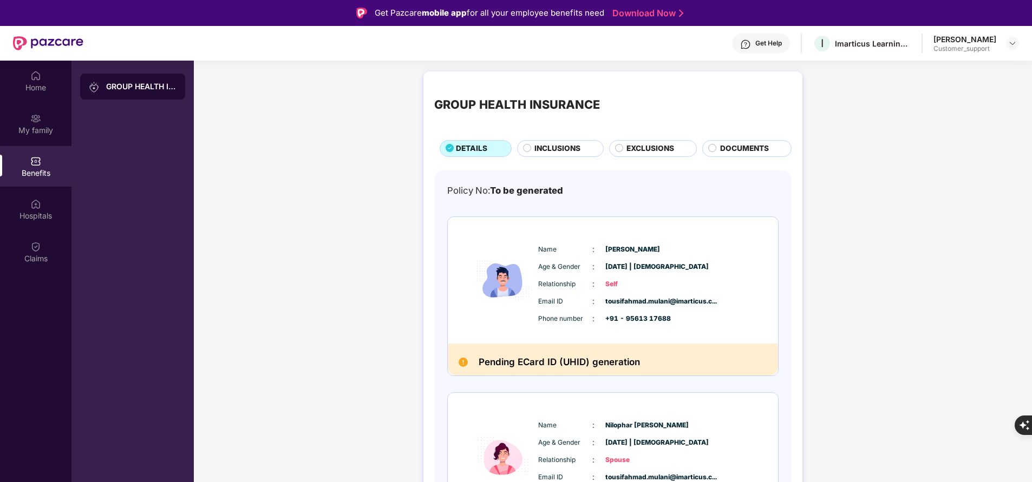
click at [751, 153] on span "DOCUMENTS" at bounding box center [744, 148] width 49 height 11
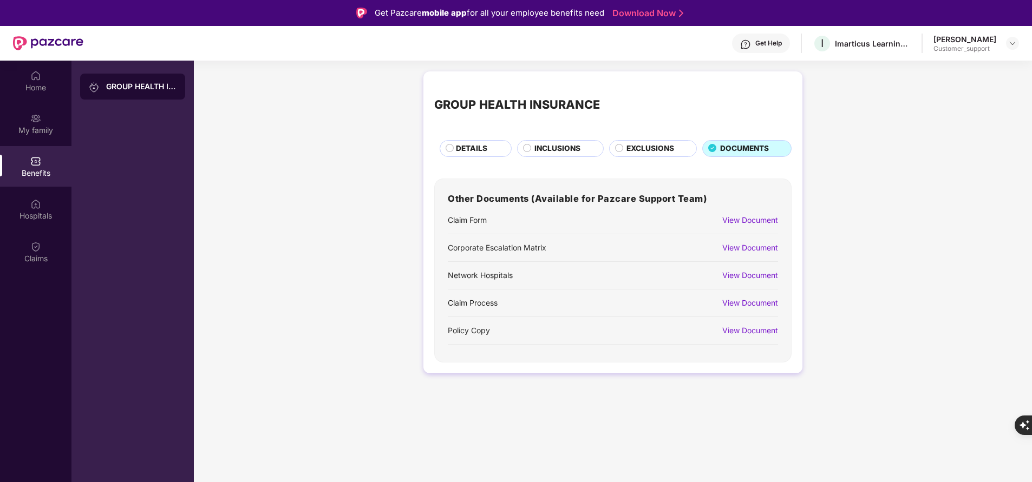
click at [741, 220] on div "View Document" at bounding box center [750, 220] width 56 height 12
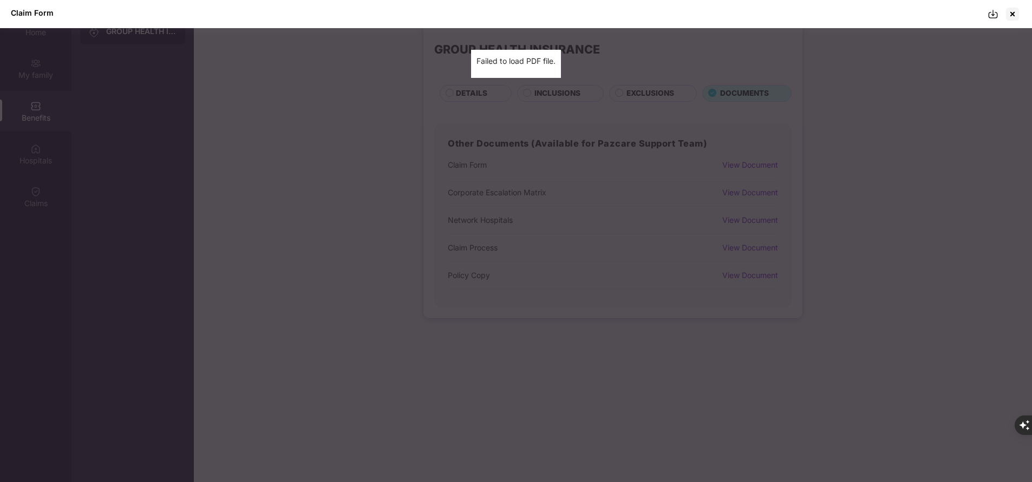
scroll to position [61, 0]
click at [1013, 20] on div at bounding box center [1012, 13] width 17 height 17
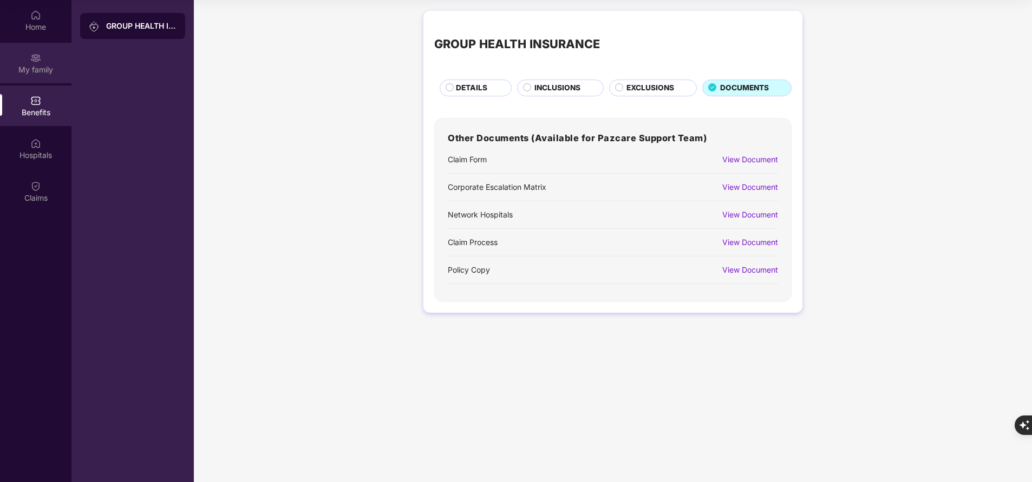
click at [53, 83] on div "Home My family Benefits Hospitals Claims" at bounding box center [35, 107] width 71 height 214
click at [40, 143] on img at bounding box center [35, 143] width 11 height 11
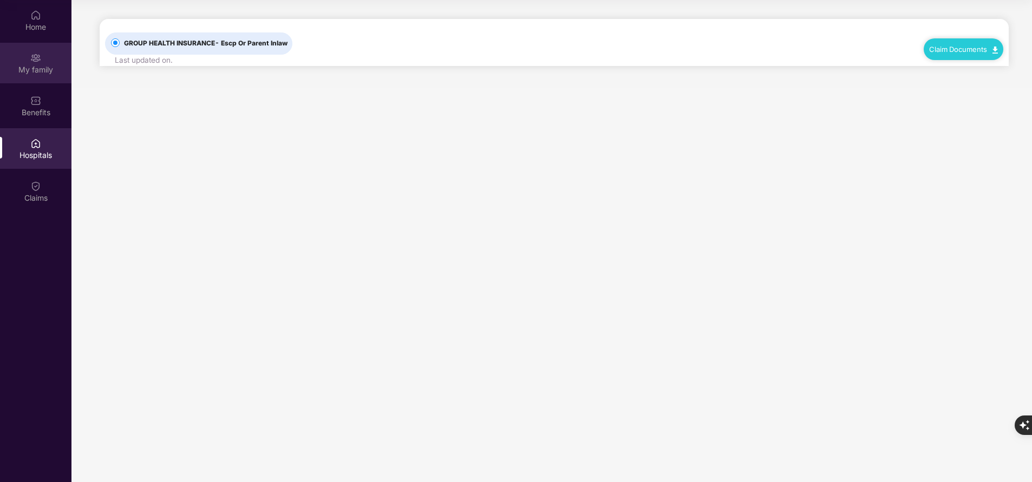
click at [37, 72] on div "My family" at bounding box center [35, 69] width 71 height 11
